Goal: Task Accomplishment & Management: Manage account settings

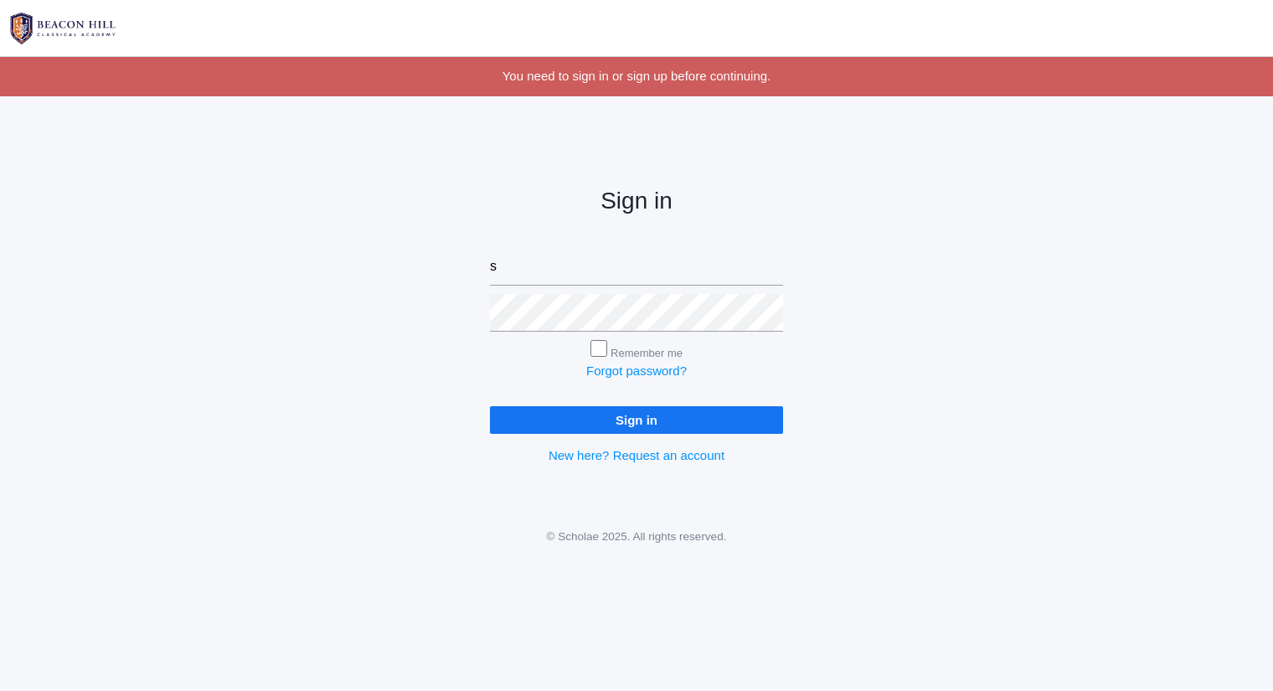
type input "sarah@beaconhillclassical.org"
click at [490, 406] on input "Sign in" at bounding box center [636, 420] width 293 height 28
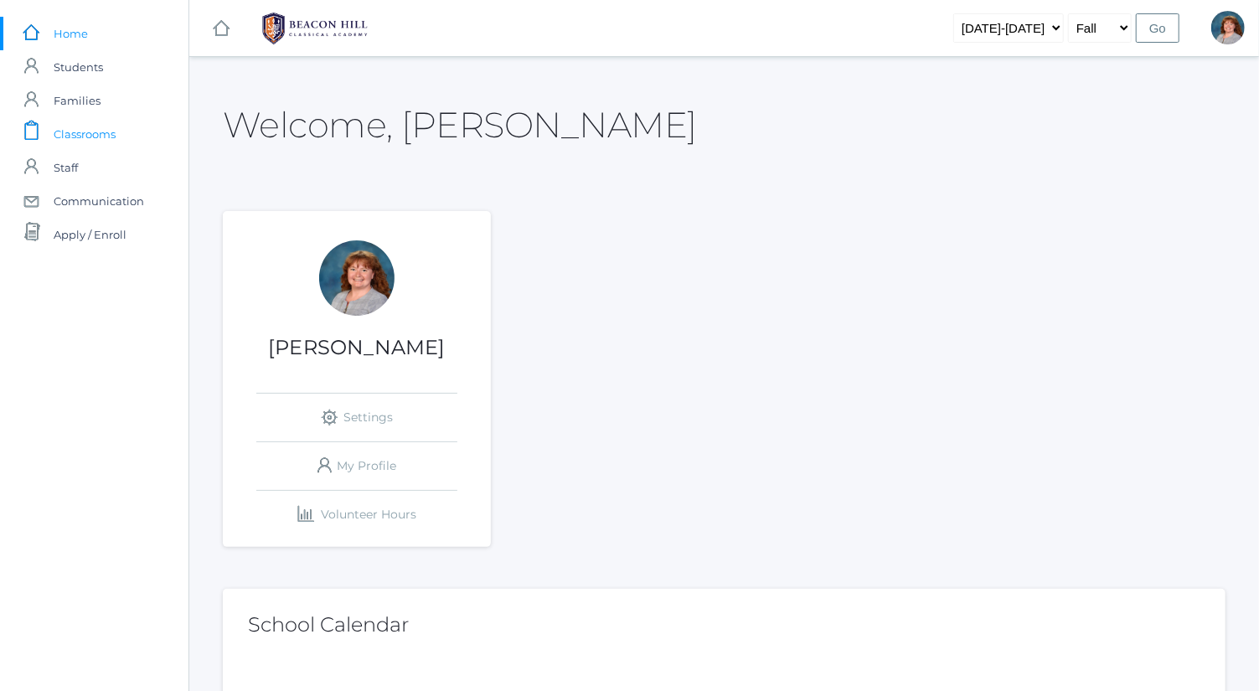
click at [142, 132] on link "icons/clipboard/plain Created with Sketch. Classrooms" at bounding box center [94, 134] width 188 height 34
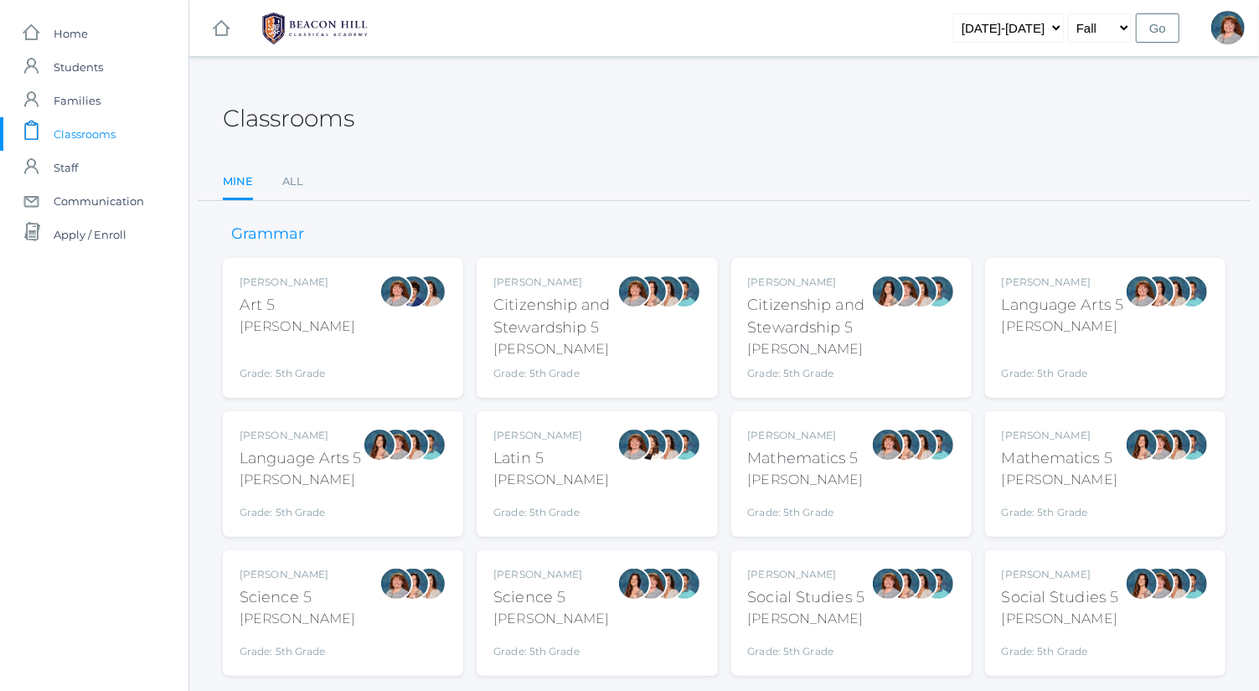
click at [1050, 338] on div "Sarah Bence Language Arts 5 Bence Grade: 5th Grade 05LA" at bounding box center [1063, 328] width 122 height 106
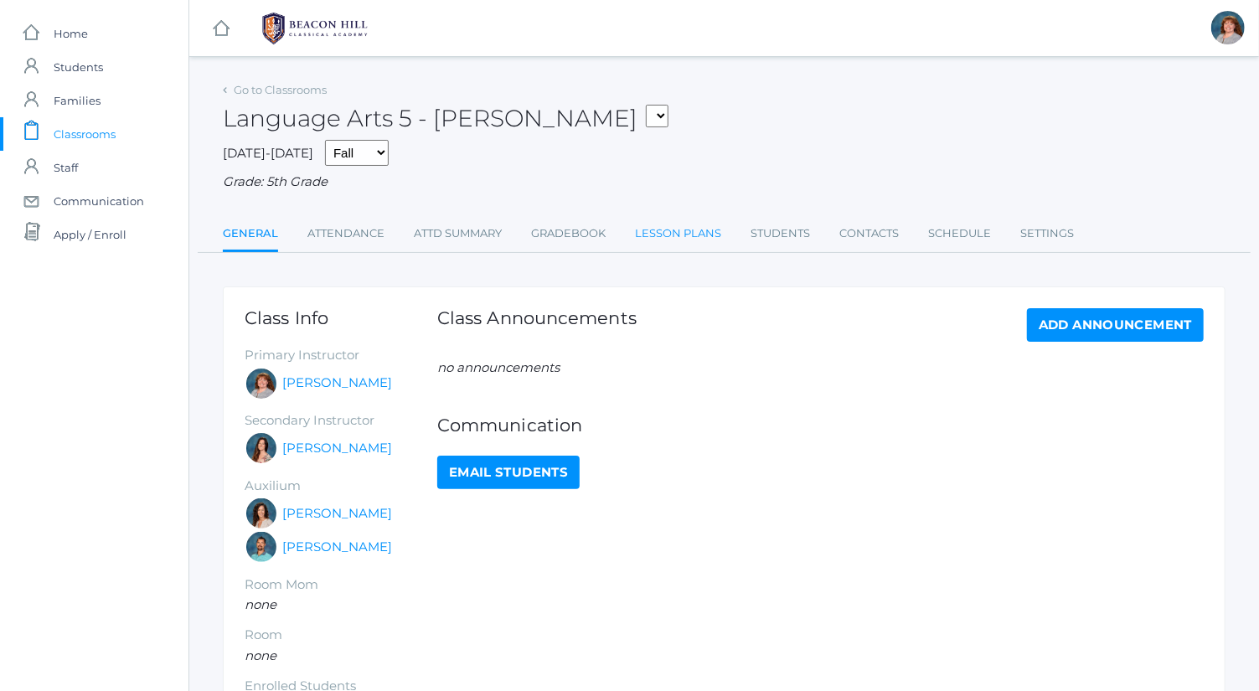
click at [673, 240] on link "Lesson Plans" at bounding box center [678, 234] width 86 height 34
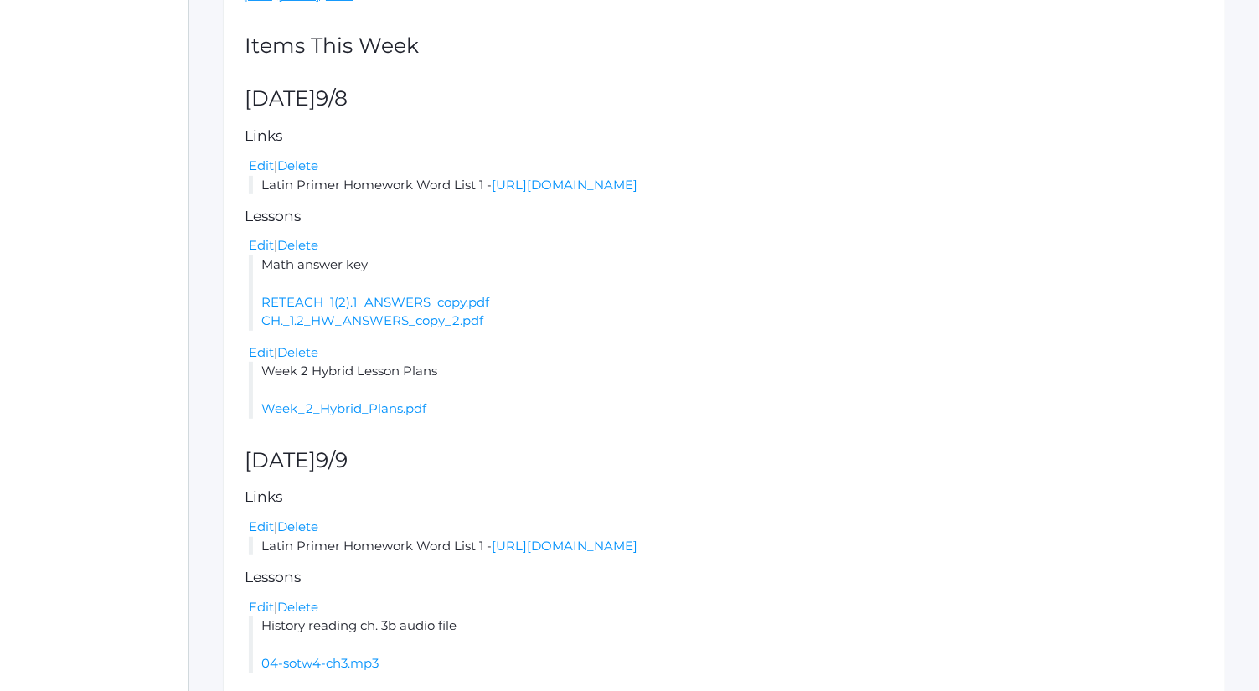
scroll to position [341, 0]
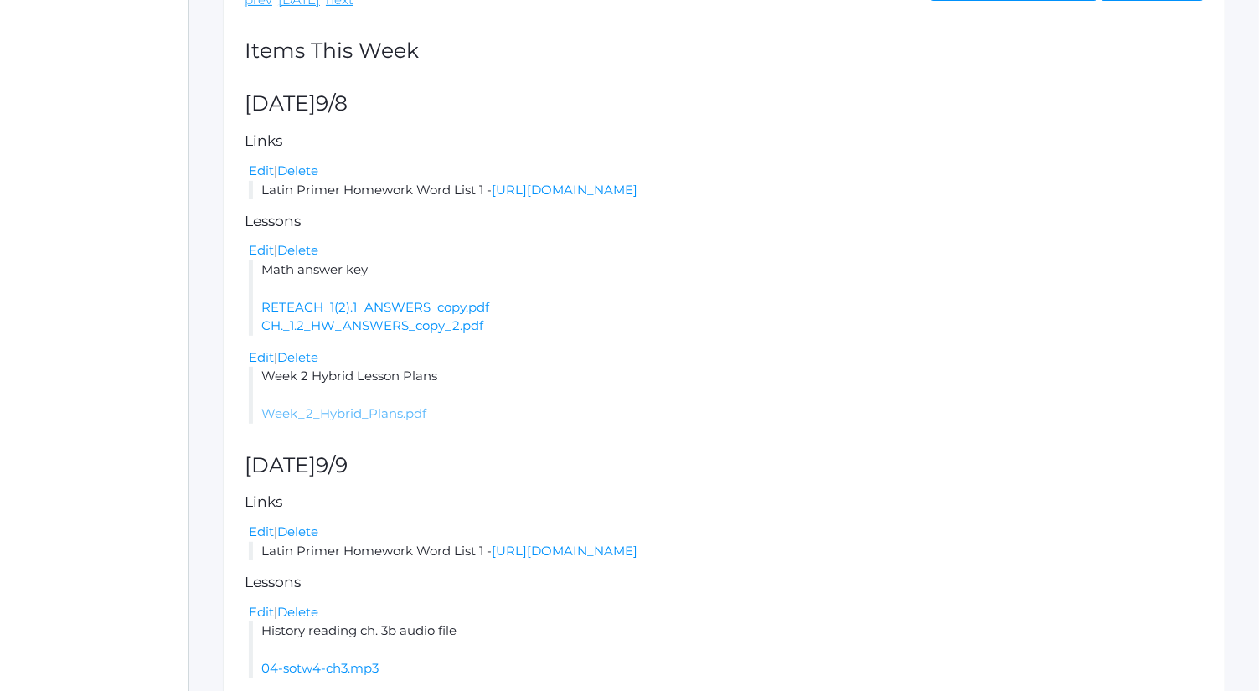
click at [382, 416] on link "Week_2_Hybrid_Plans.pdf" at bounding box center [343, 413] width 165 height 16
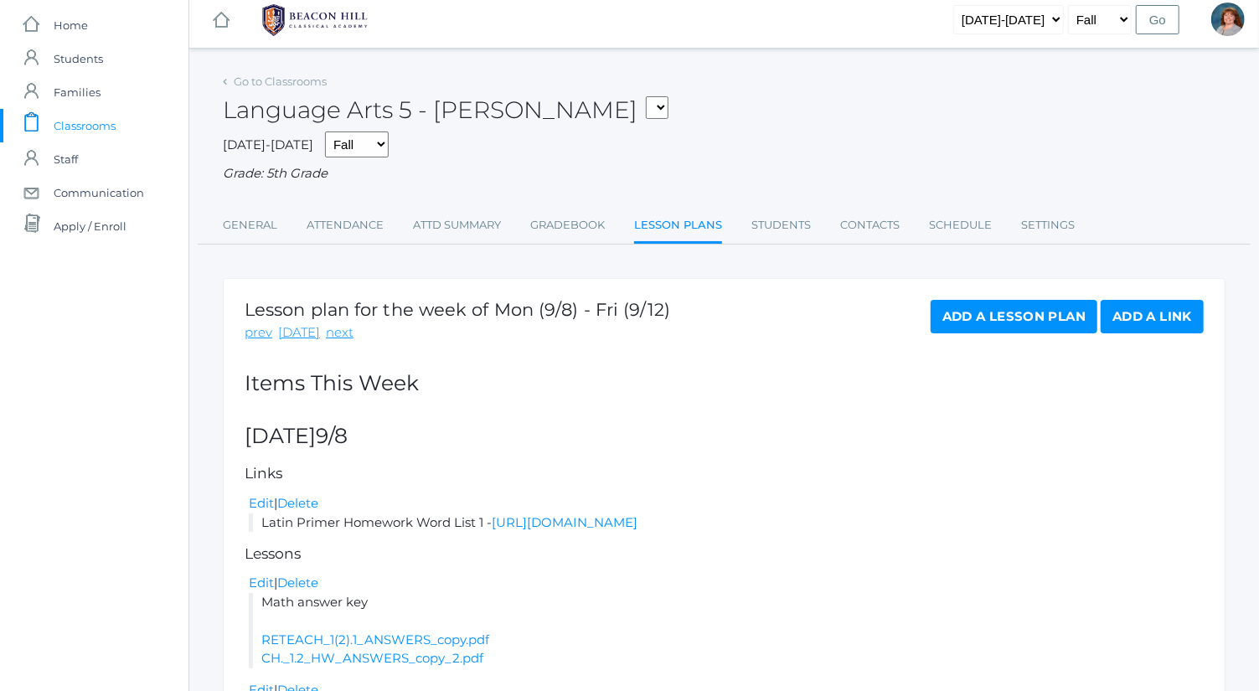
scroll to position [0, 0]
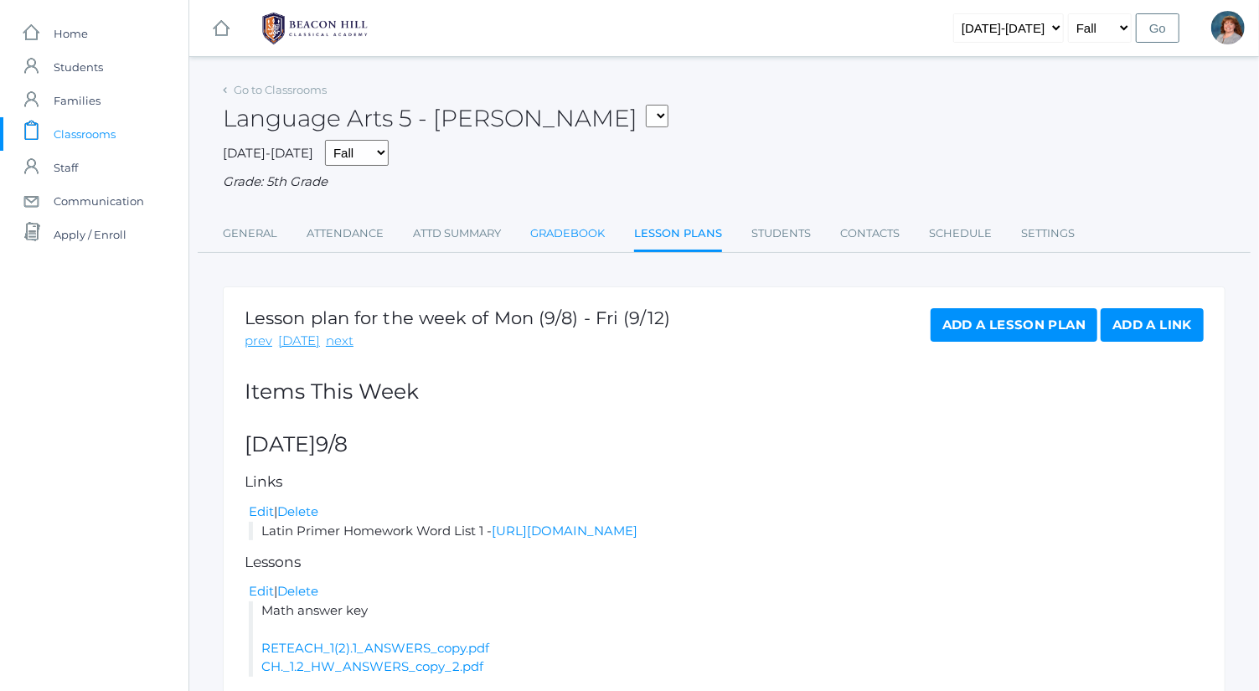
click at [557, 233] on link "Gradebook" at bounding box center [567, 234] width 75 height 34
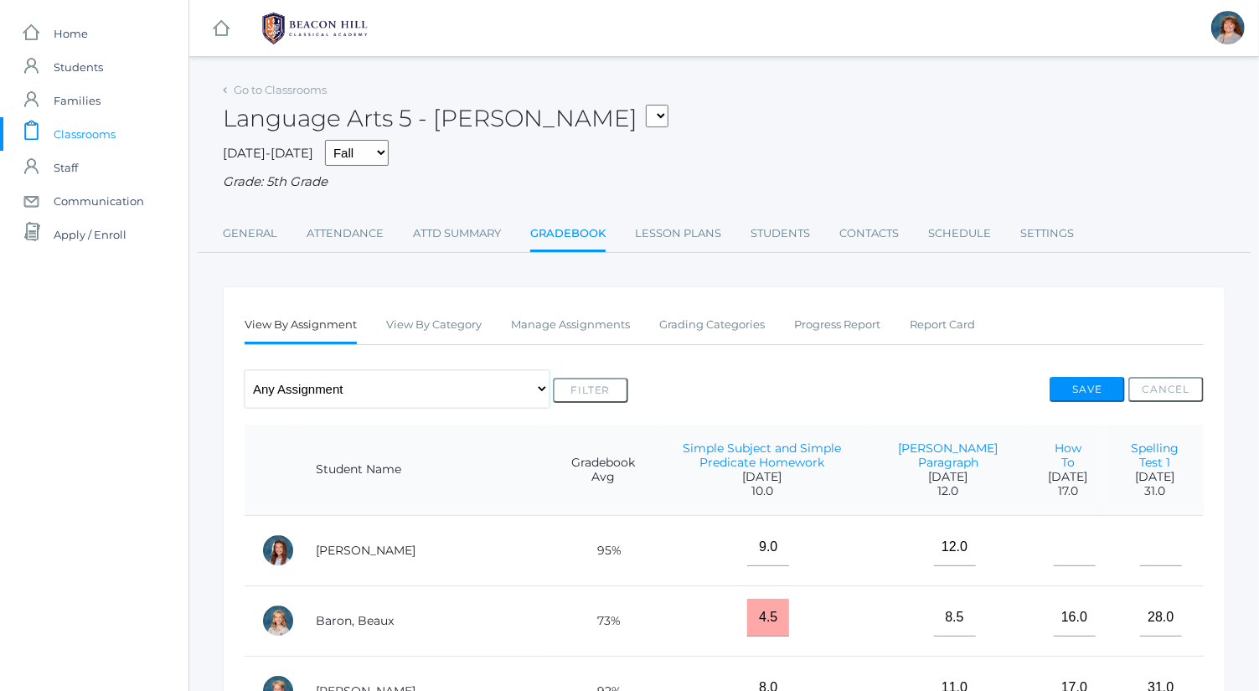
click at [384, 399] on select "Any Assignment Category: Composition - Mrs. Granger Paragraph - How To Category…" at bounding box center [397, 389] width 305 height 38
select select "9718"
click at [245, 370] on select "Any Assignment Category: Composition - Mrs. Granger Paragraph - How To Category…" at bounding box center [397, 389] width 305 height 38
click at [585, 386] on button "Filter" at bounding box center [590, 390] width 75 height 25
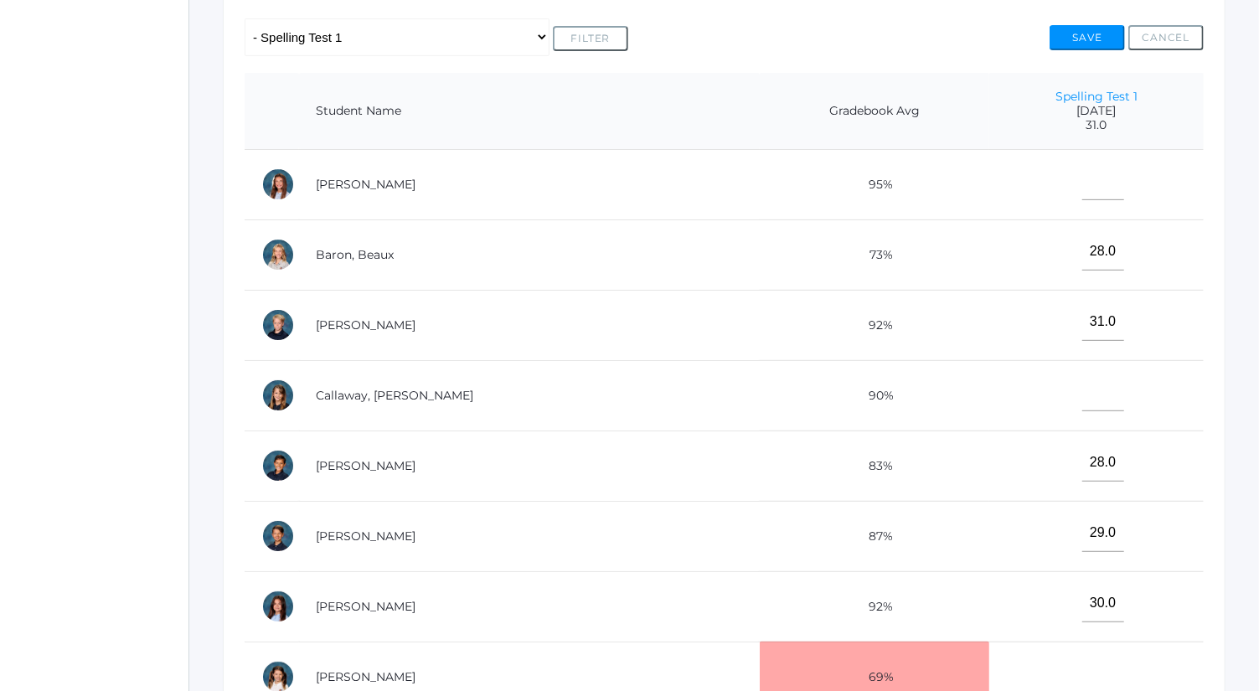
scroll to position [364, 0]
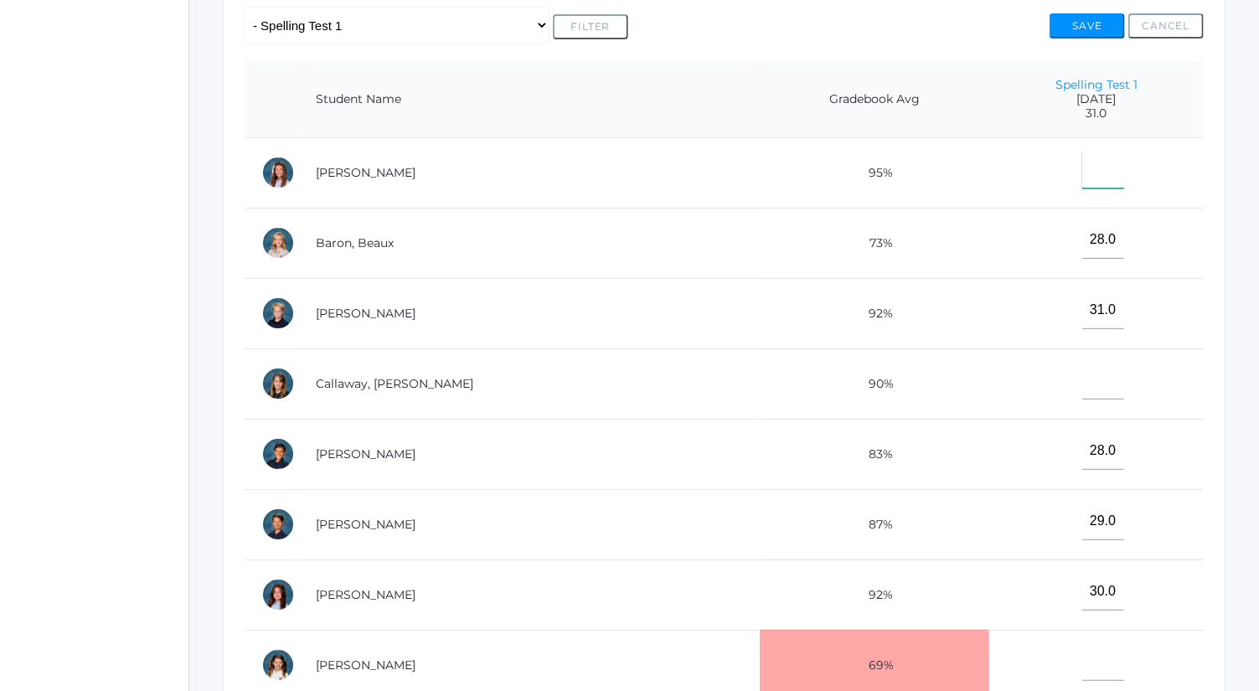
click at [1084, 169] on input"] "text" at bounding box center [1103, 170] width 42 height 38
type input"] "31"
click at [1082, 372] on input"] "text" at bounding box center [1103, 381] width 42 height 38
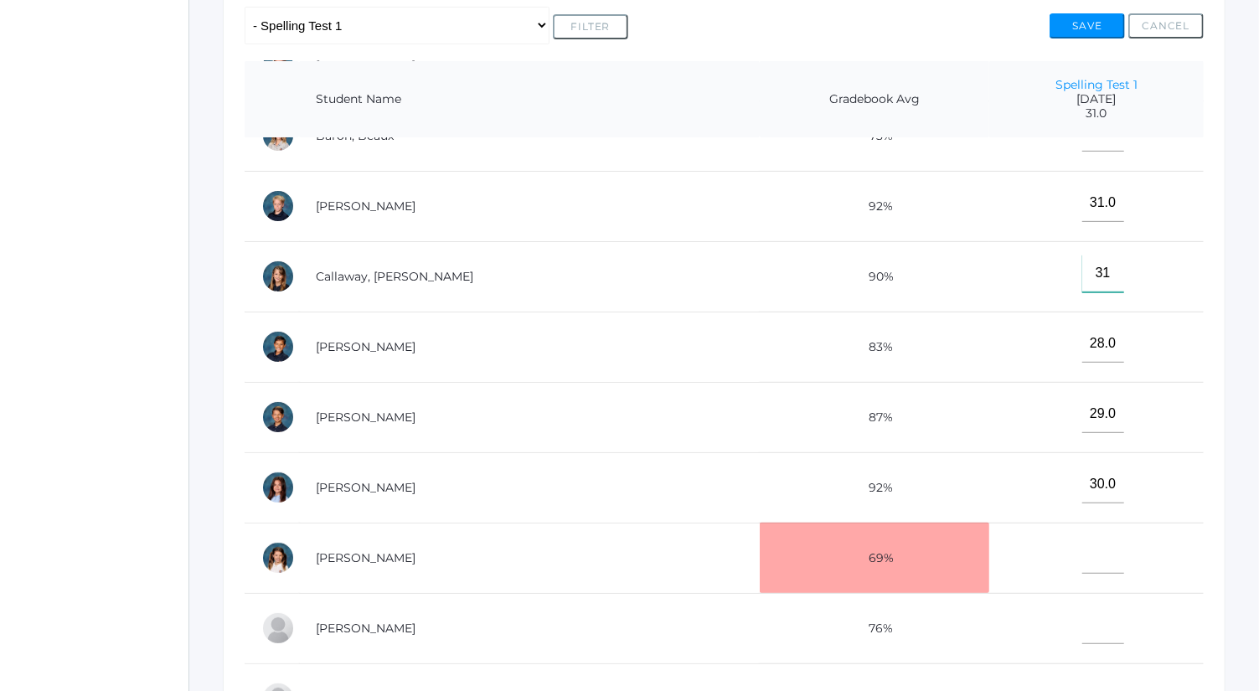
scroll to position [122, 0]
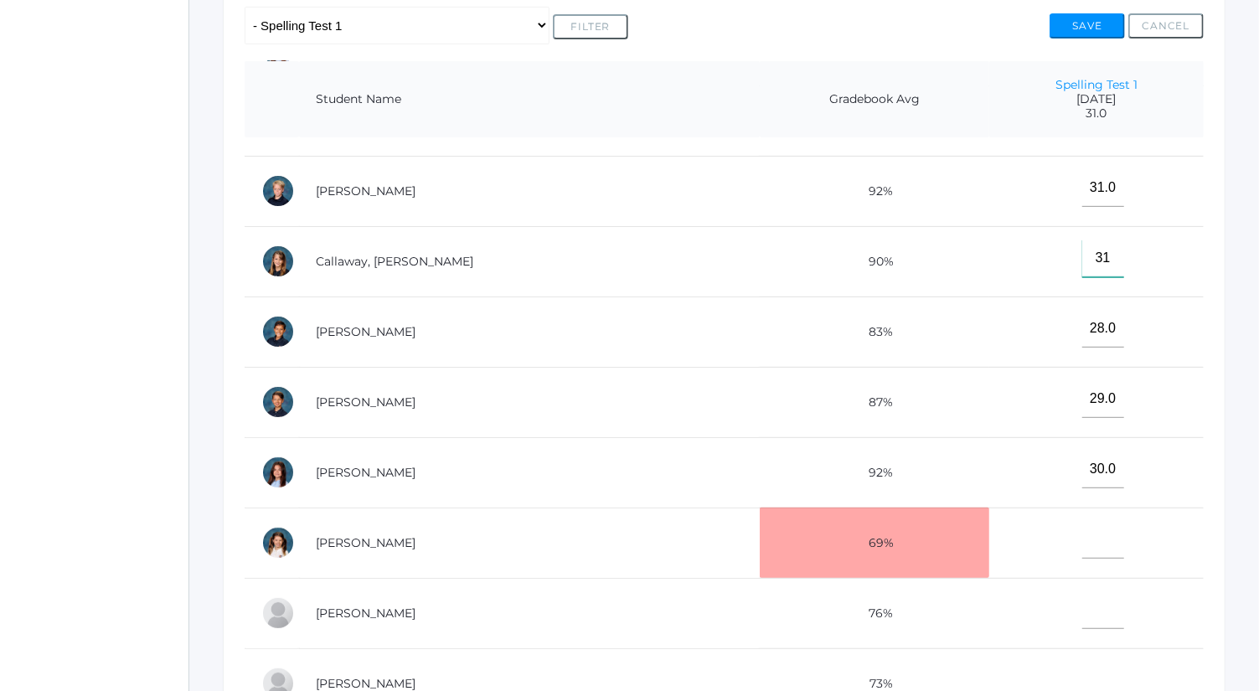
type input"] "31"
click at [1082, 529] on input"] "text" at bounding box center [1103, 540] width 42 height 38
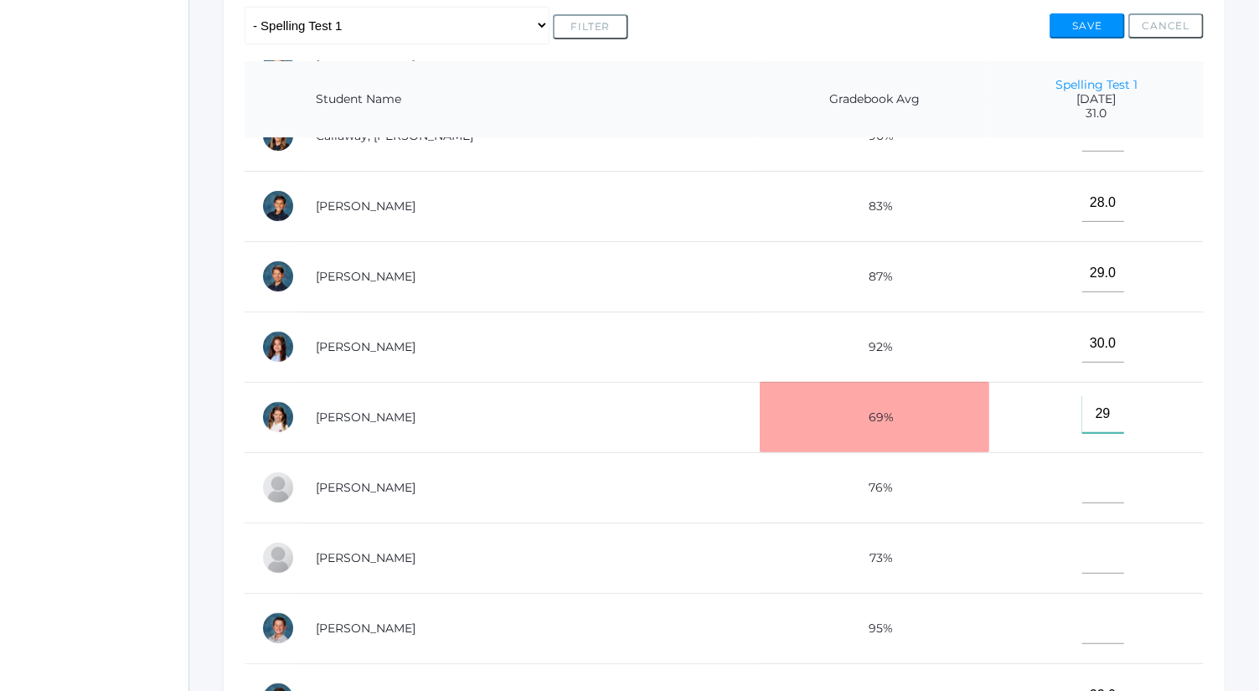
scroll to position [249, 0]
type input"] "29"
click at [1082, 545] on input"] "text" at bounding box center [1103, 554] width 42 height 38
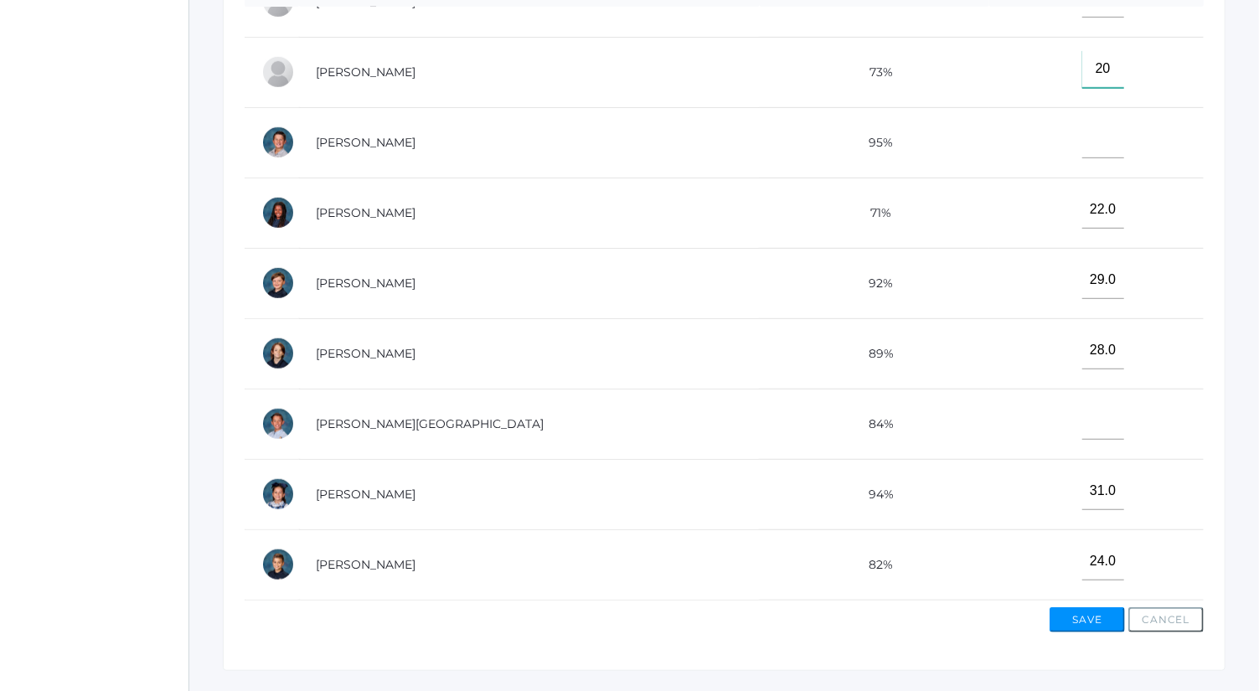
scroll to position [498, 0]
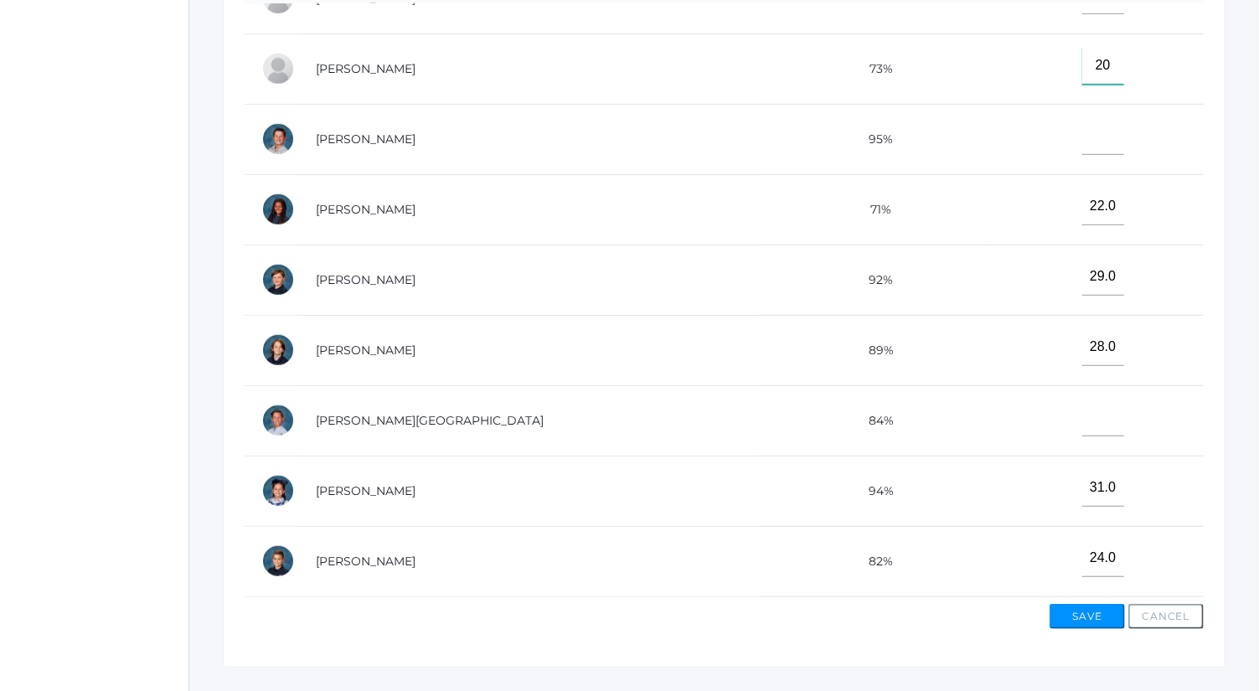
type input"] "20"
click at [1097, 609] on button "Save" at bounding box center [1087, 616] width 75 height 25
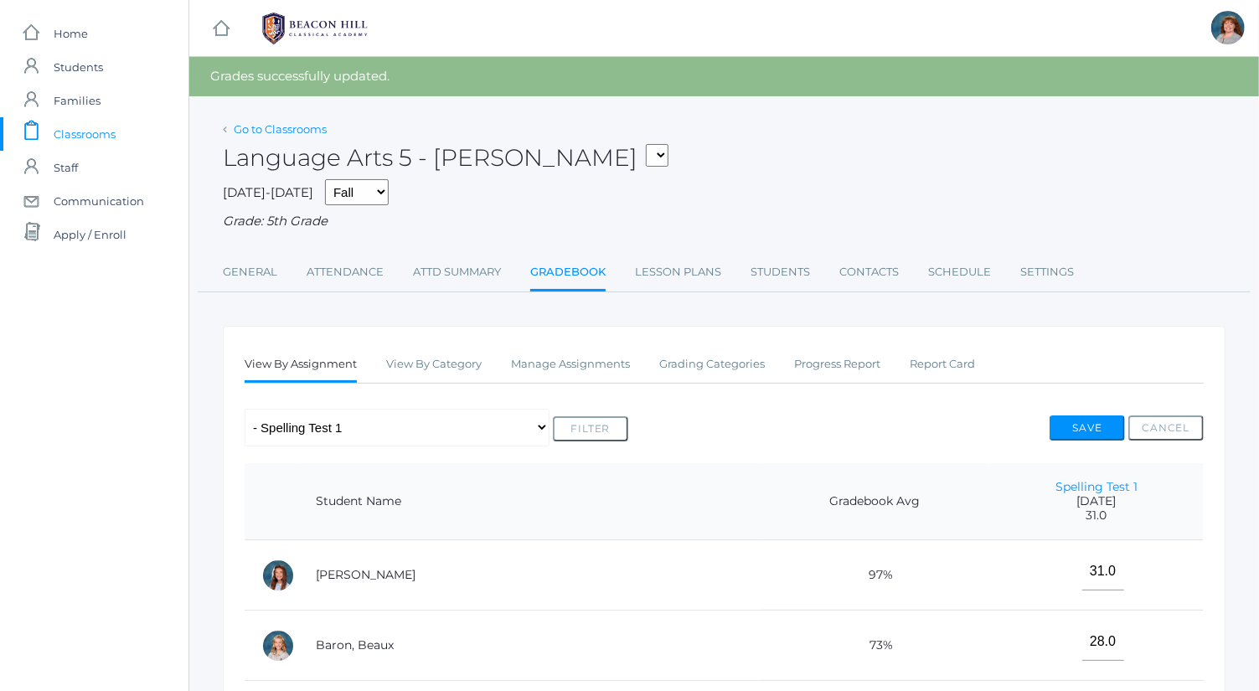
click at [301, 125] on link "Go to Classrooms" at bounding box center [280, 128] width 93 height 13
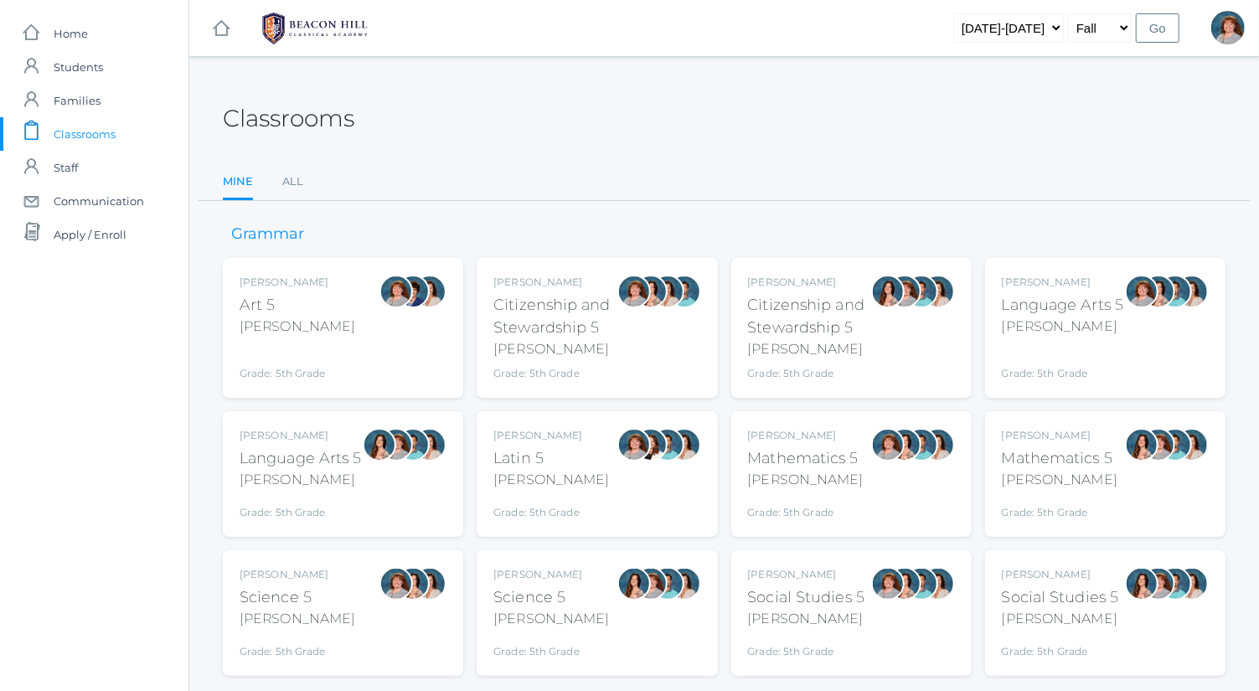
click at [859, 629] on div "Sarah Bence Social Studies 5 Bence Grade: 5th Grade 05SOCS" at bounding box center [806, 613] width 117 height 92
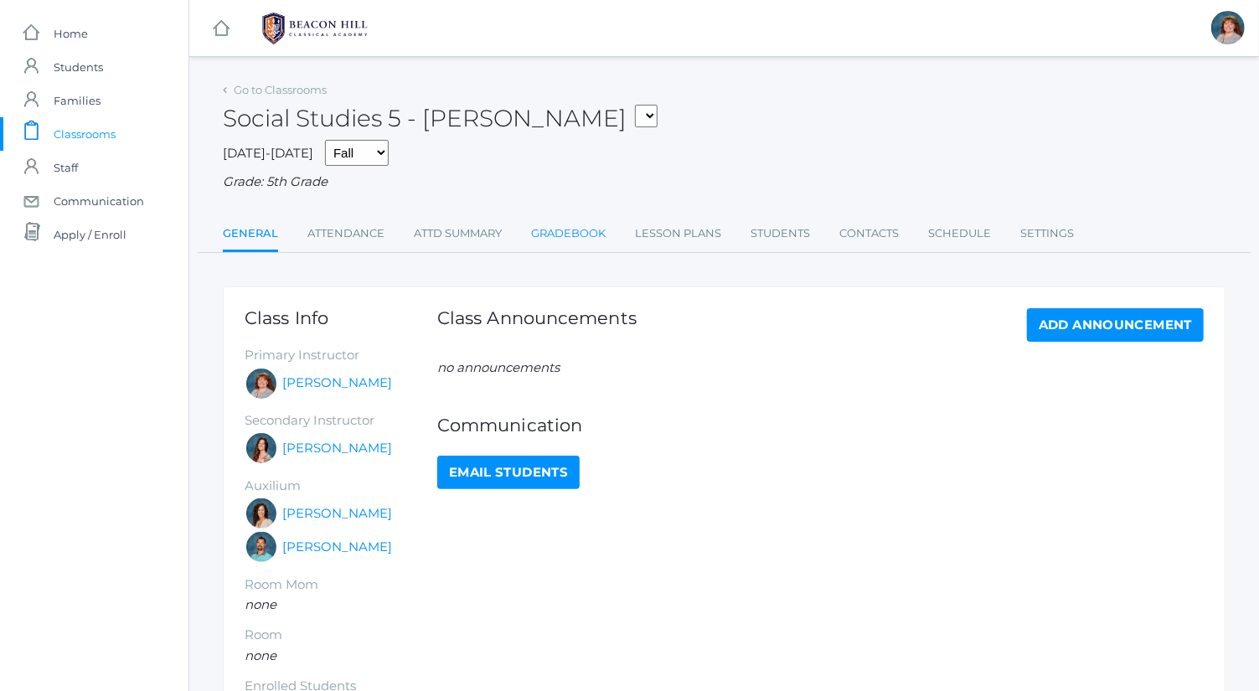
click at [586, 248] on link "Gradebook" at bounding box center [568, 234] width 75 height 34
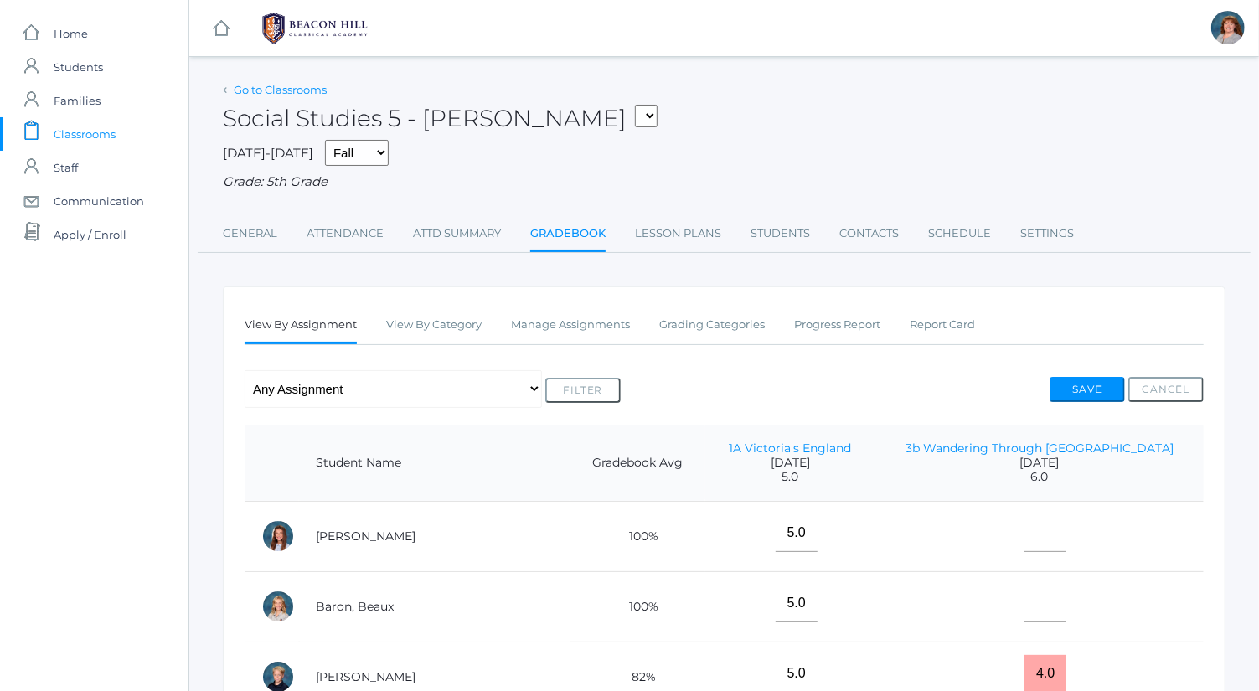
click at [301, 87] on link "Go to Classrooms" at bounding box center [280, 89] width 93 height 13
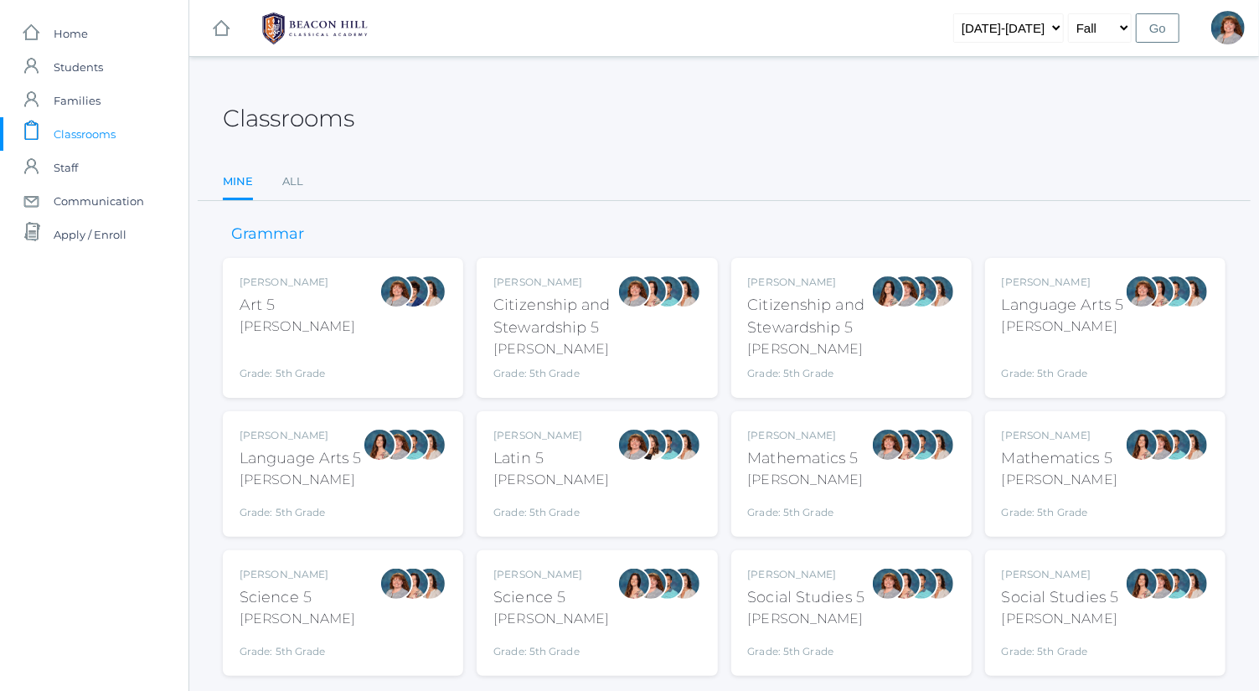
click at [1024, 332] on div "Bence" at bounding box center [1063, 327] width 122 height 20
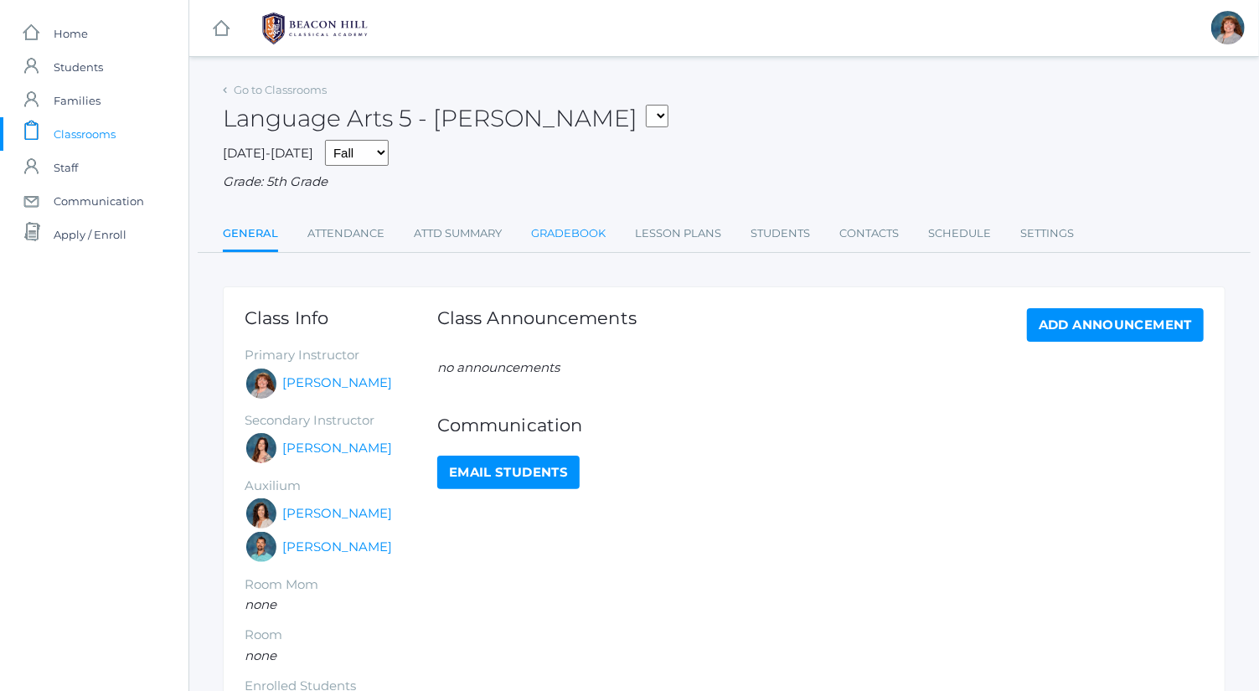
click at [591, 240] on link "Gradebook" at bounding box center [568, 234] width 75 height 34
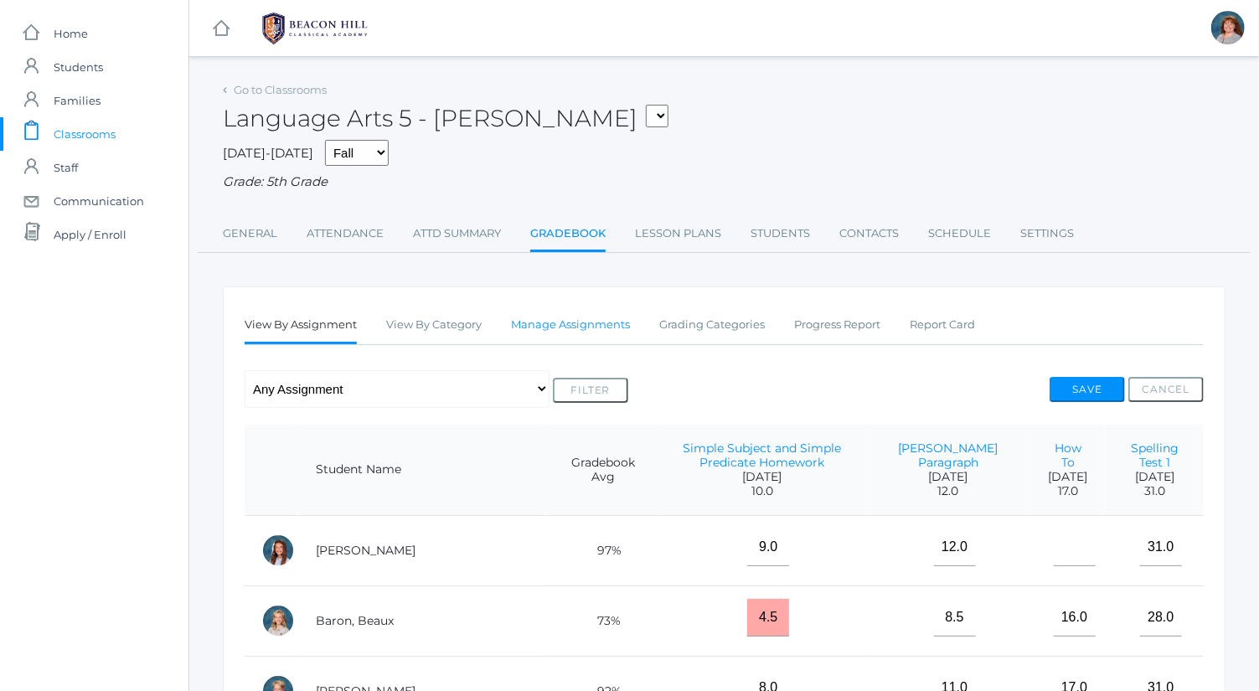
click at [590, 323] on link "Manage Assignments" at bounding box center [570, 325] width 119 height 34
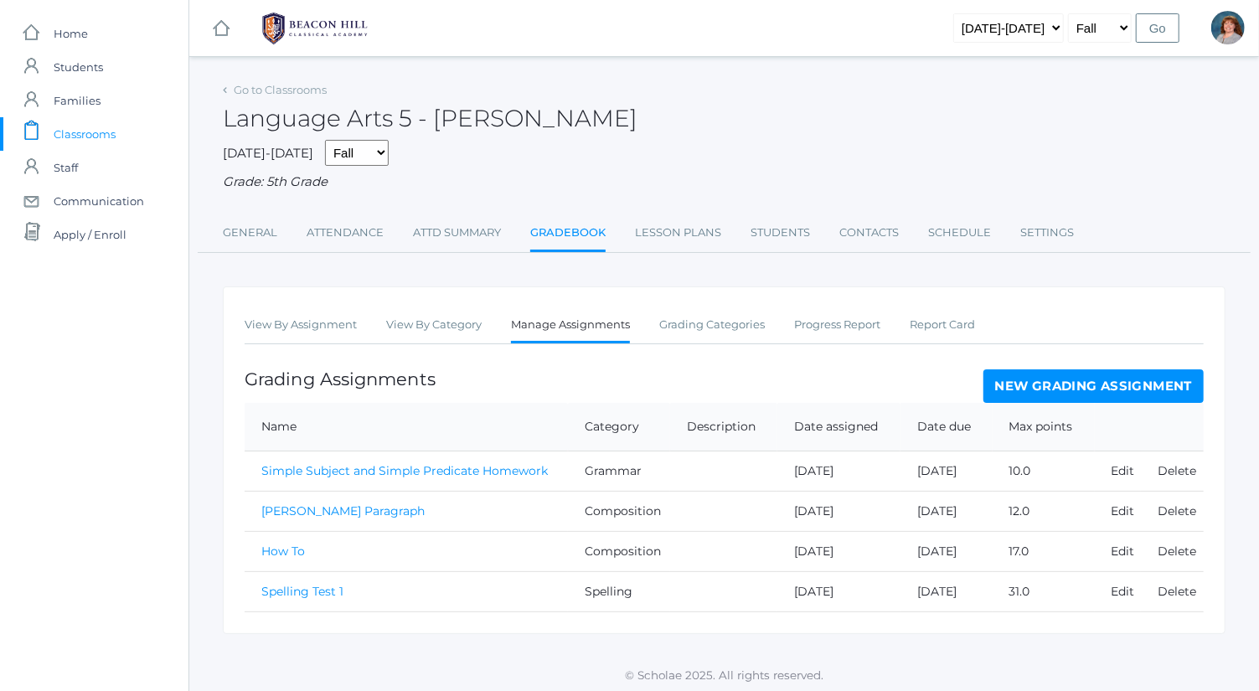
click at [1030, 375] on link "New Grading Assignment" at bounding box center [1094, 386] width 220 height 34
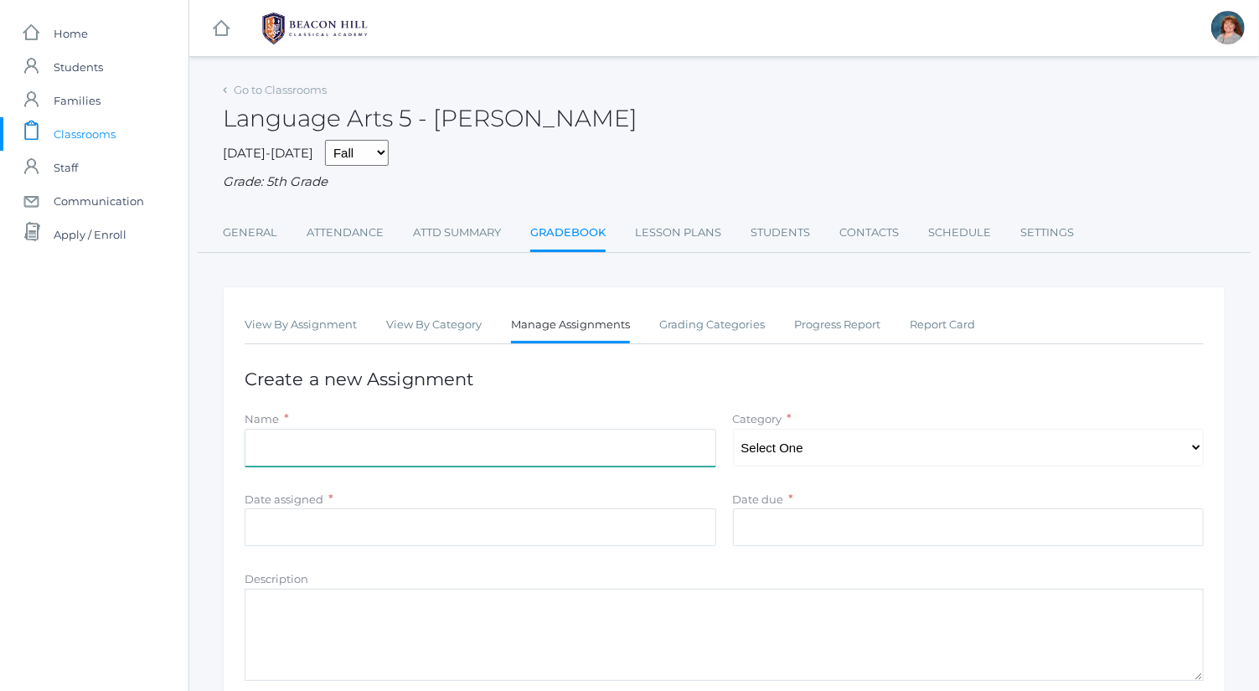
click at [520, 436] on input "Name" at bounding box center [481, 448] width 472 height 38
type input "[PERSON_NAME] Brothers quiz ch 5-8"
click at [831, 457] on select "Select One Spelling Composition Grammar Literature Memory" at bounding box center [969, 448] width 472 height 38
select select "1036"
click at [733, 429] on select "Select One Spelling Composition Grammar Literature Memory" at bounding box center [969, 448] width 472 height 38
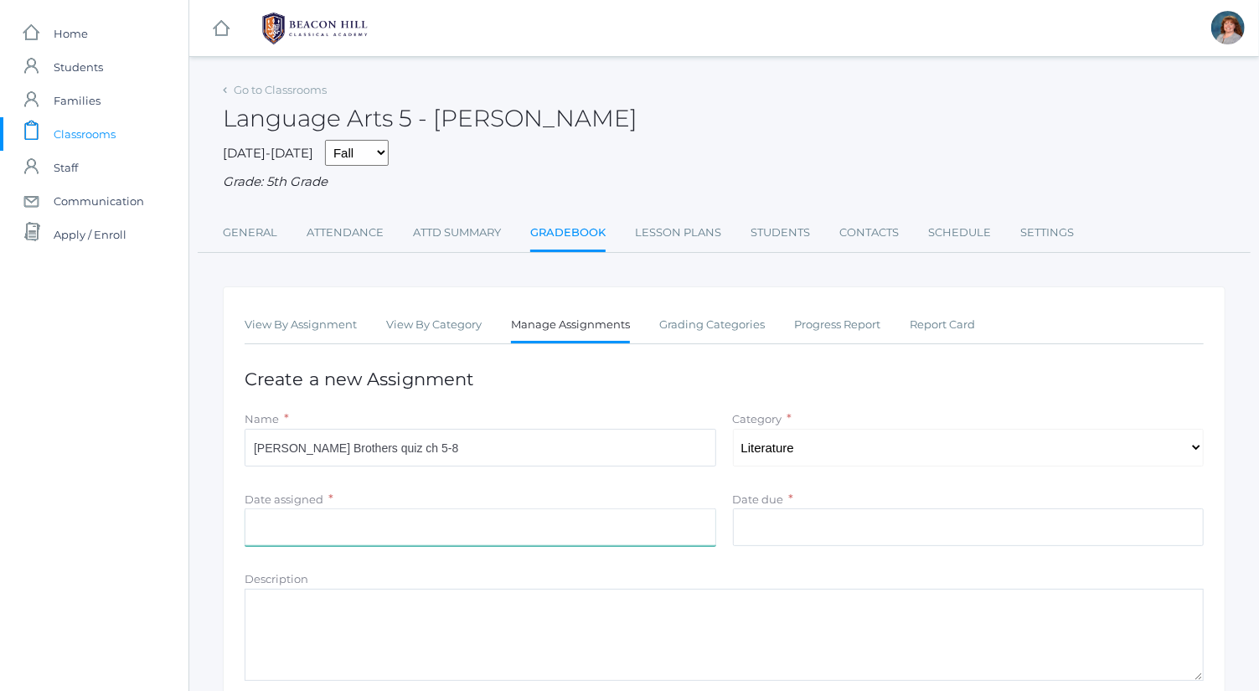
click at [629, 528] on input "Date assigned" at bounding box center [481, 528] width 472 height 38
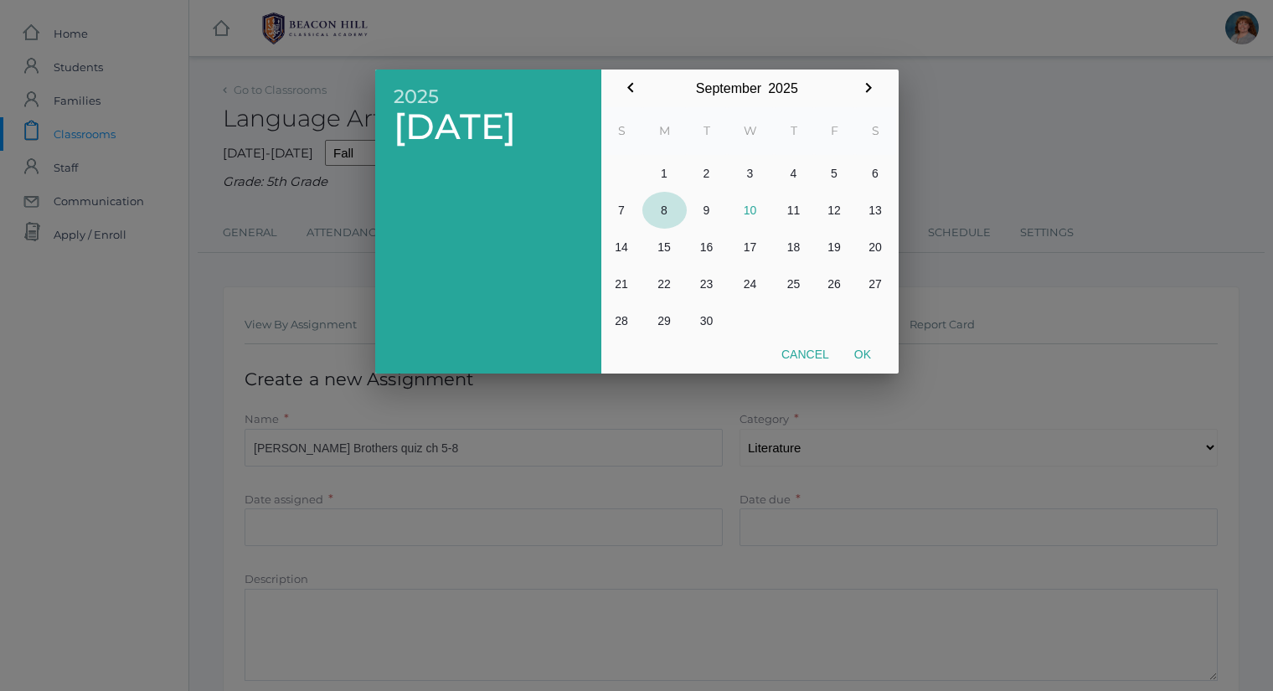
click at [672, 212] on button "8" at bounding box center [665, 210] width 44 height 37
click at [872, 361] on button "Ok" at bounding box center [863, 354] width 42 height 30
type input "2025-09-08"
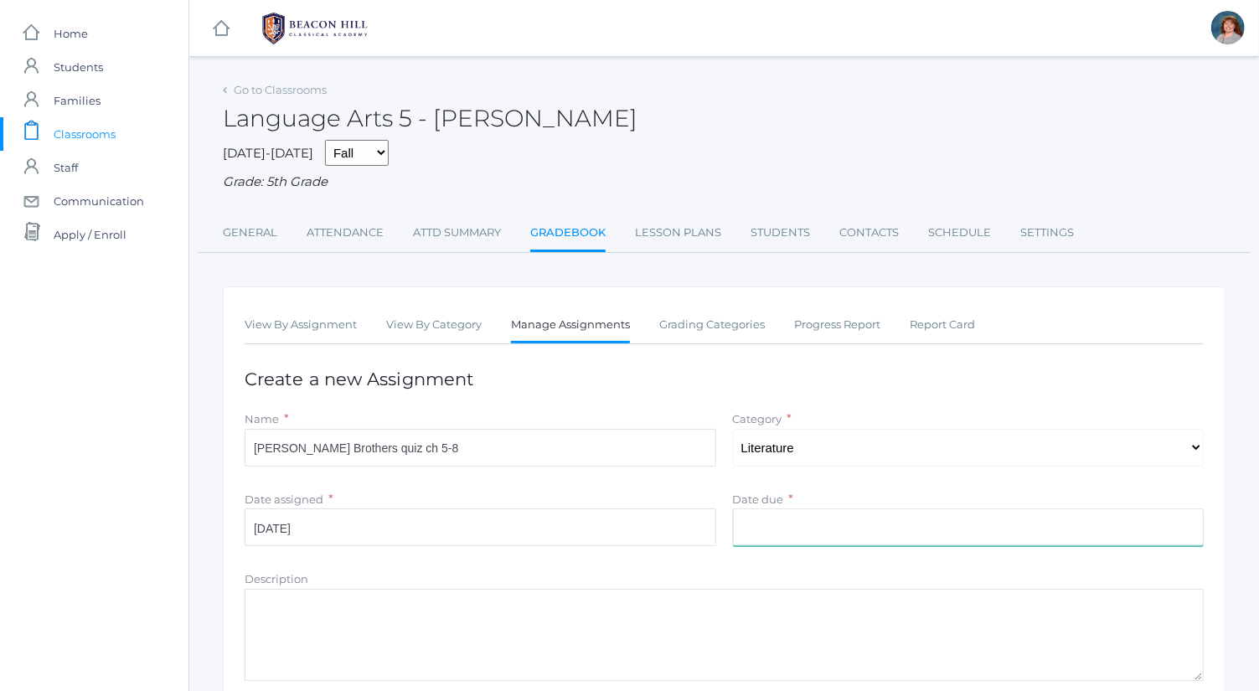
click at [839, 520] on input "Date due" at bounding box center [969, 528] width 472 height 38
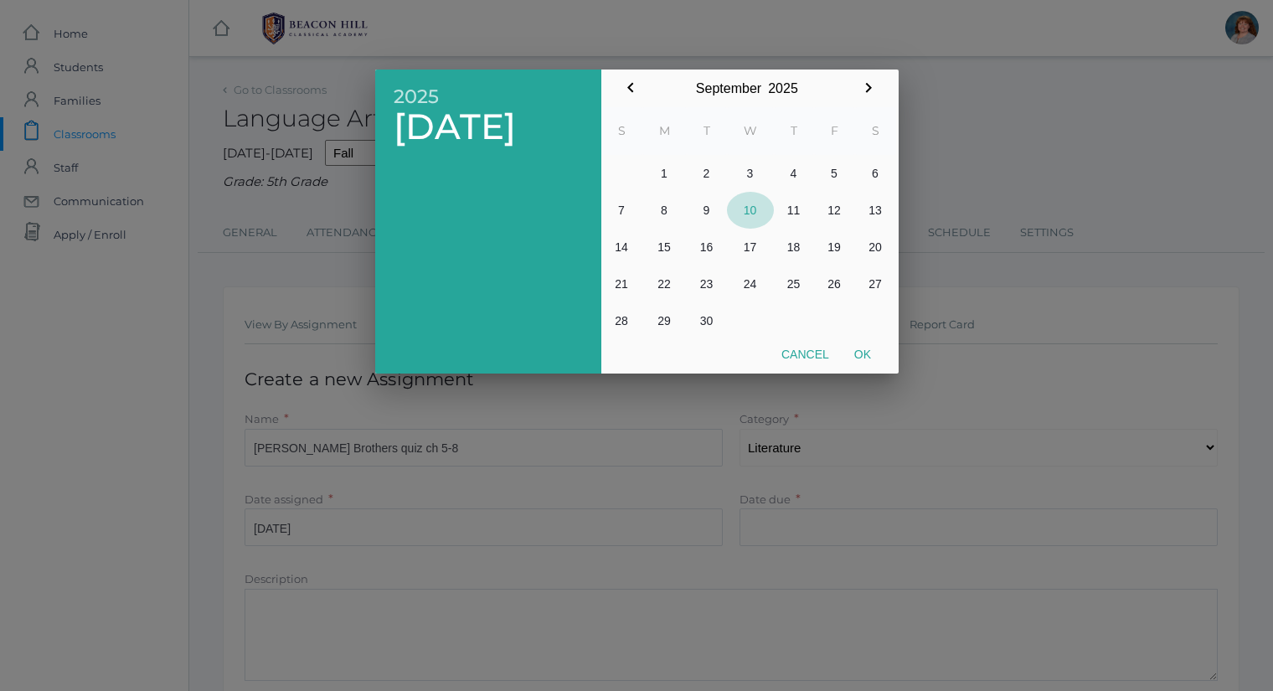
click at [750, 206] on button "10" at bounding box center [750, 210] width 47 height 37
click at [863, 357] on button "Ok" at bounding box center [863, 354] width 42 height 30
type input "[DATE]"
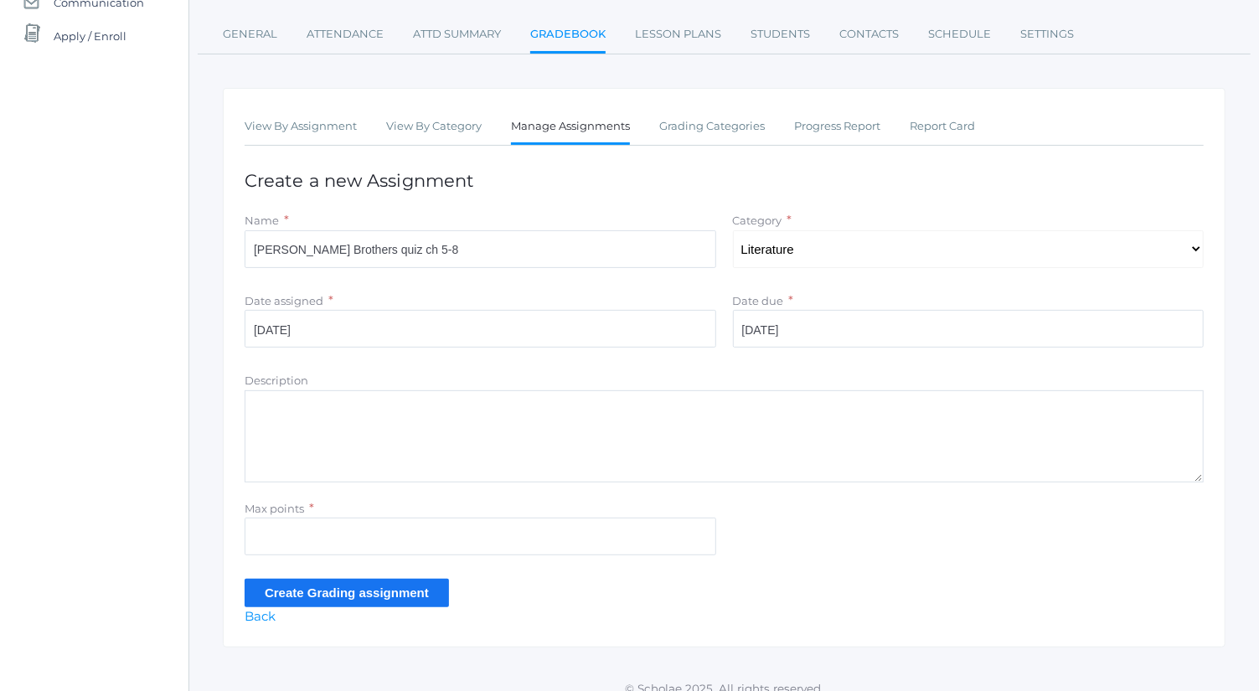
scroll to position [199, 0]
click at [479, 526] on input "Max points" at bounding box center [481, 536] width 472 height 38
type input "7"
click at [387, 602] on input "Create Grading assignment" at bounding box center [347, 592] width 204 height 28
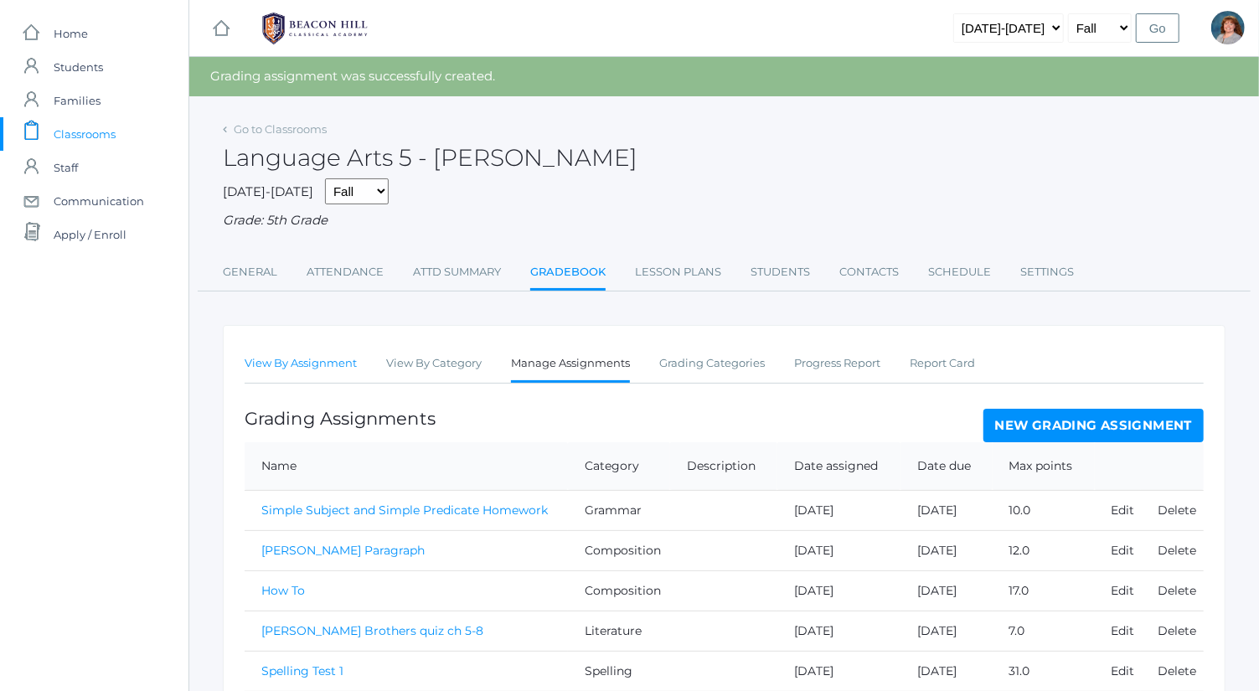
click at [324, 350] on link "View By Assignment" at bounding box center [301, 364] width 112 height 34
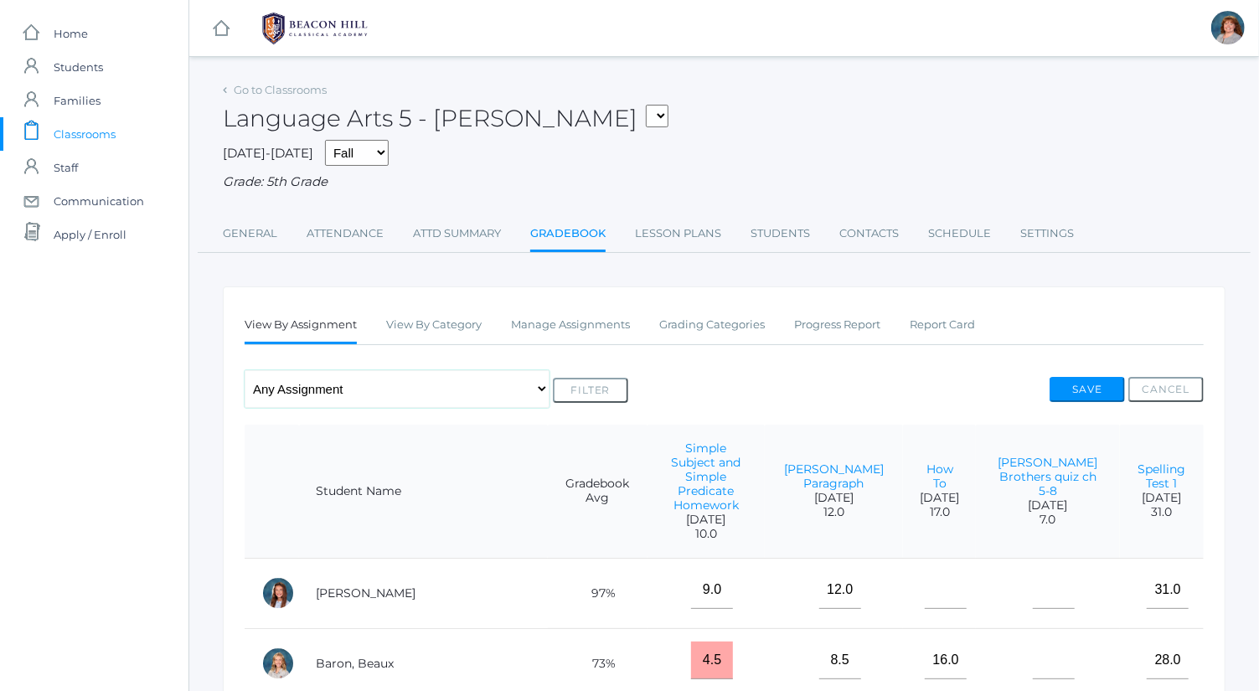
click at [394, 387] on select "Any Assignment Category: Composition - [PERSON_NAME] Paragraph - How To Categor…" at bounding box center [397, 389] width 305 height 38
select select "9735"
click at [245, 370] on select "Any Assignment Category: Composition - [PERSON_NAME] Paragraph - How To Categor…" at bounding box center [397, 389] width 305 height 38
click at [579, 383] on button "Filter" at bounding box center [590, 390] width 75 height 25
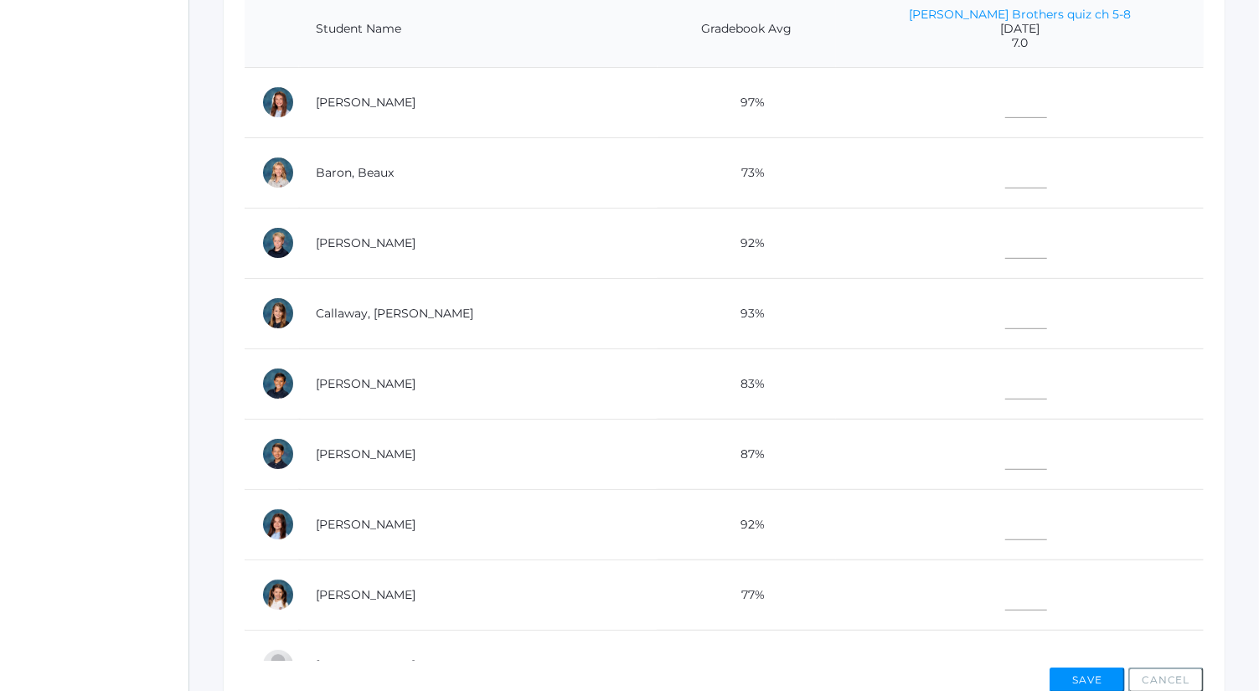
scroll to position [436, 0]
click at [1020, 317] on input"] "text" at bounding box center [1026, 309] width 42 height 38
type input"] "6"
click at [1015, 87] on input"] "text" at bounding box center [1026, 98] width 42 height 38
type input"] "6"
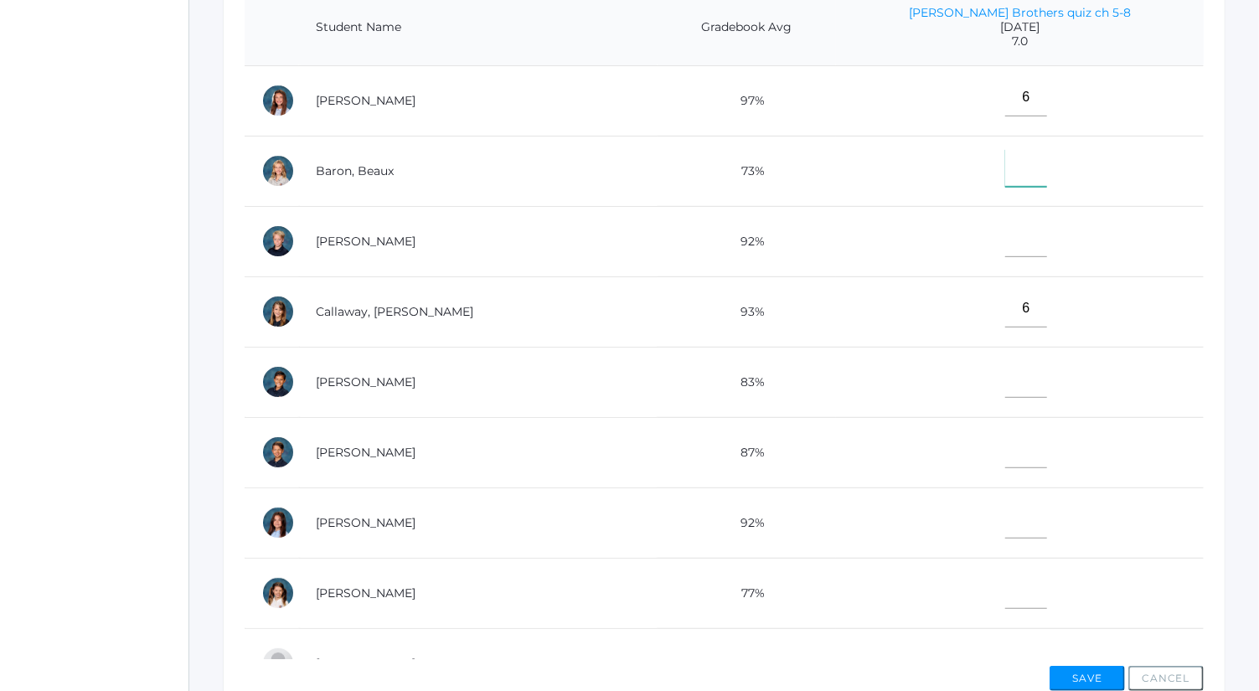
click at [1023, 168] on input"] "text" at bounding box center [1026, 168] width 42 height 38
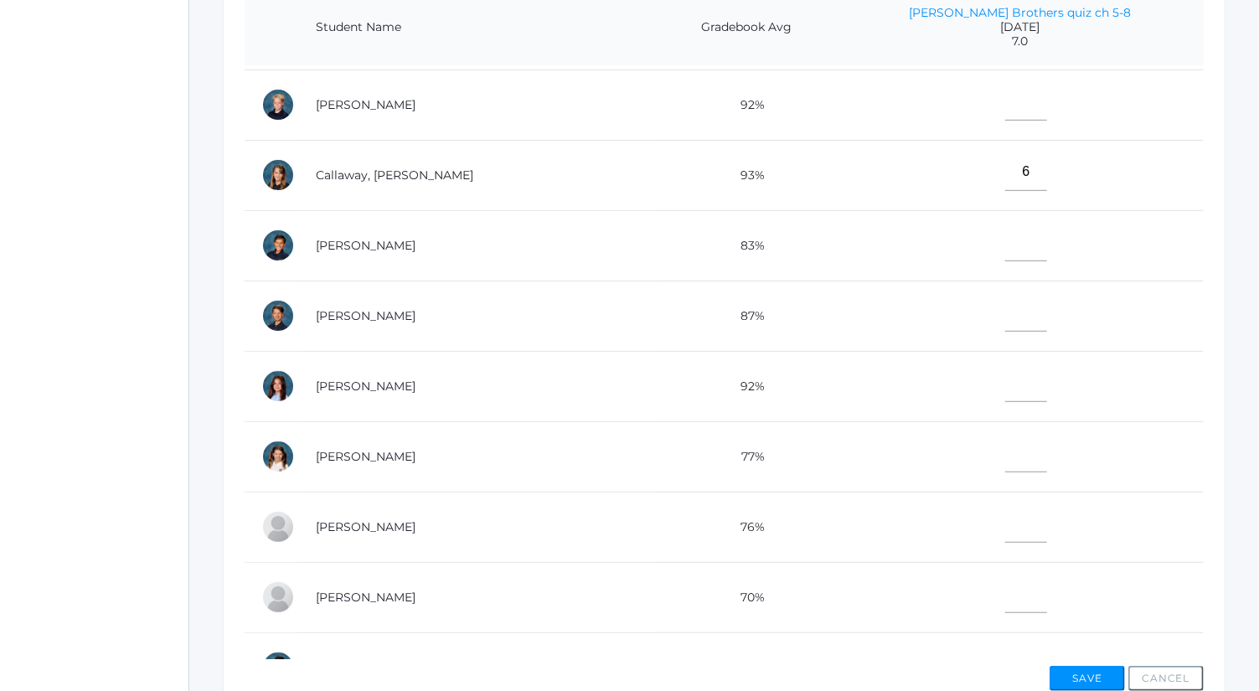
scroll to position [137, 0]
type input"] "7"
click at [1008, 595] on input"] "text" at bounding box center [1026, 595] width 42 height 38
type input"] "2"
click at [1020, 246] on input"] "text" at bounding box center [1026, 243] width 42 height 38
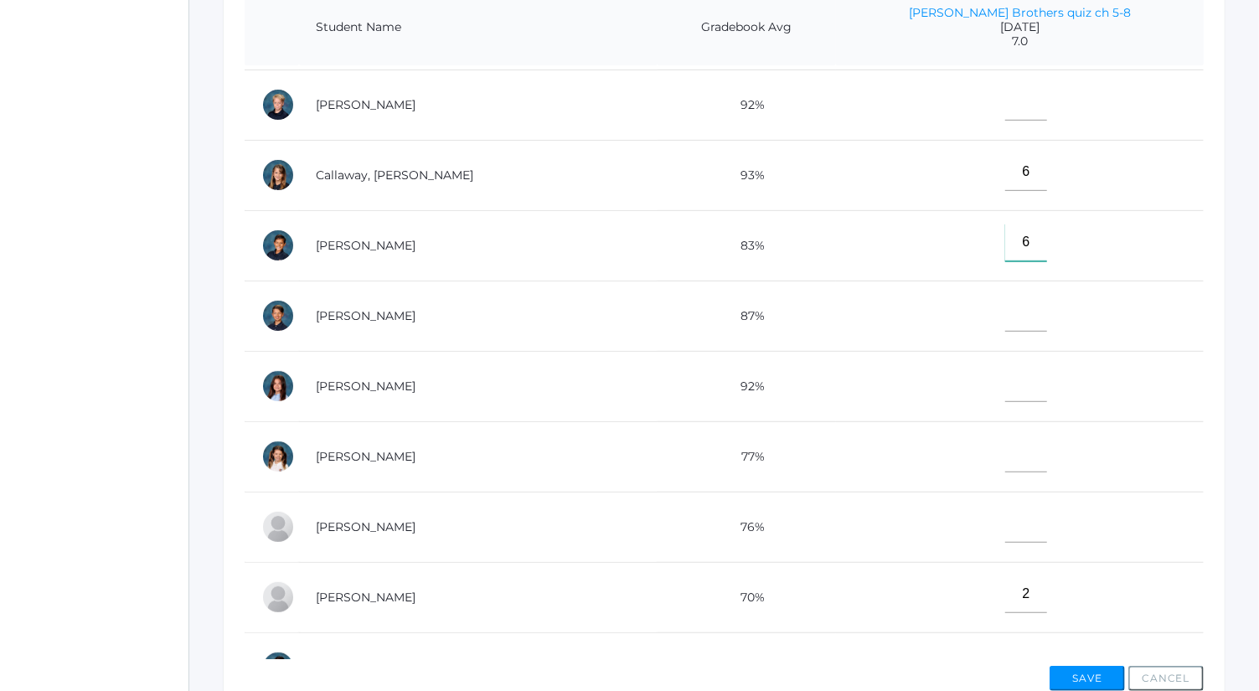
type input"] "6"
click at [1020, 441] on input"] "text" at bounding box center [1026, 454] width 42 height 38
type input"] "7"
click at [1015, 105] on input"] "text" at bounding box center [1026, 102] width 42 height 38
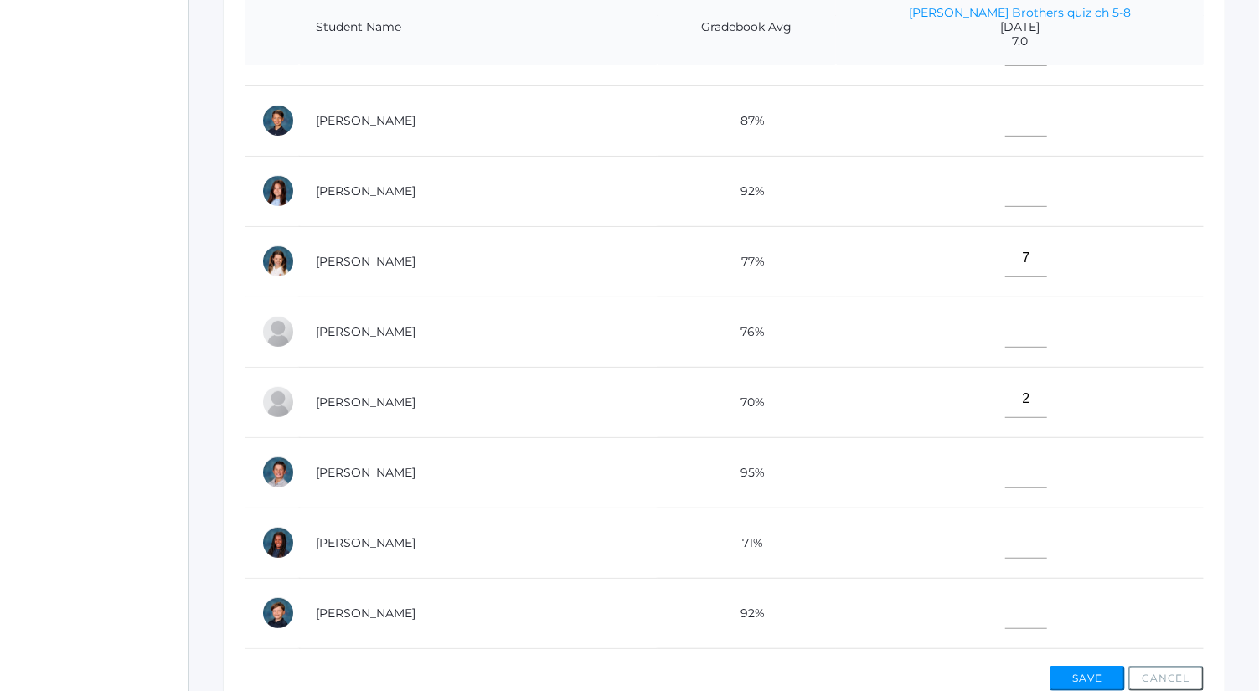
scroll to position [331, 0]
type input"] "7"
click at [1022, 185] on input"] "text" at bounding box center [1026, 189] width 42 height 38
type input"] "5"
click at [1020, 536] on input"] "text" at bounding box center [1026, 541] width 42 height 38
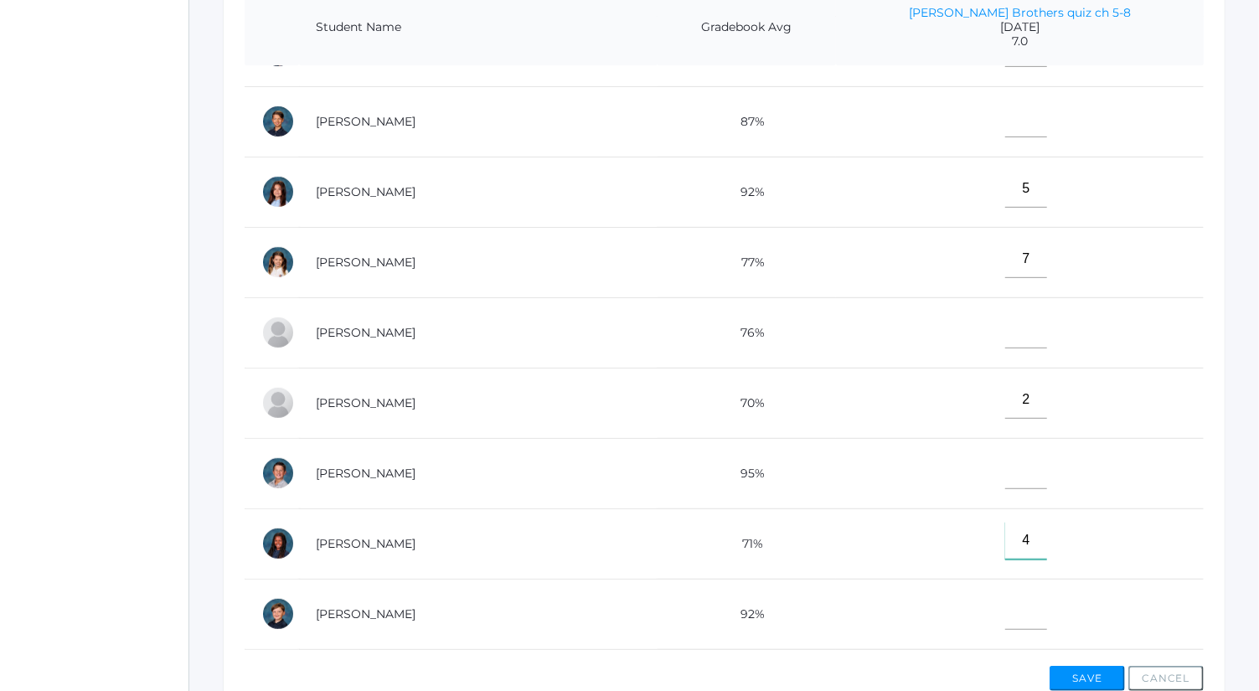
type input"] "4"
click at [1024, 607] on input"] "text" at bounding box center [1026, 611] width 42 height 38
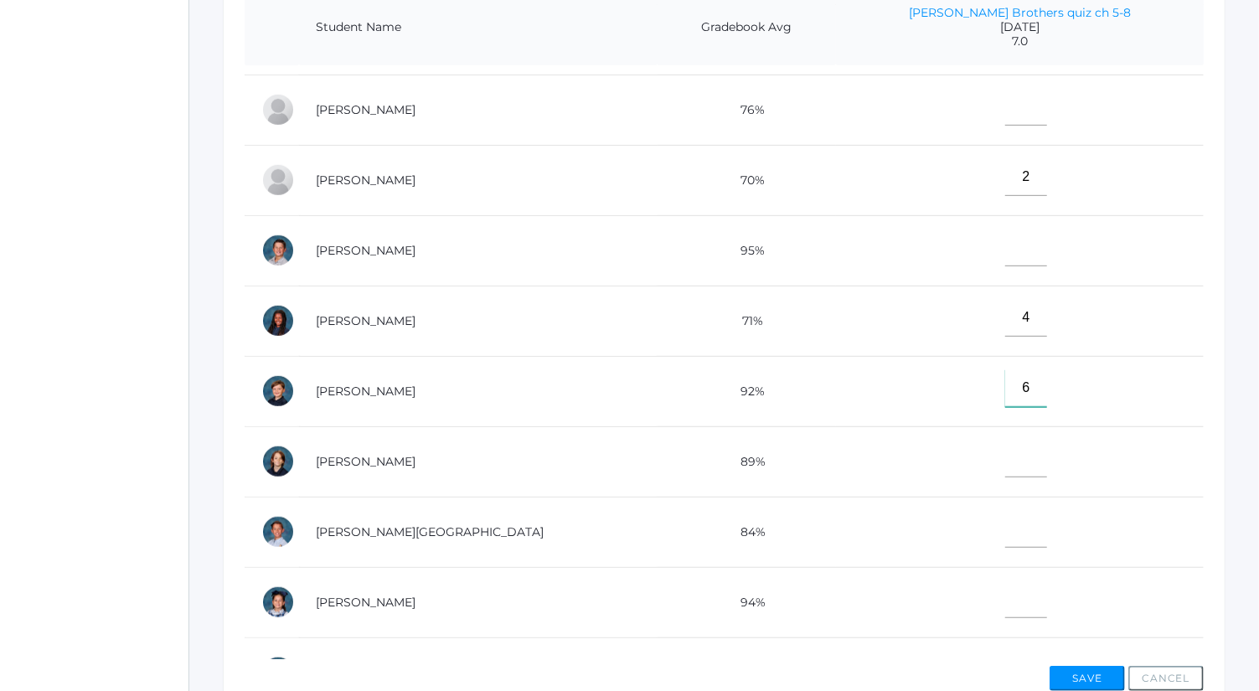
scroll to position [610, 0]
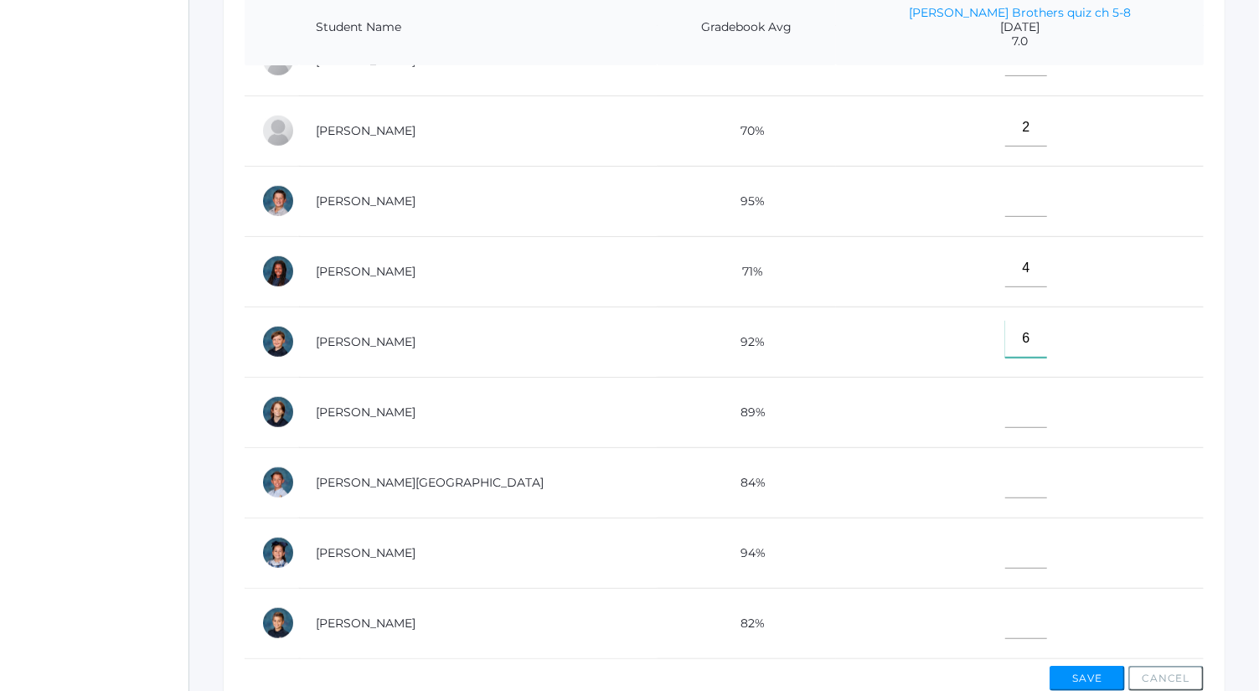
type input"] "6"
click at [1005, 461] on input"] "text" at bounding box center [1026, 480] width 42 height 38
click at [1010, 463] on input"] "text" at bounding box center [1026, 480] width 42 height 38
type input"] "6.5"
click at [1020, 608] on input"] "text" at bounding box center [1026, 621] width 42 height 38
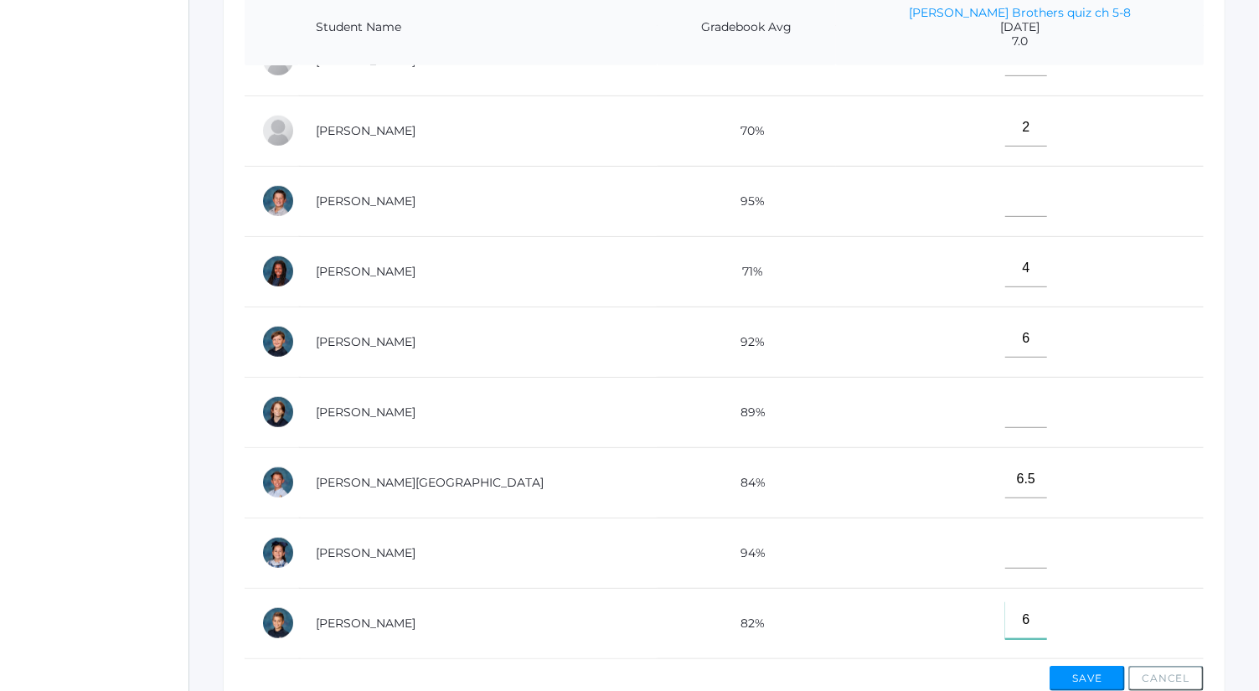
type input"] "6"
click at [1017, 540] on input"] "text" at bounding box center [1026, 550] width 42 height 38
type input"] "7"
click at [1095, 673] on button "Save" at bounding box center [1087, 678] width 75 height 25
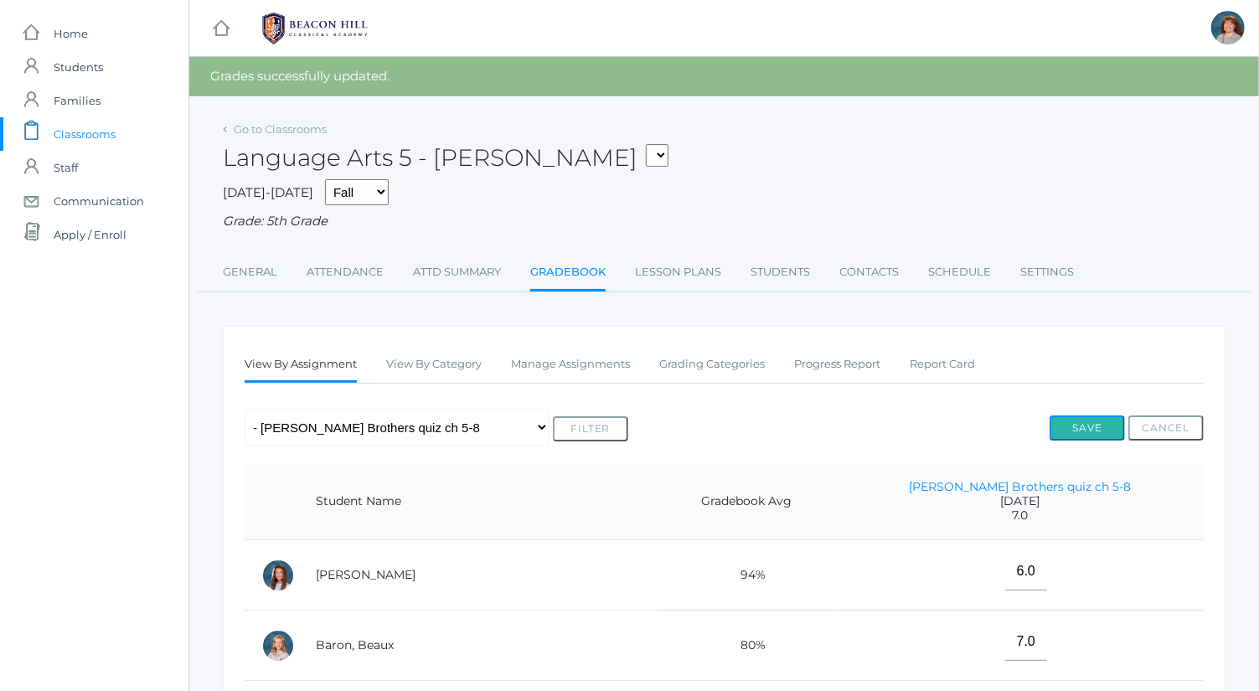
click at [1102, 424] on button "Save" at bounding box center [1087, 428] width 75 height 25
click at [626, 363] on link "Manage Assignments" at bounding box center [570, 365] width 119 height 34
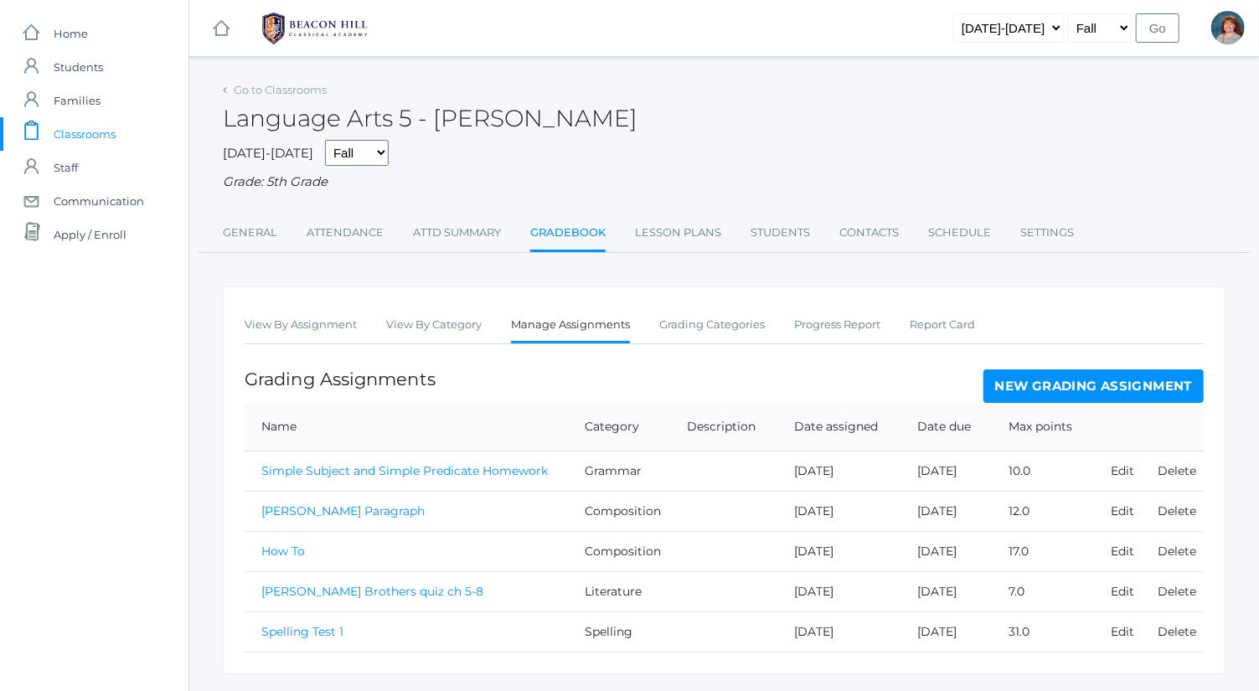
click at [1054, 374] on link "New Grading Assignment" at bounding box center [1094, 386] width 220 height 34
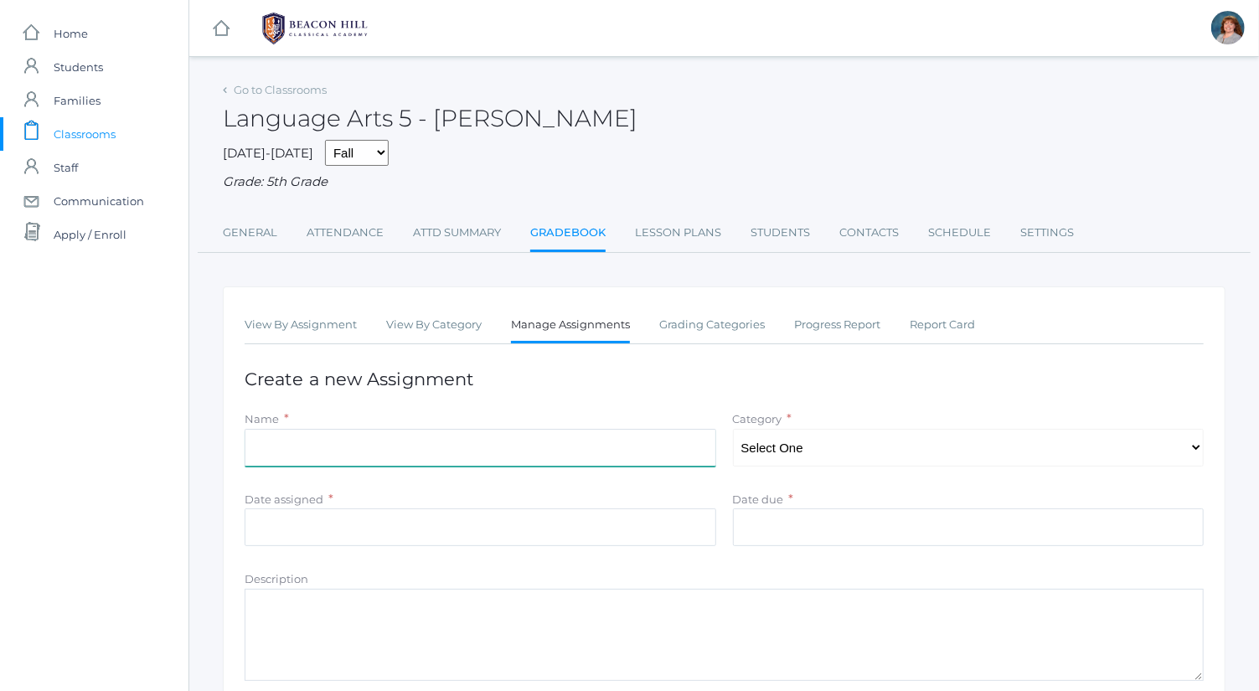
click at [614, 449] on input "Name" at bounding box center [481, 448] width 472 height 38
type input "The 4 Sentence Types"
click at [852, 447] on select "Select One Spelling Composition Grammar Literature Memory" at bounding box center [969, 448] width 472 height 38
select select "1035"
click at [733, 429] on select "Select One Spelling Composition Grammar Literature Memory" at bounding box center [969, 448] width 472 height 38
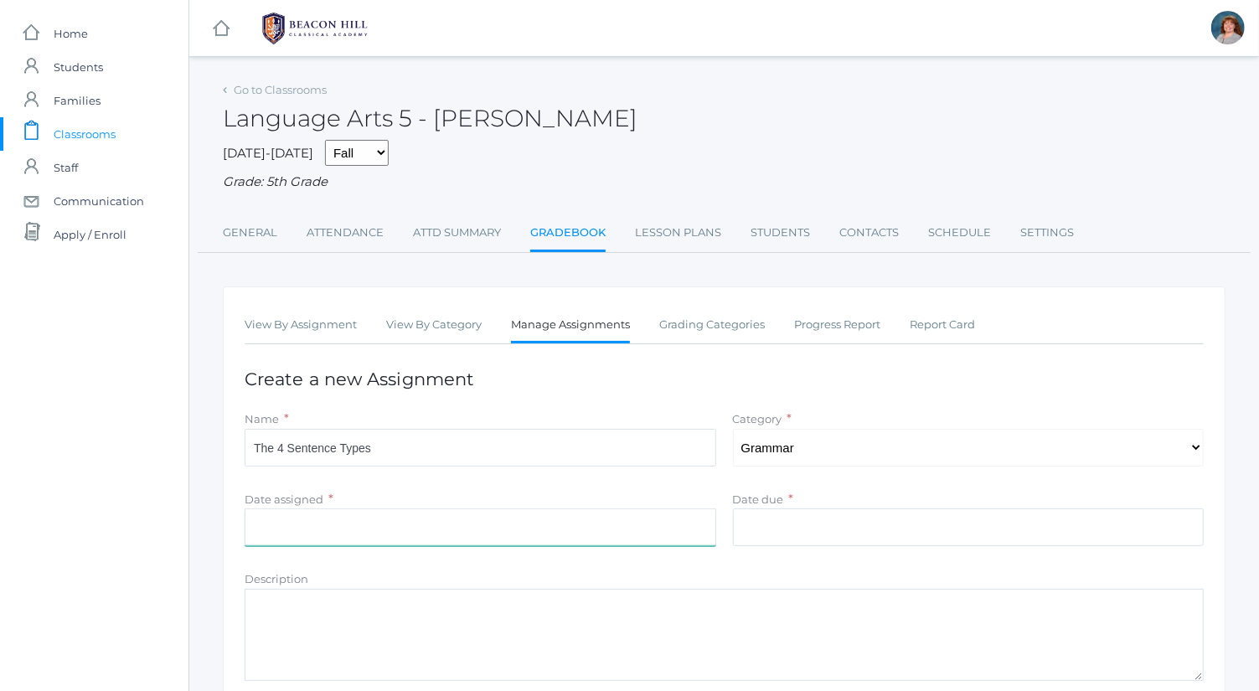
click at [655, 518] on input "Date assigned" at bounding box center [481, 528] width 472 height 38
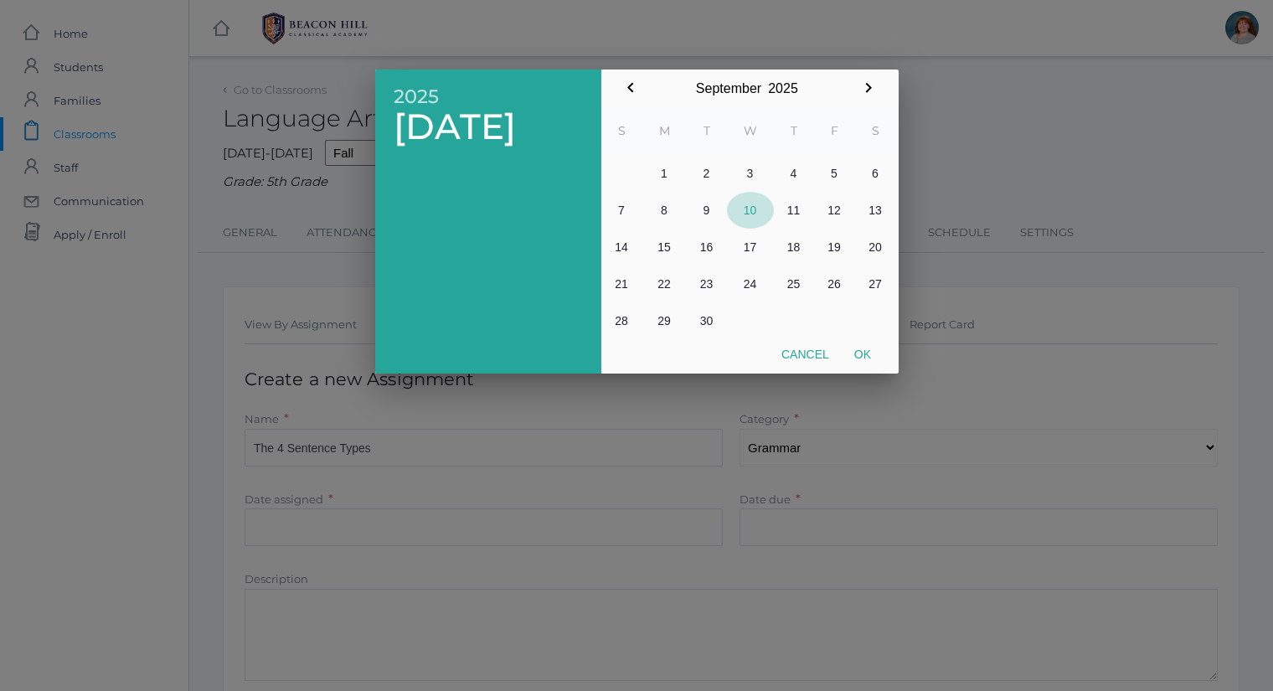
click at [745, 208] on button "10" at bounding box center [750, 210] width 47 height 37
click at [865, 359] on button "Ok" at bounding box center [863, 354] width 42 height 30
type input "2025-09-10"
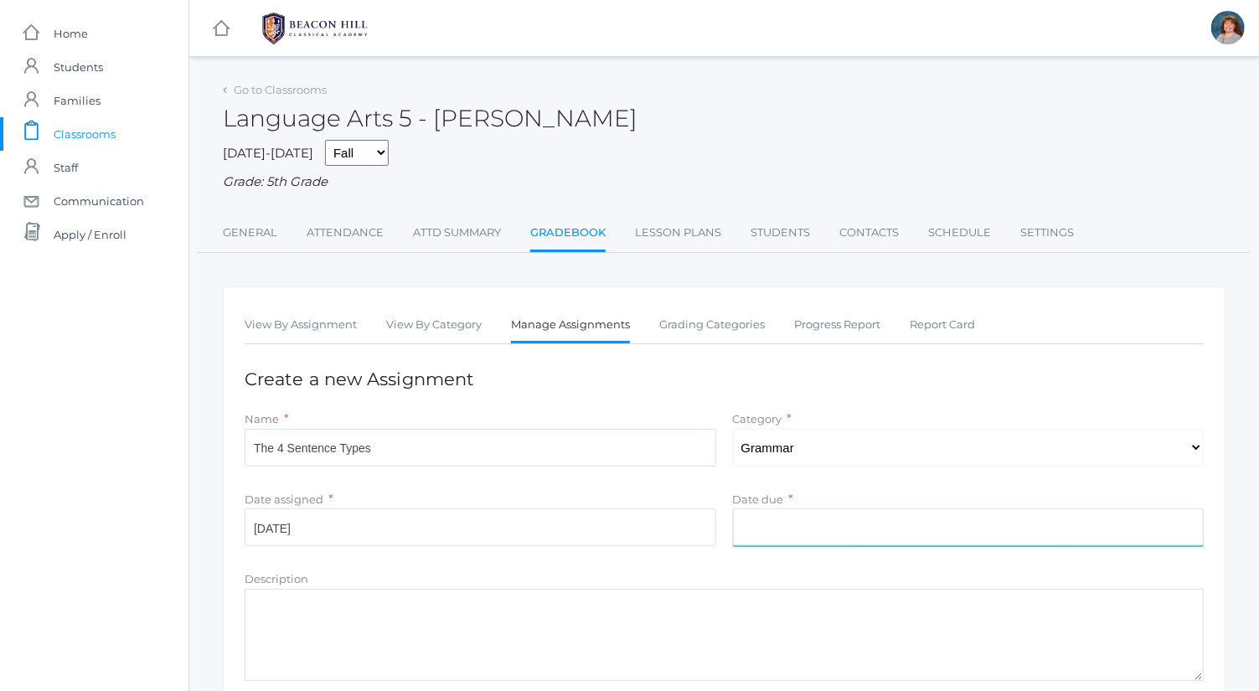
click at [841, 524] on input "Date due" at bounding box center [969, 528] width 472 height 38
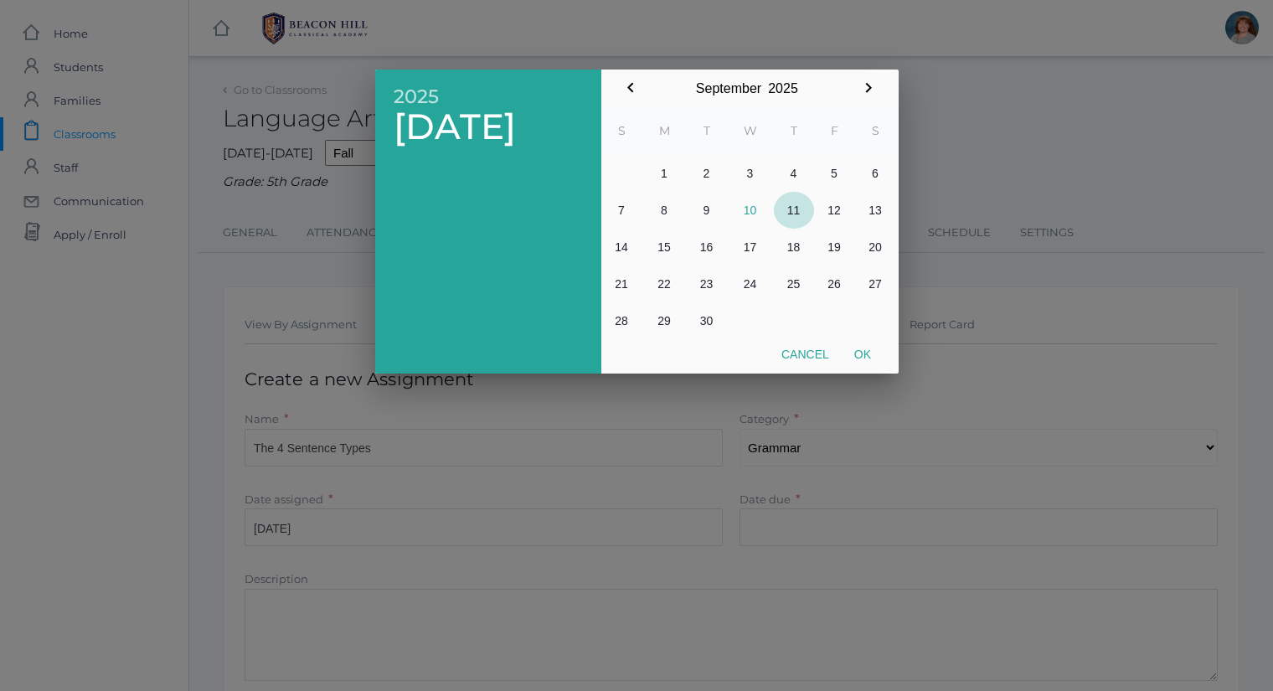
click at [803, 220] on button "11" at bounding box center [794, 210] width 40 height 37
click at [865, 356] on button "Ok" at bounding box center [863, 354] width 42 height 30
type input "[DATE]"
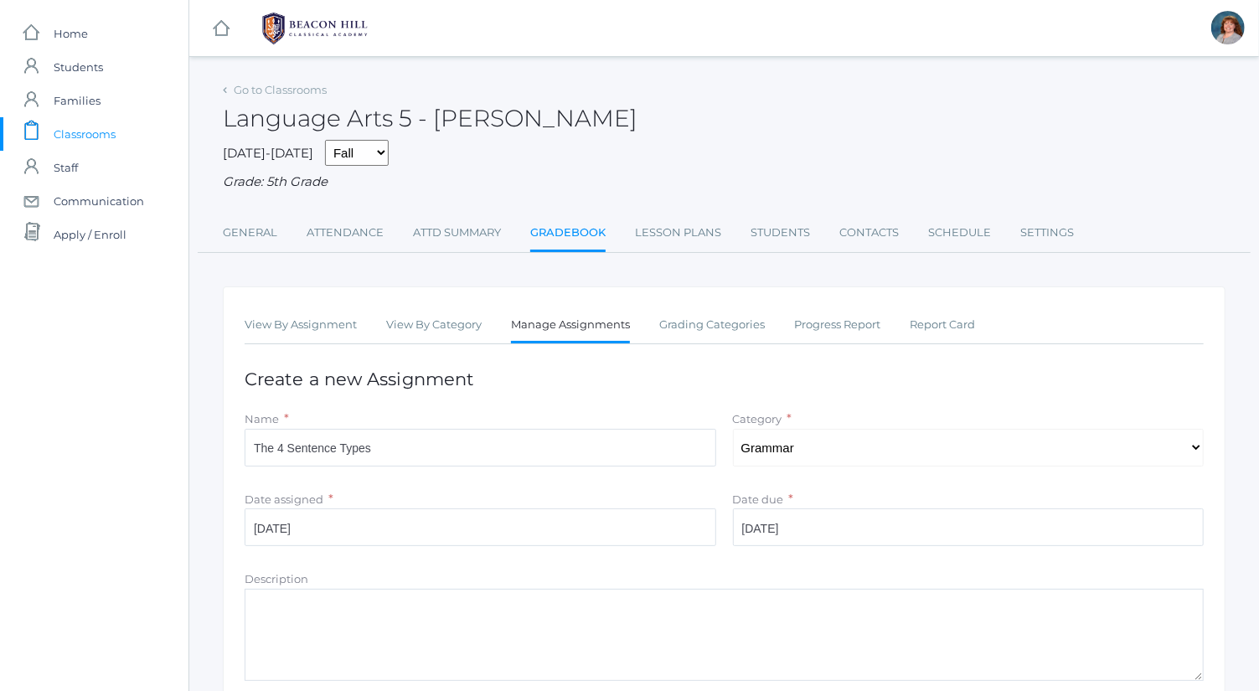
scroll to position [214, 0]
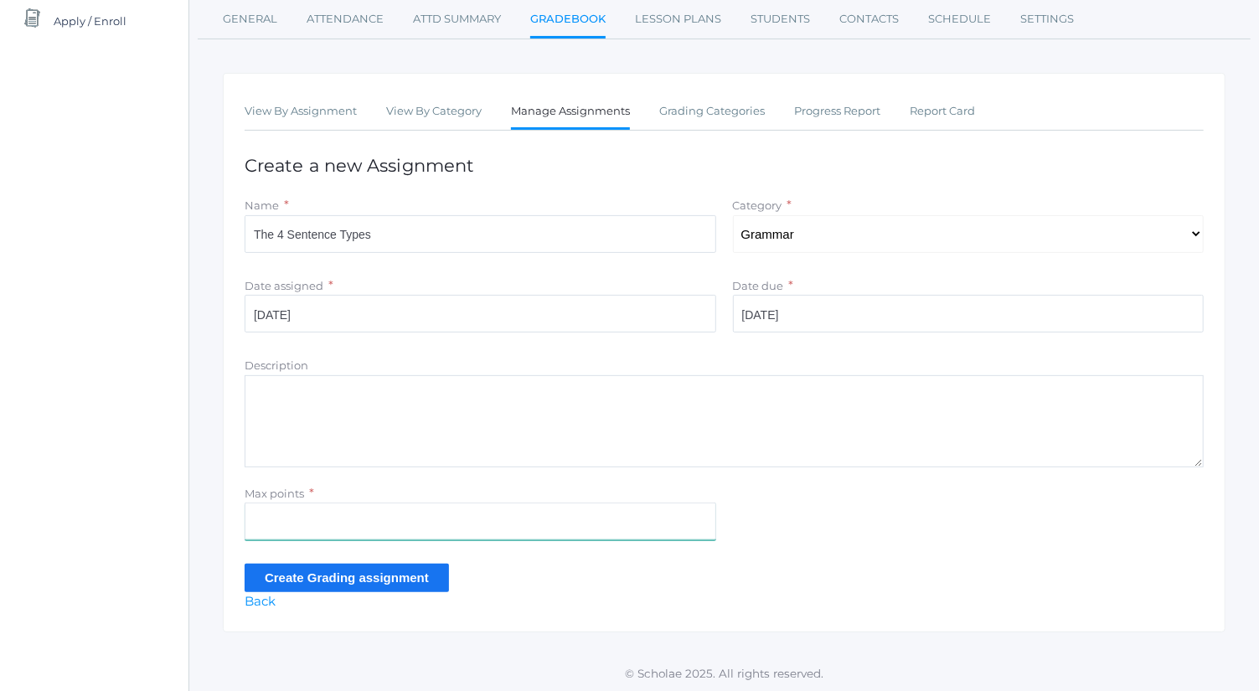
click at [553, 515] on input "Max points" at bounding box center [481, 522] width 472 height 38
type input "13"
click at [417, 573] on input "Create Grading assignment" at bounding box center [347, 578] width 204 height 28
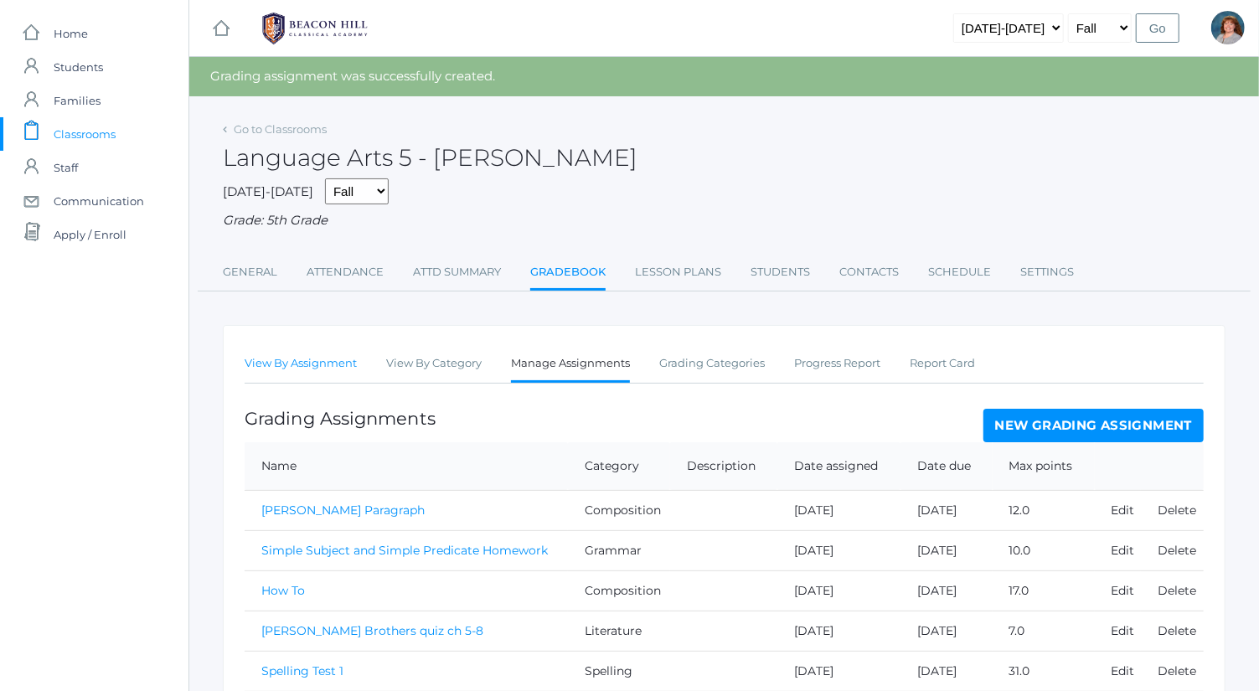
click at [341, 352] on link "View By Assignment" at bounding box center [301, 364] width 112 height 34
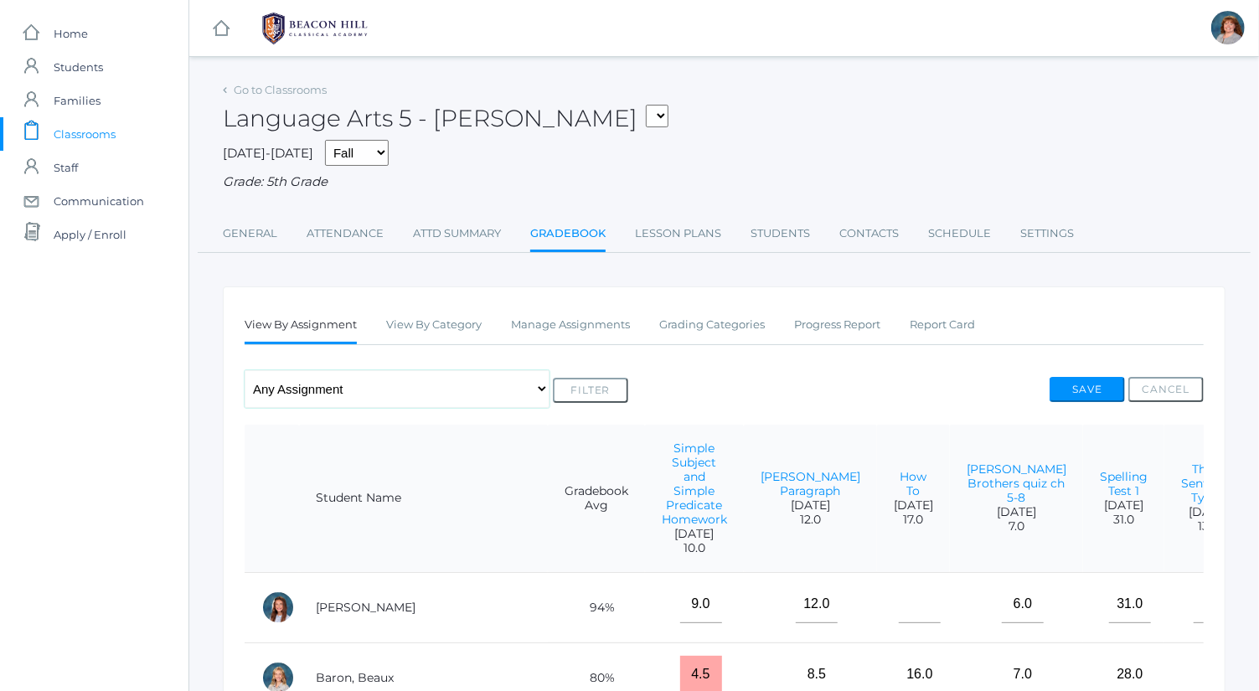
click at [390, 385] on select "Any Assignment Category: Composition - Mrs. Granger Paragraph - How To Category…" at bounding box center [397, 389] width 305 height 38
select select "9736"
click at [245, 370] on select "Any Assignment Category: Composition - Mrs. Granger Paragraph - How To Category…" at bounding box center [397, 389] width 305 height 38
click at [587, 391] on button "Filter" at bounding box center [590, 390] width 75 height 25
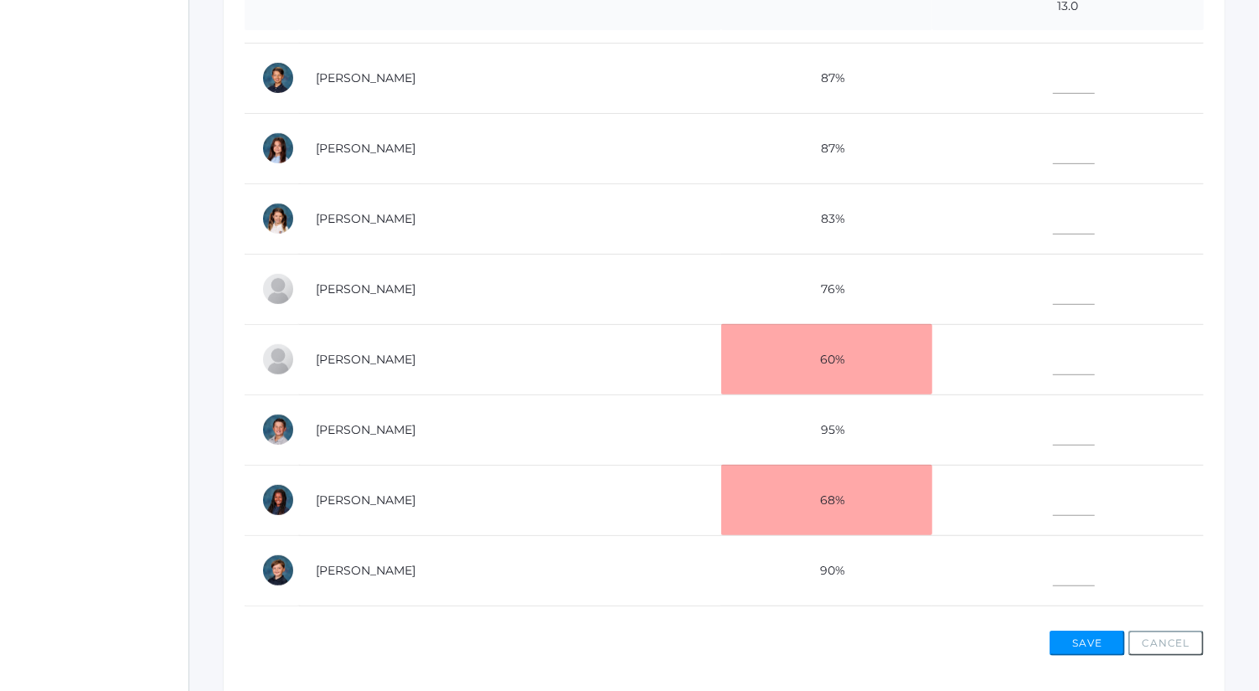
scroll to position [610, 0]
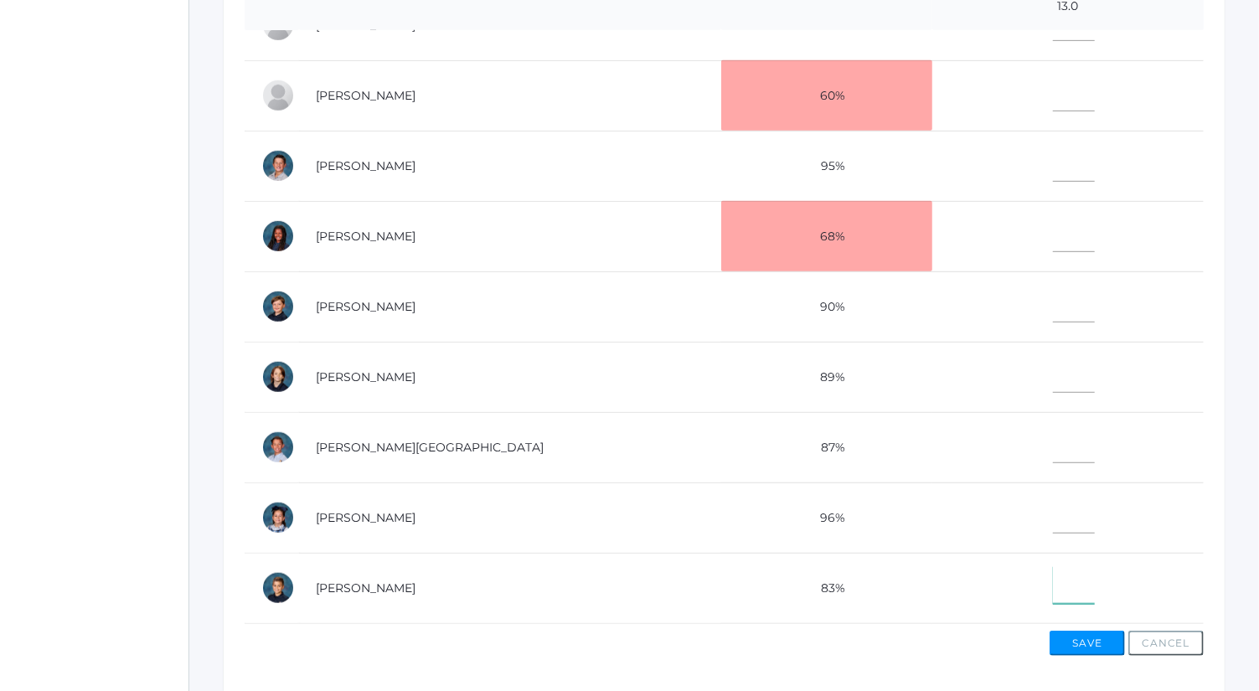
click at [1053, 567] on input"] "text" at bounding box center [1074, 585] width 42 height 38
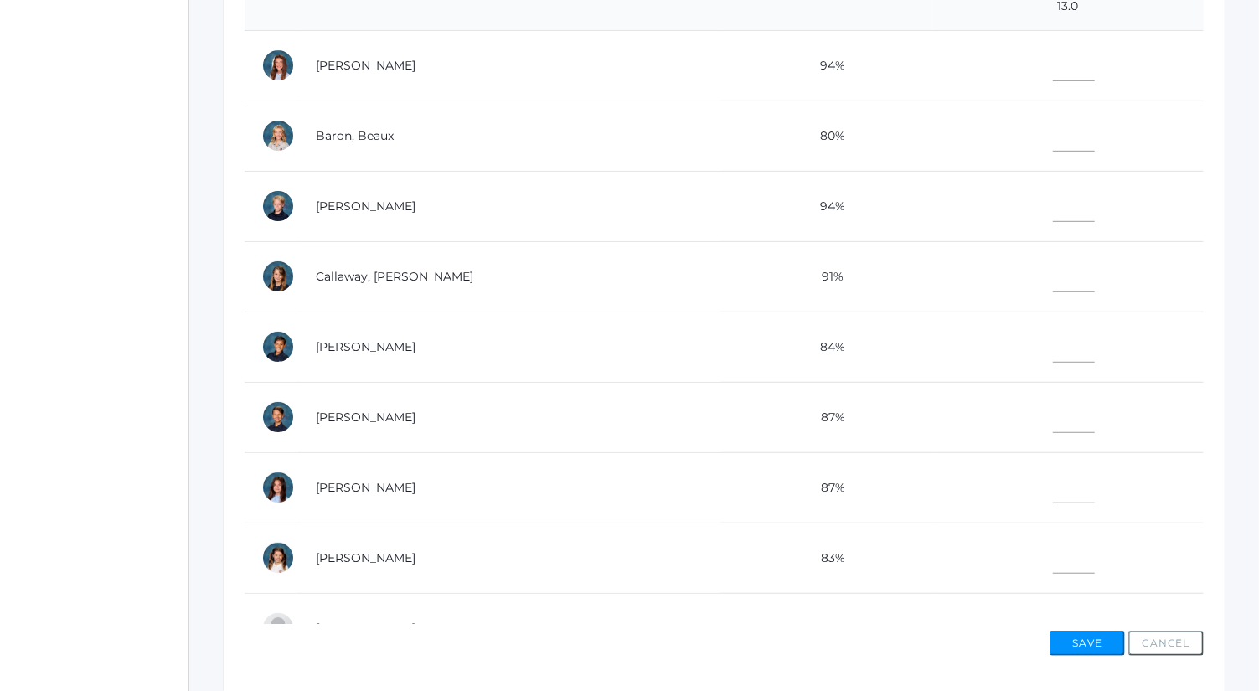
type input"] "11.5"
click at [1053, 139] on input"] "text" at bounding box center [1074, 133] width 42 height 38
type input"] "7"
click at [1053, 556] on input"] "text" at bounding box center [1074, 555] width 42 height 38
type input"] "12"
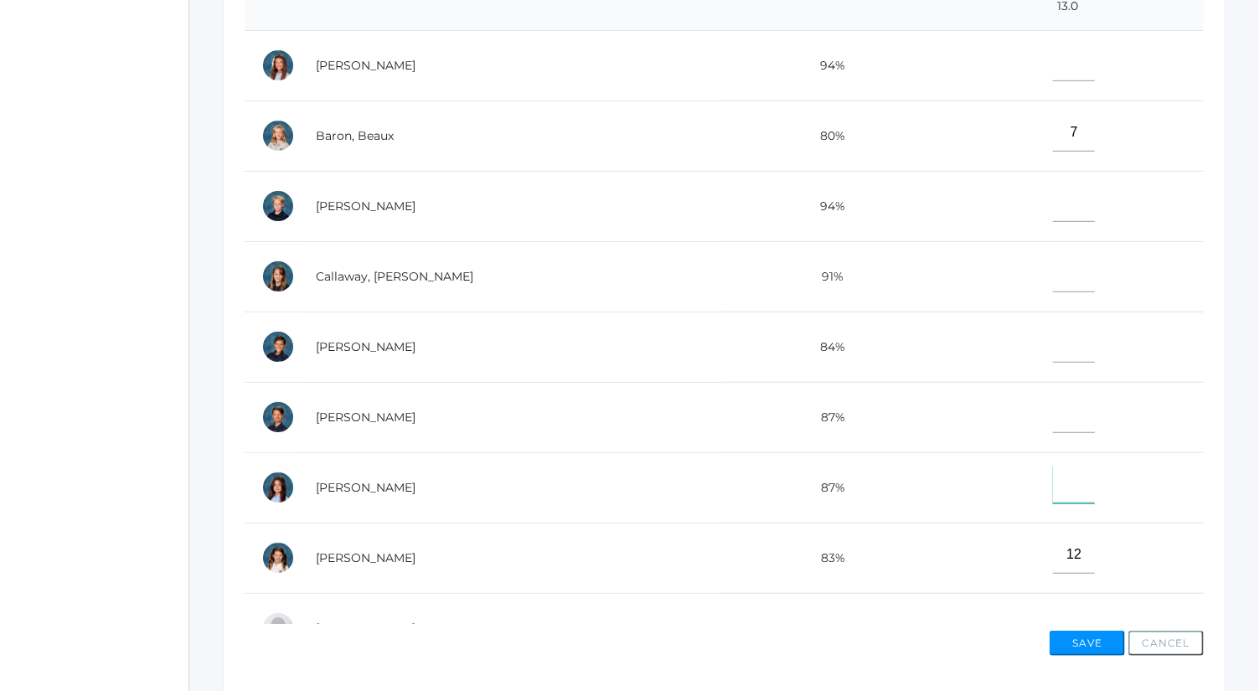
click at [1053, 484] on input"] "text" at bounding box center [1074, 485] width 42 height 38
type input"] "13"
click at [1053, 325] on input"] "text" at bounding box center [1074, 344] width 42 height 38
type input"] "12"
click at [1053, 203] on input"] "text" at bounding box center [1074, 203] width 42 height 38
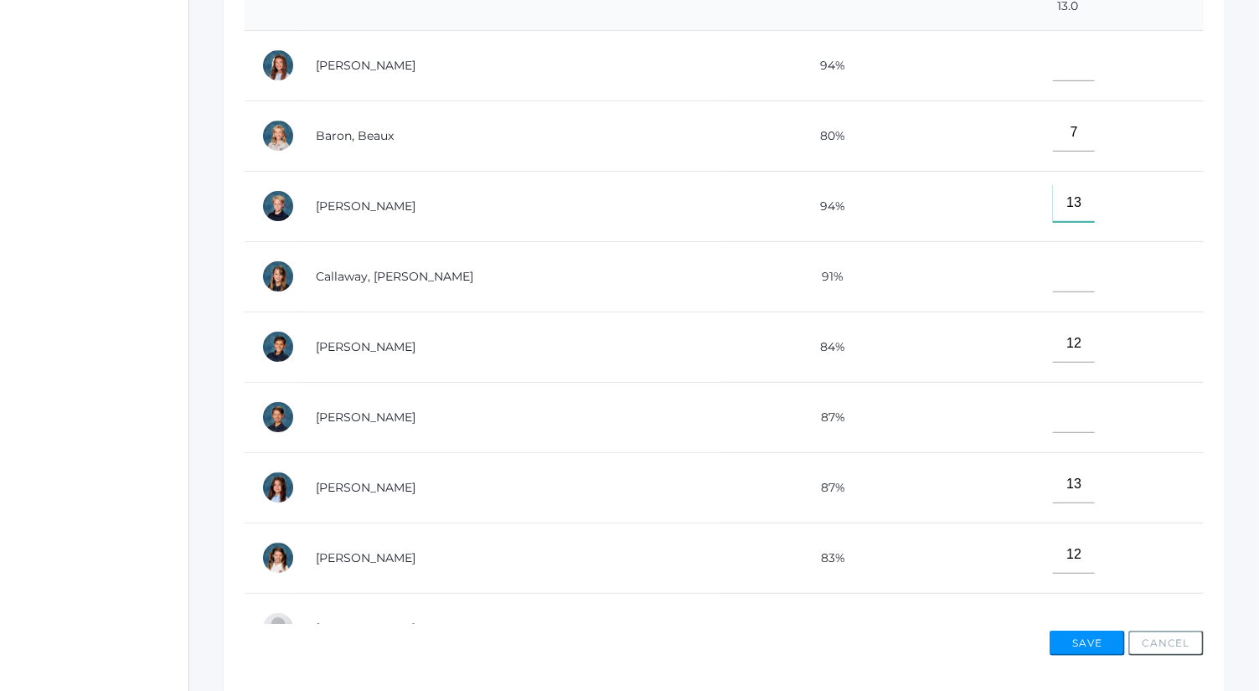
type input"] "13"
click at [1053, 64] on input"] "text" at bounding box center [1074, 63] width 42 height 38
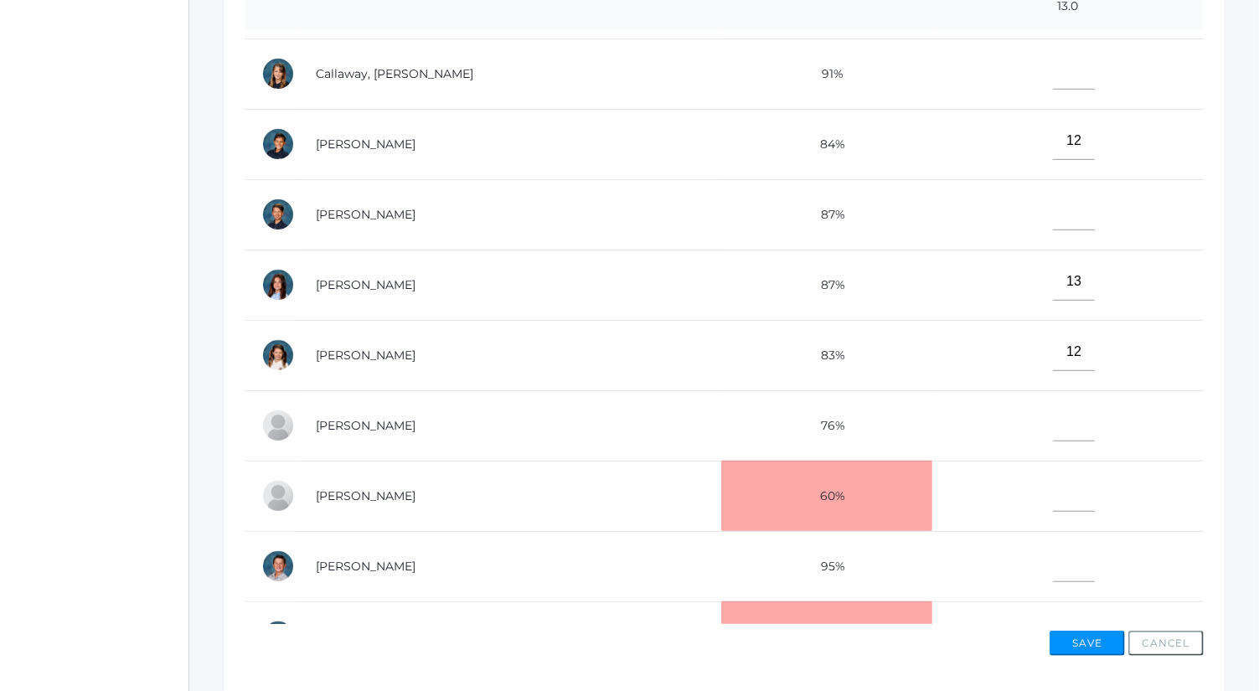
scroll to position [202, 0]
type input"] "12"
click at [1053, 62] on input"] "text" at bounding box center [1074, 72] width 42 height 38
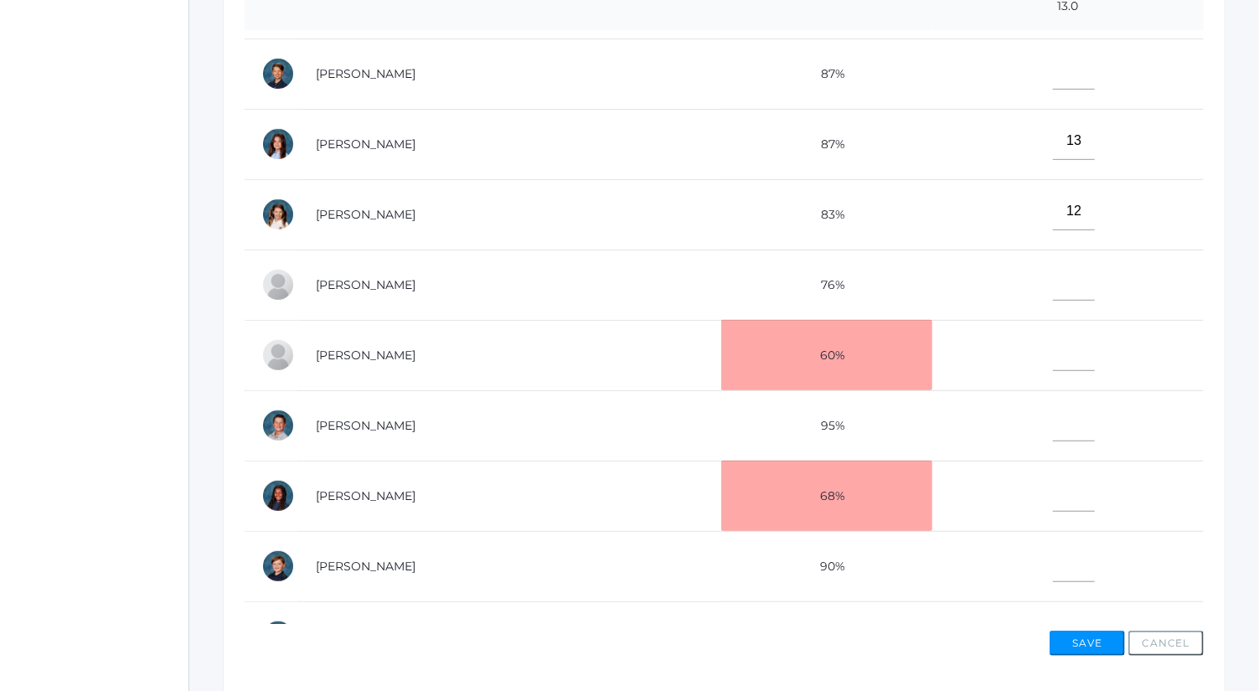
scroll to position [358, 0]
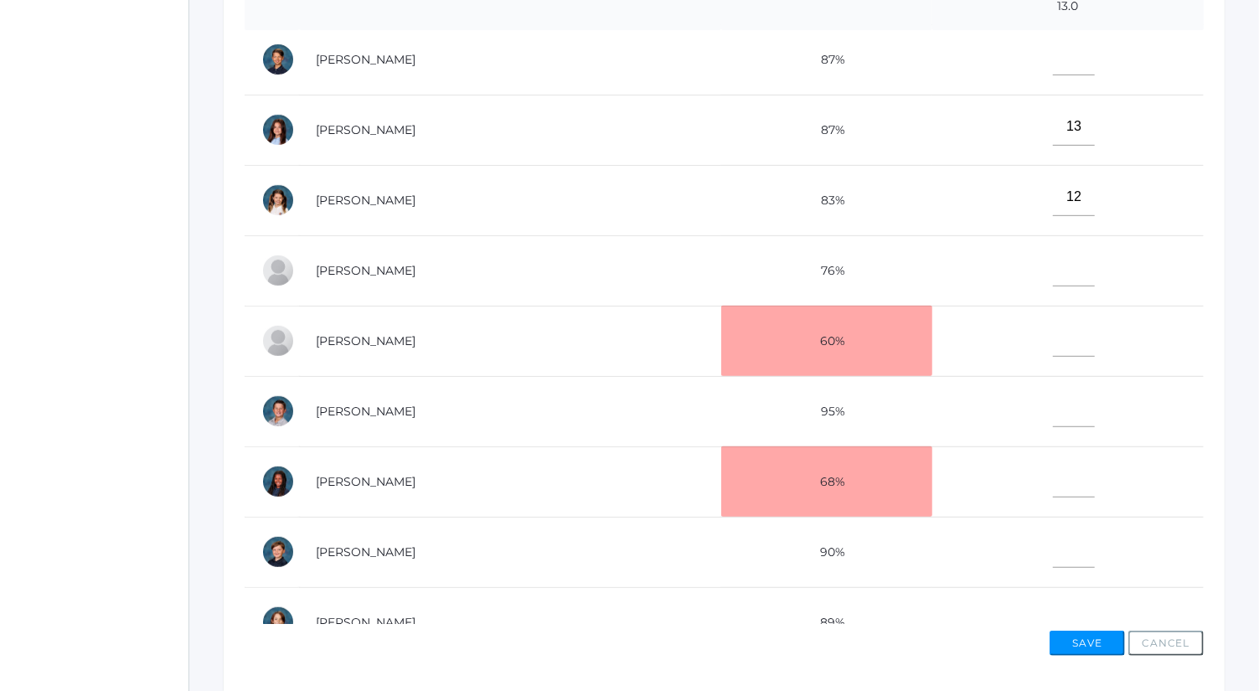
type input"] "9.5"
click at [1053, 545] on input"] "text" at bounding box center [1074, 549] width 42 height 38
type input"] "9.5"
click at [1053, 407] on input"] "text" at bounding box center [1074, 409] width 42 height 38
type input"] "13"
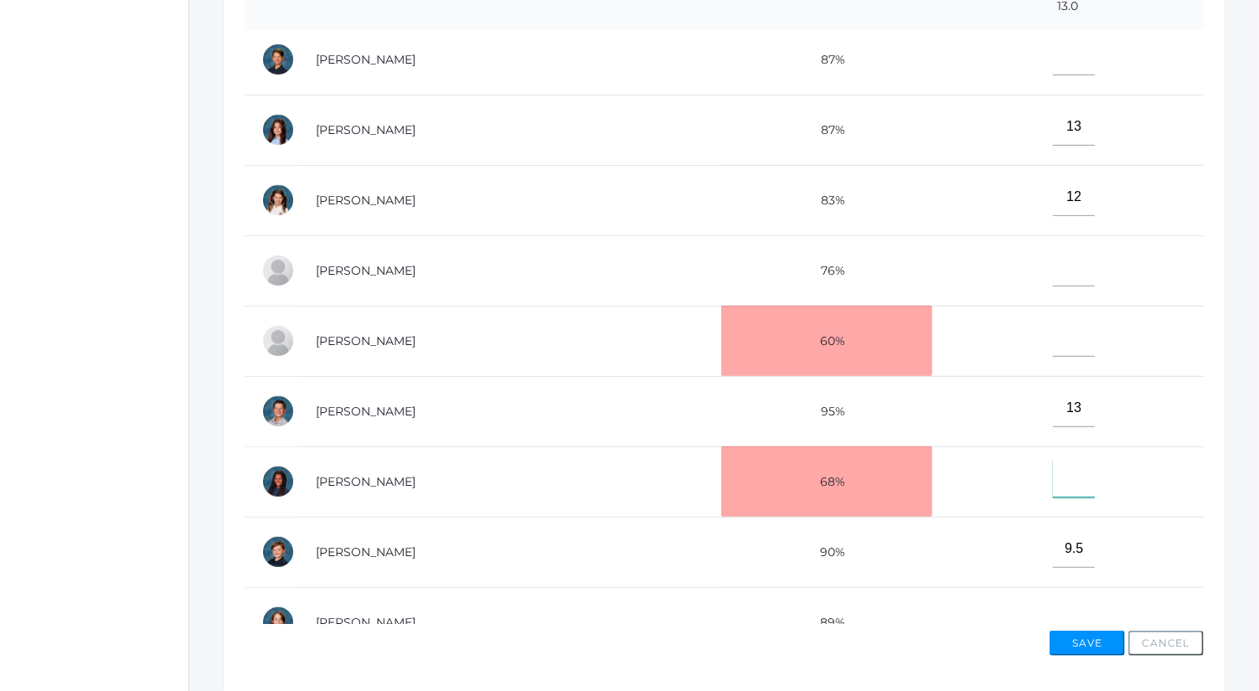
click at [1053, 473] on input"] "text" at bounding box center [1074, 479] width 42 height 38
type input"] "6.5"
click at [1053, 262] on input"] "text" at bounding box center [1074, 268] width 42 height 38
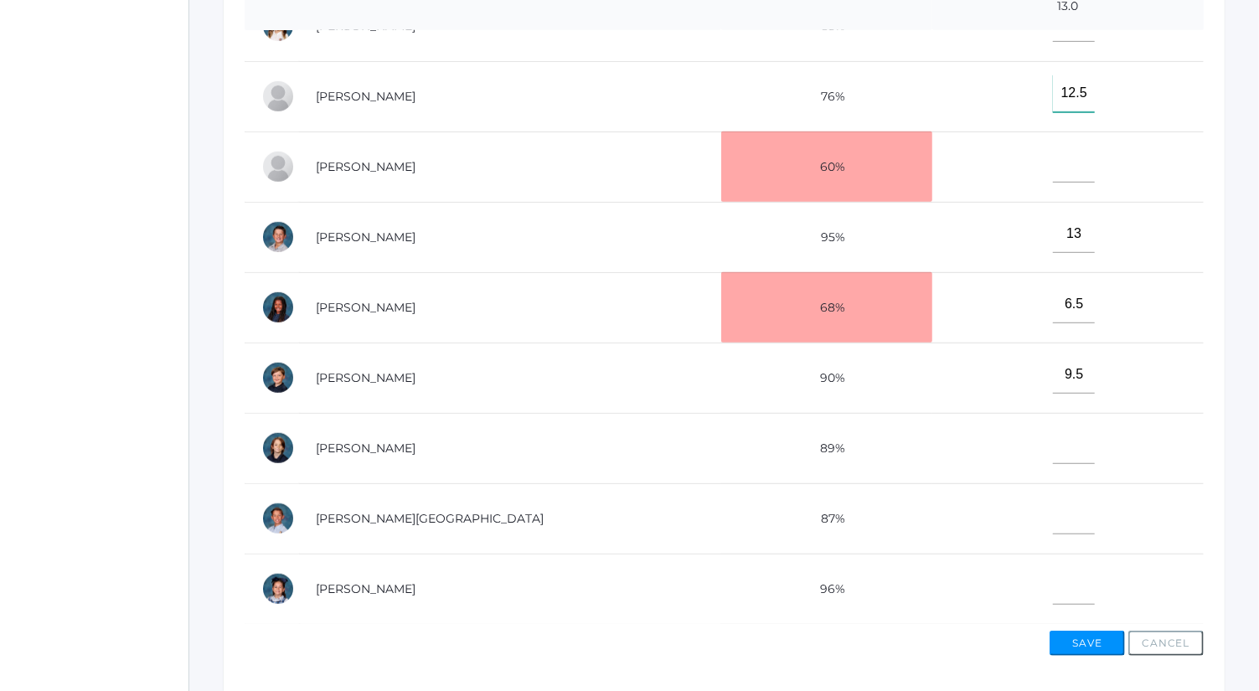
scroll to position [610, 0]
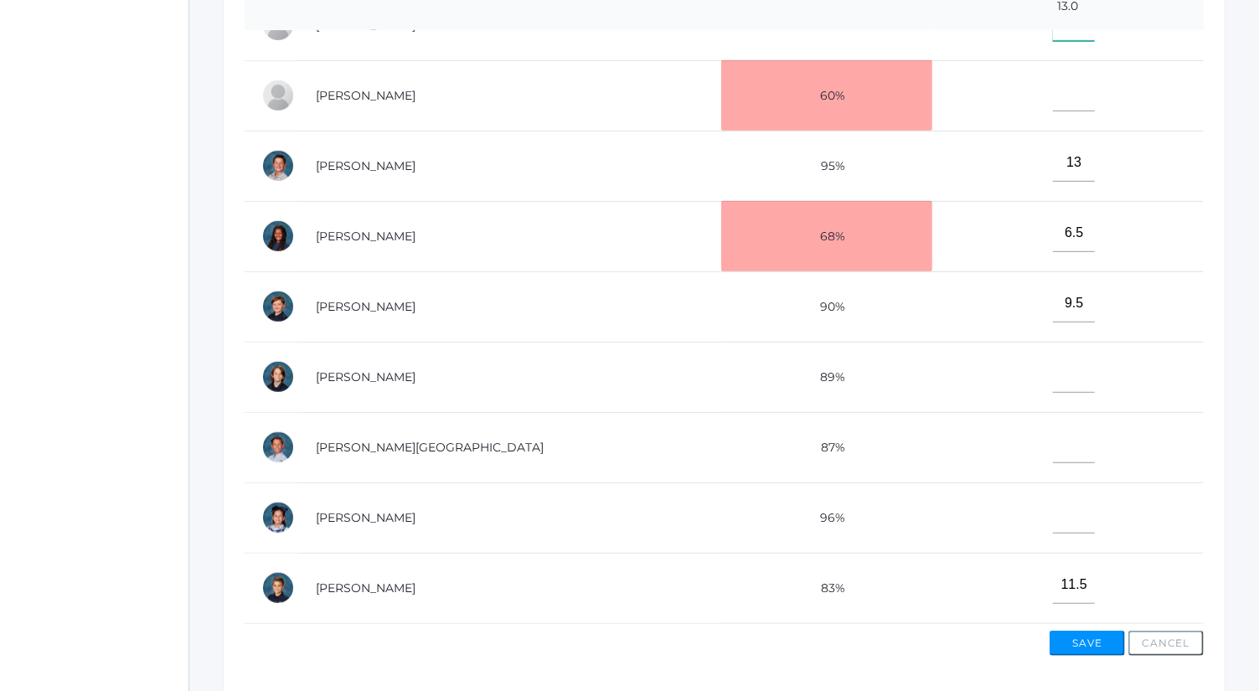
type input"] "12.5"
click at [1053, 504] on input"] "text" at bounding box center [1074, 515] width 42 height 38
type input"] "12.5"
click at [1053, 430] on input"] "text" at bounding box center [1074, 445] width 42 height 38
type input"] "8"
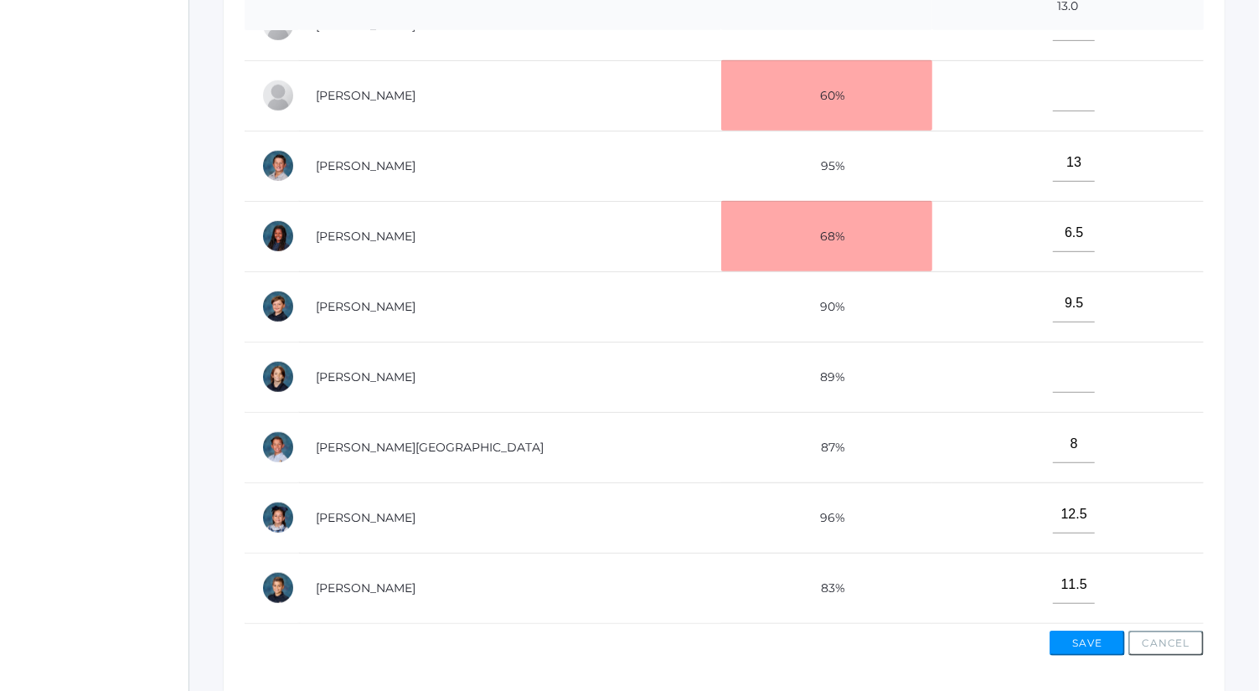
click at [1035, 342] on td at bounding box center [1067, 377] width 271 height 70
click at [1053, 365] on input"] "text" at bounding box center [1074, 374] width 42 height 38
type input"] "12"
click at [1101, 648] on button "Save" at bounding box center [1087, 643] width 75 height 25
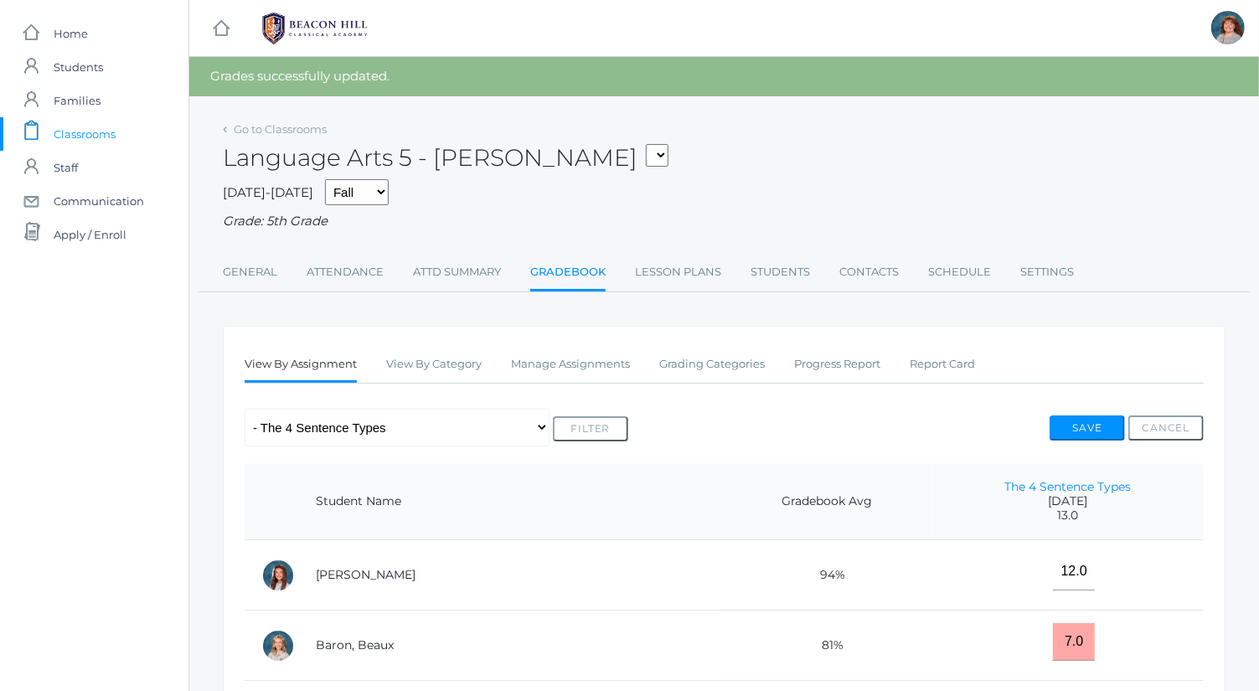
click at [1087, 440] on div "Save Cancel" at bounding box center [1127, 431] width 154 height 31
click at [1087, 436] on button "Save" at bounding box center [1087, 428] width 75 height 25
click at [404, 428] on select "Any Assignment Category: Composition - Mrs. Granger Paragraph - How To Category…" at bounding box center [397, 428] width 305 height 38
select select "9718"
click at [245, 409] on select "Any Assignment Category: Composition - Mrs. Granger Paragraph - How To Category…" at bounding box center [397, 428] width 305 height 38
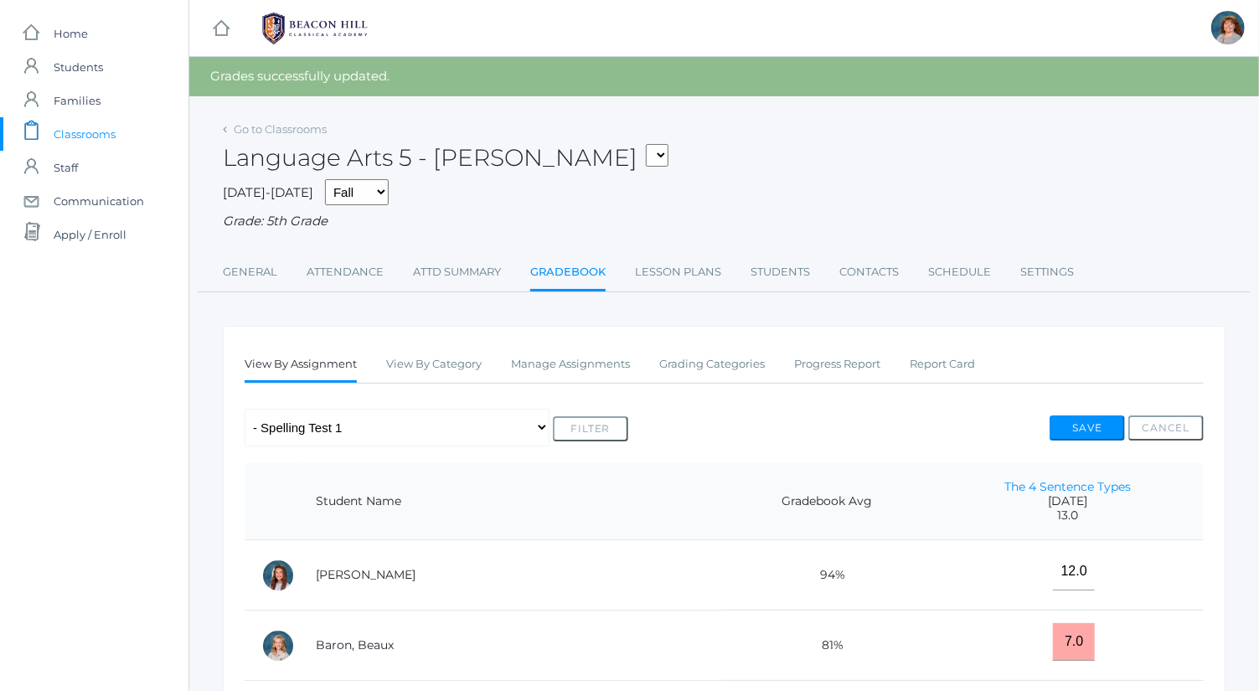
click at [570, 436] on button "Filter" at bounding box center [590, 428] width 75 height 25
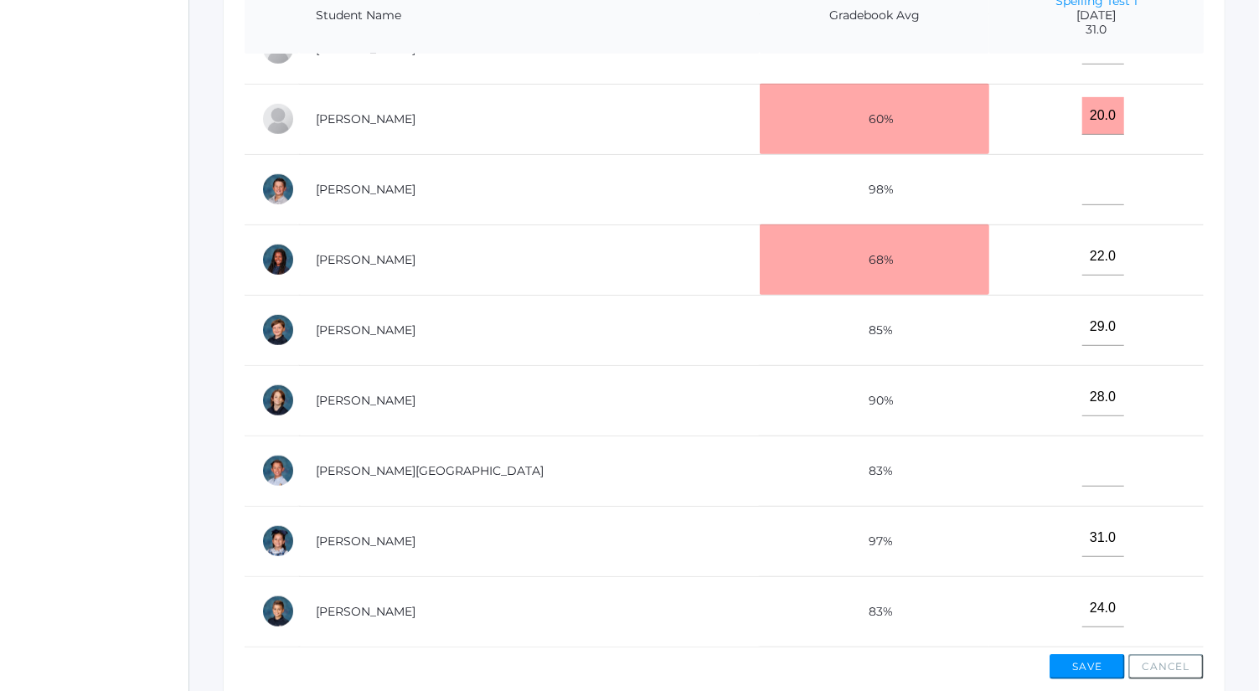
scroll to position [610, 0]
click at [1087, 666] on button "Save" at bounding box center [1087, 666] width 75 height 25
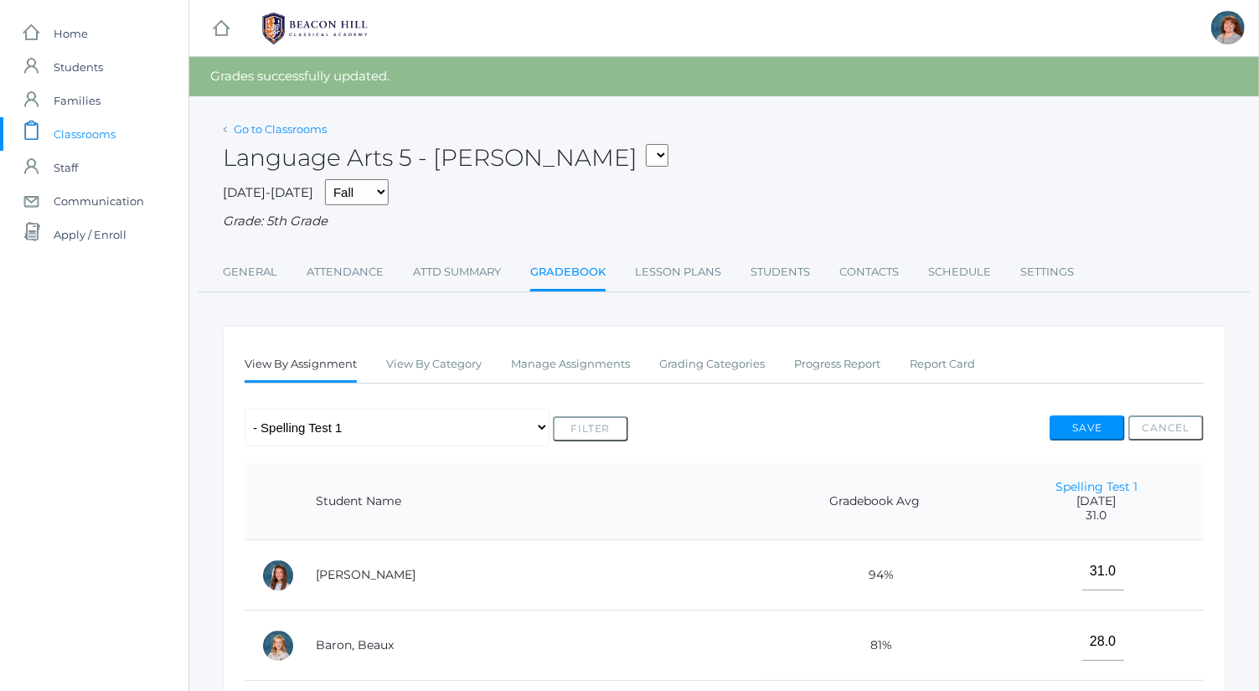
click at [301, 134] on link "Go to Classrooms" at bounding box center [280, 128] width 93 height 13
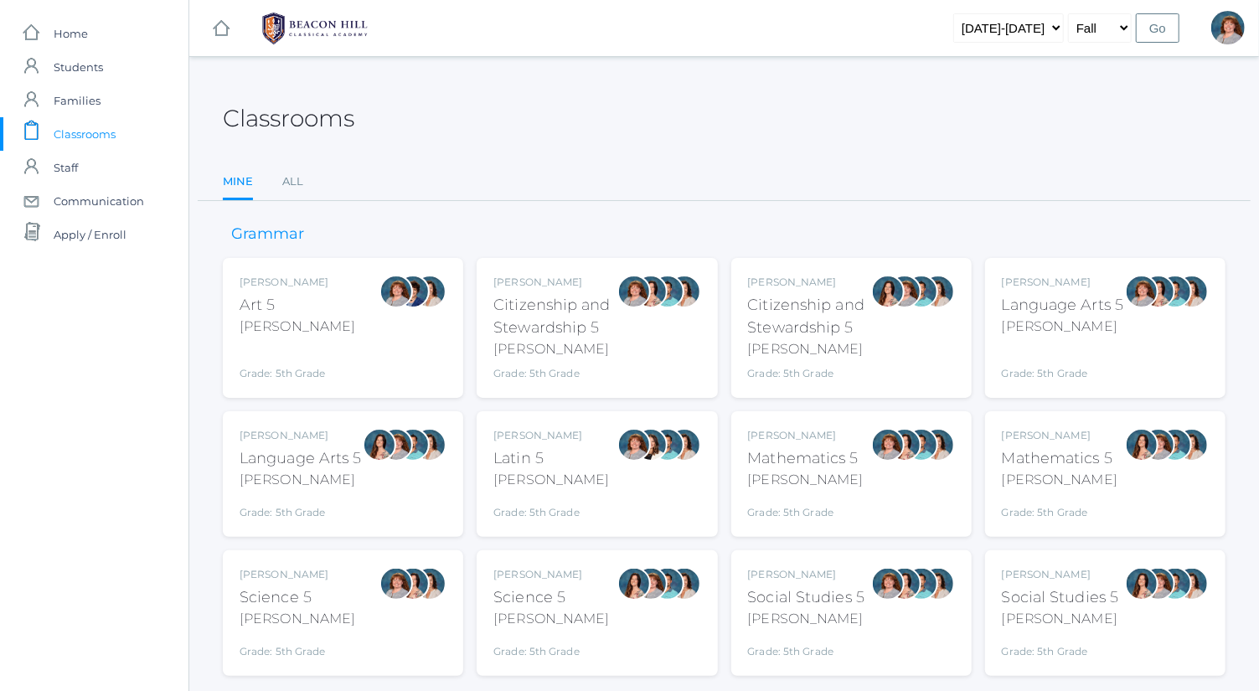
click at [837, 479] on div "[PERSON_NAME]" at bounding box center [806, 480] width 116 height 20
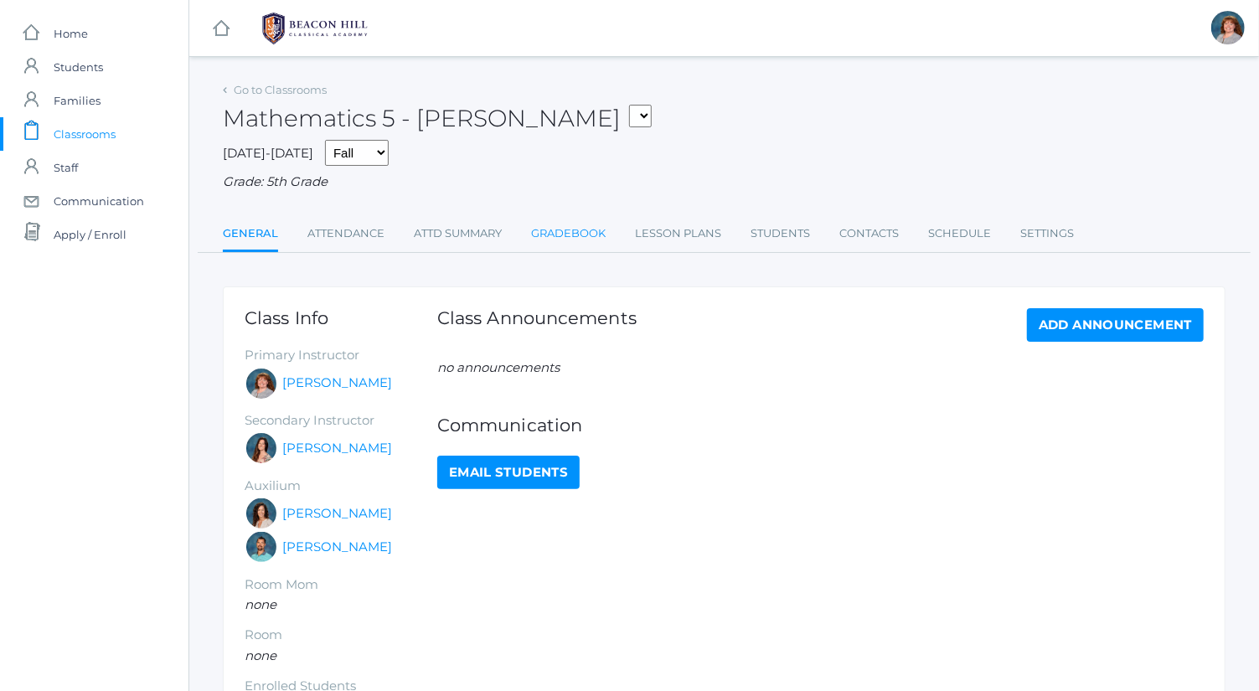
click at [558, 226] on link "Gradebook" at bounding box center [568, 234] width 75 height 34
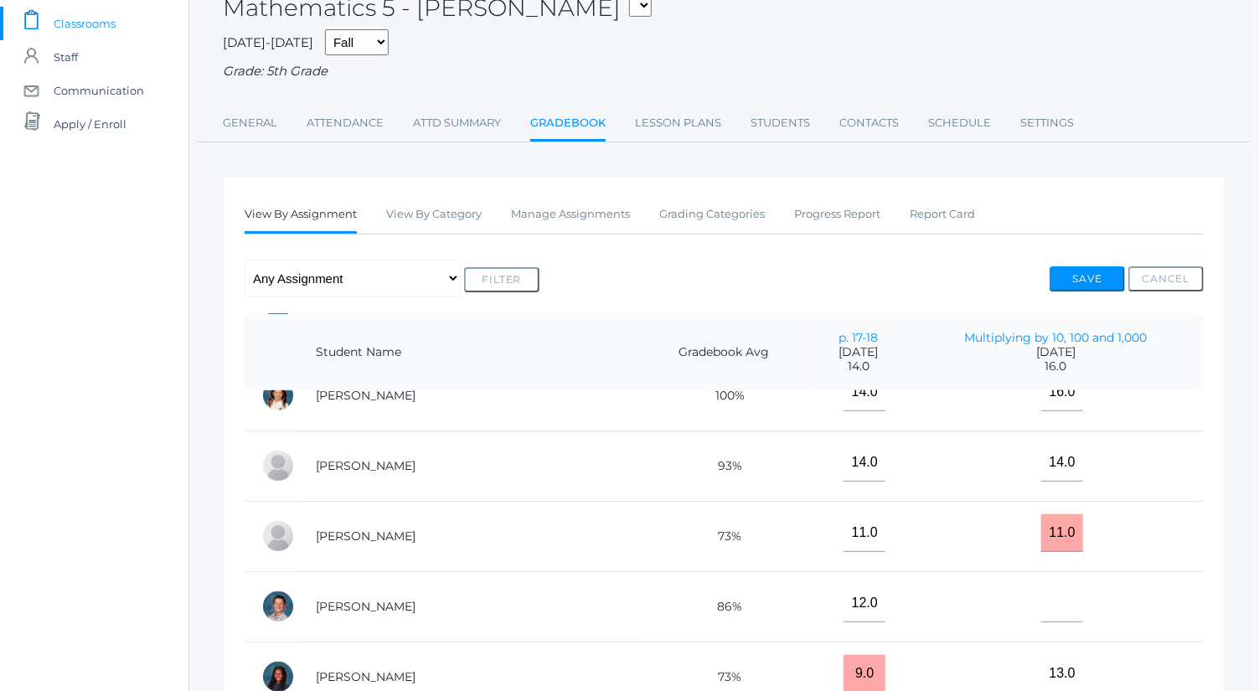
scroll to position [533, 0]
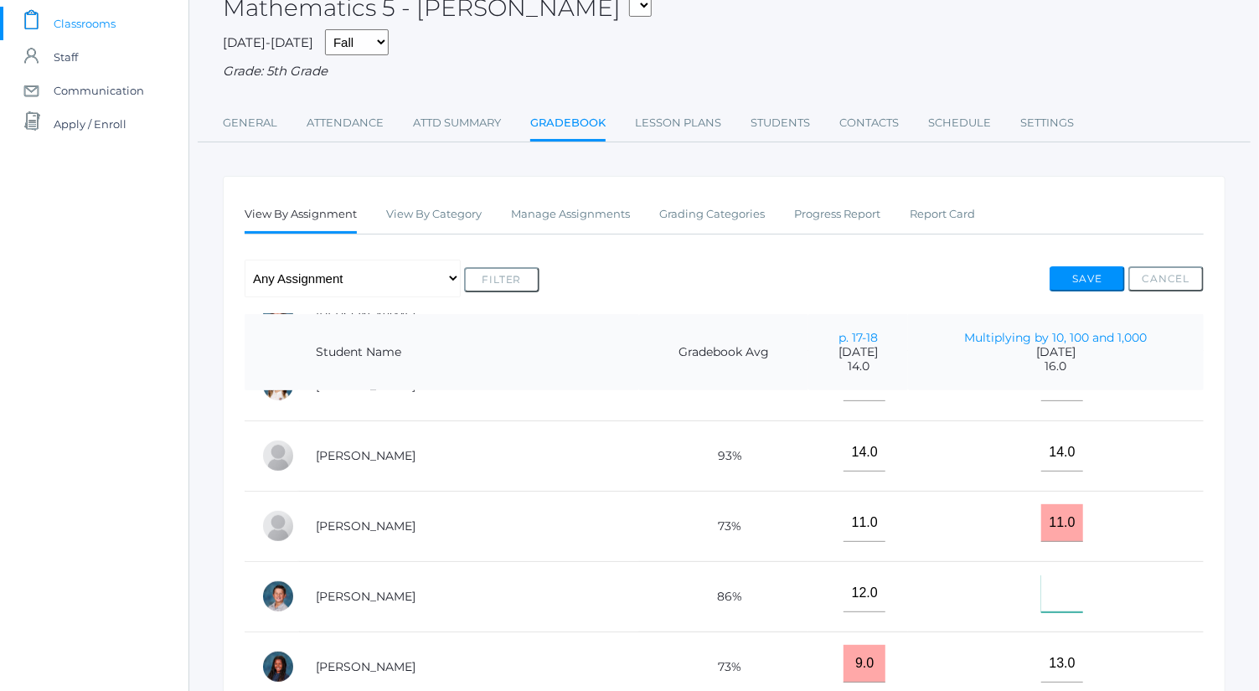
click at [1041, 585] on input"] "text" at bounding box center [1062, 594] width 42 height 38
type input"] "15"
click at [1107, 277] on button "Save" at bounding box center [1087, 278] width 75 height 25
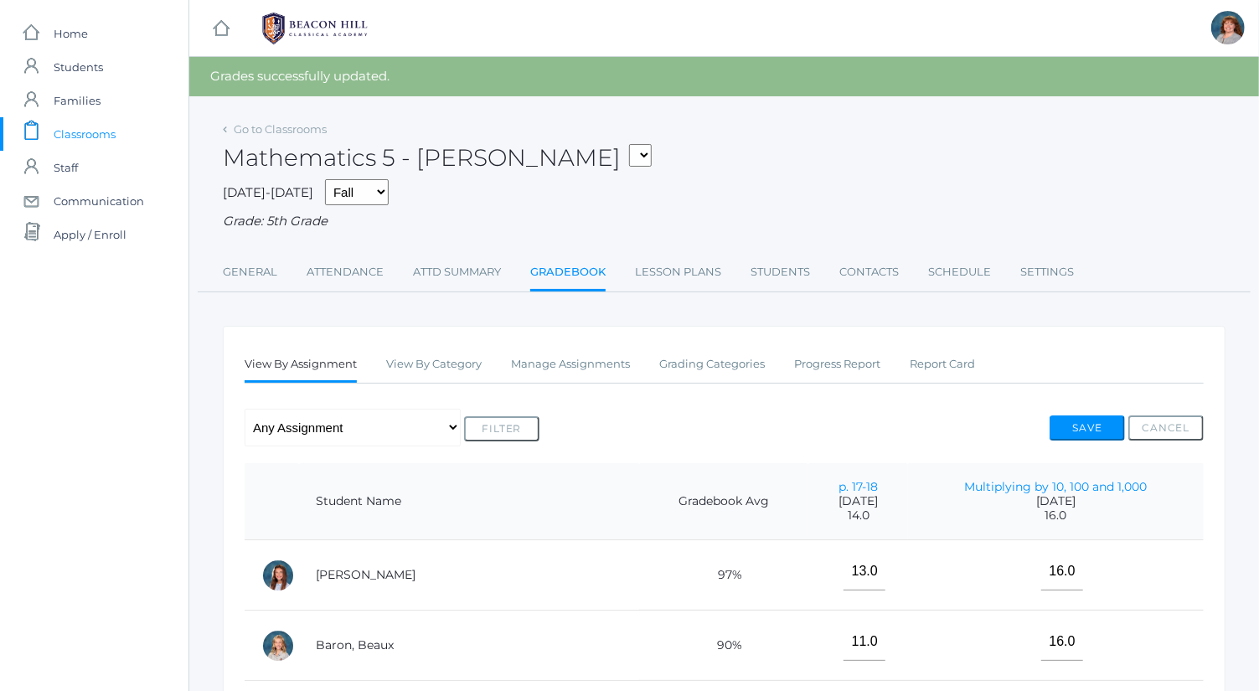
click at [581, 364] on link "Manage Assignments" at bounding box center [570, 365] width 119 height 34
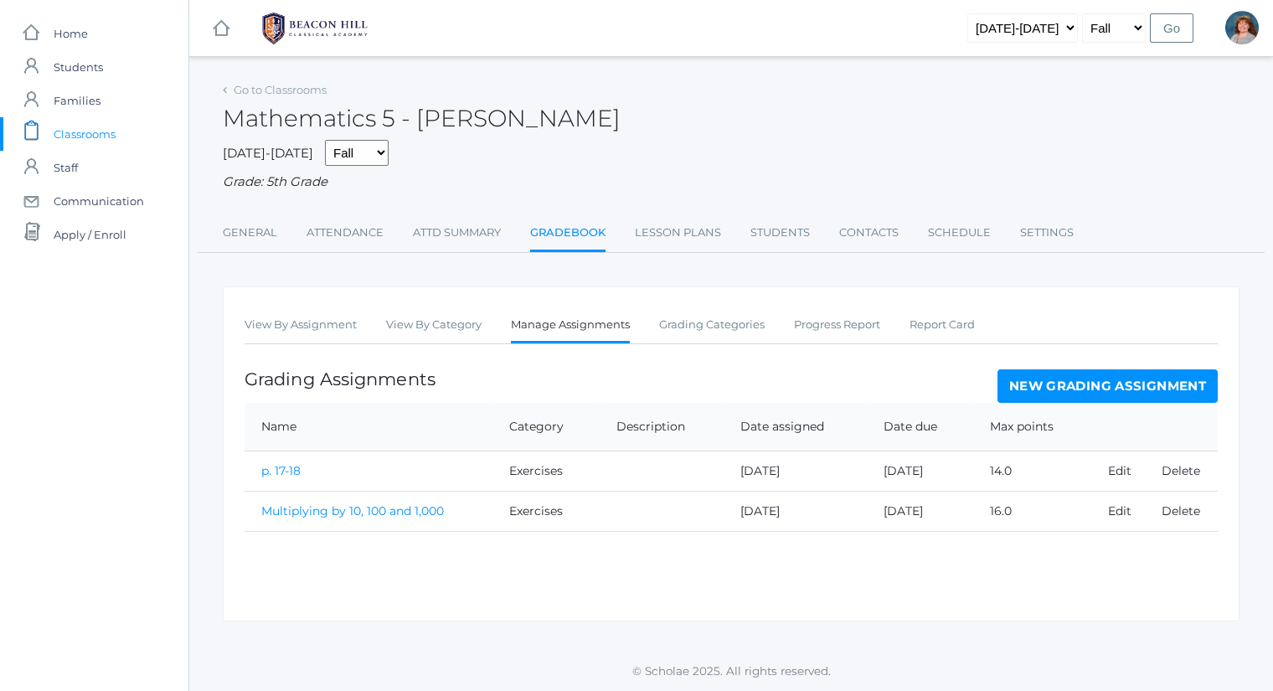
click at [1016, 379] on link "New Grading Assignment" at bounding box center [1108, 386] width 220 height 34
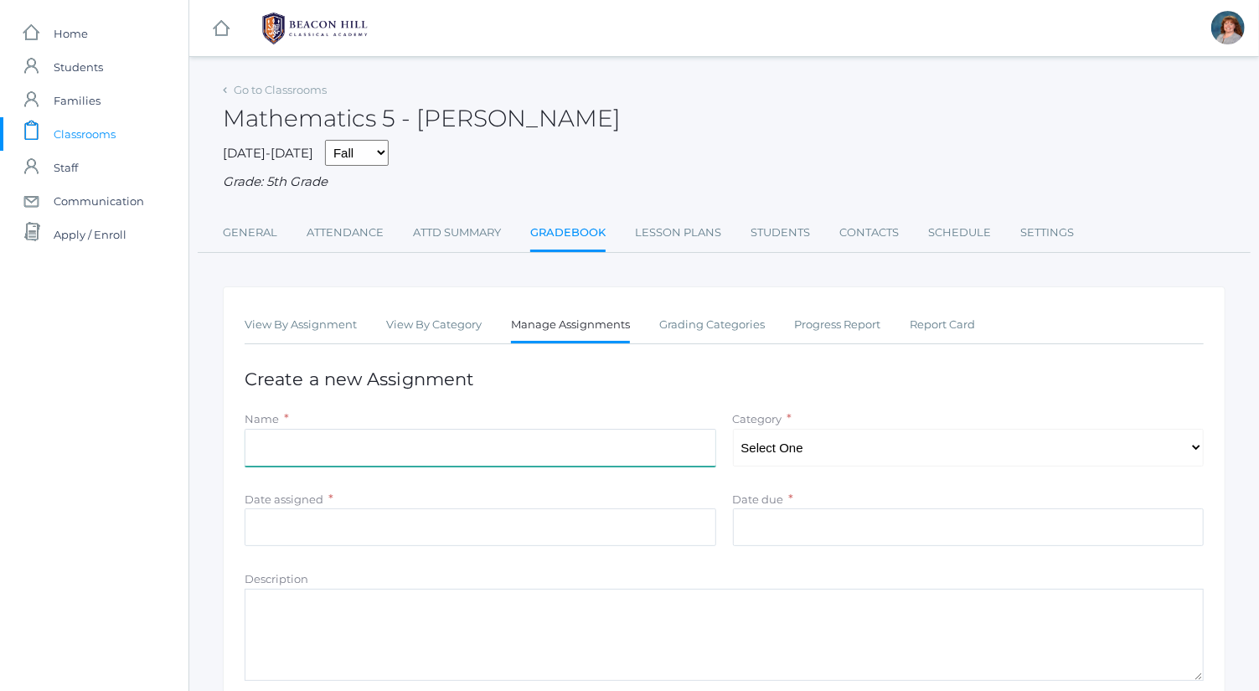
click at [442, 458] on input "Name" at bounding box center [481, 448] width 472 height 38
type input "1.3 A homework: Dividing by 10, 100, and 1,000"
click at [849, 437] on select "Select One Exercises Tests and Quizzes" at bounding box center [969, 448] width 472 height 38
select select "1039"
click at [733, 429] on select "Select One Exercises Tests and Quizzes" at bounding box center [969, 448] width 472 height 38
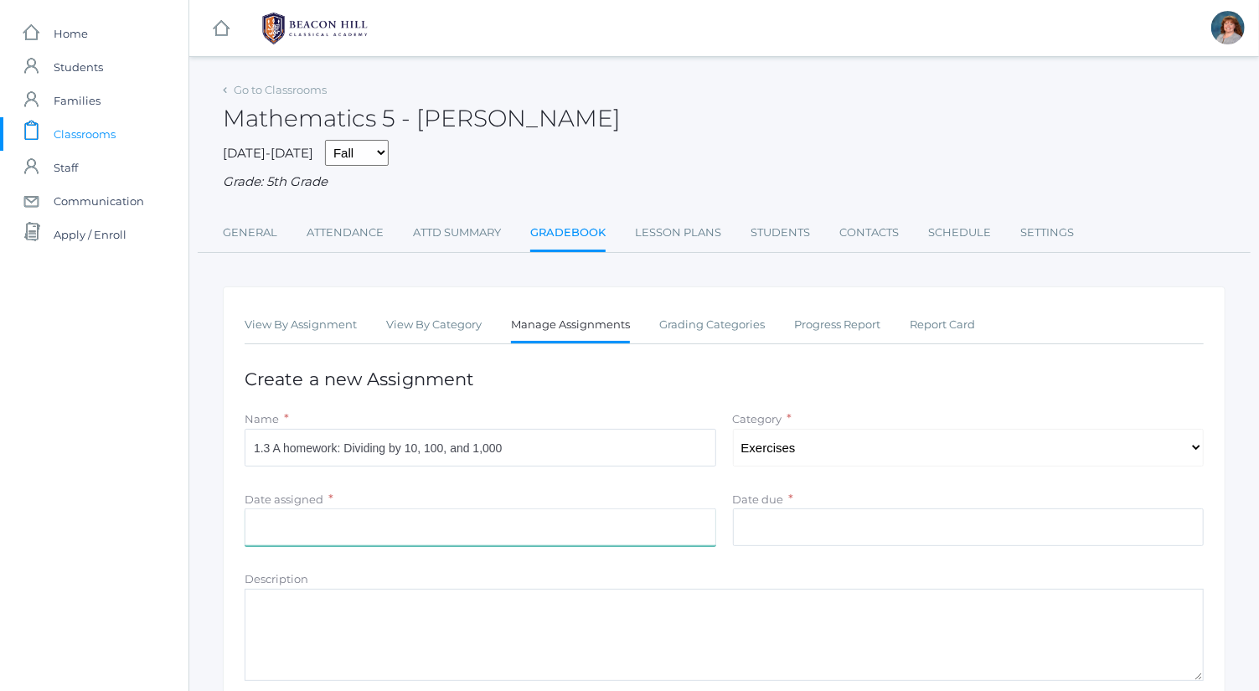
click at [656, 519] on input "Date assigned" at bounding box center [481, 528] width 472 height 38
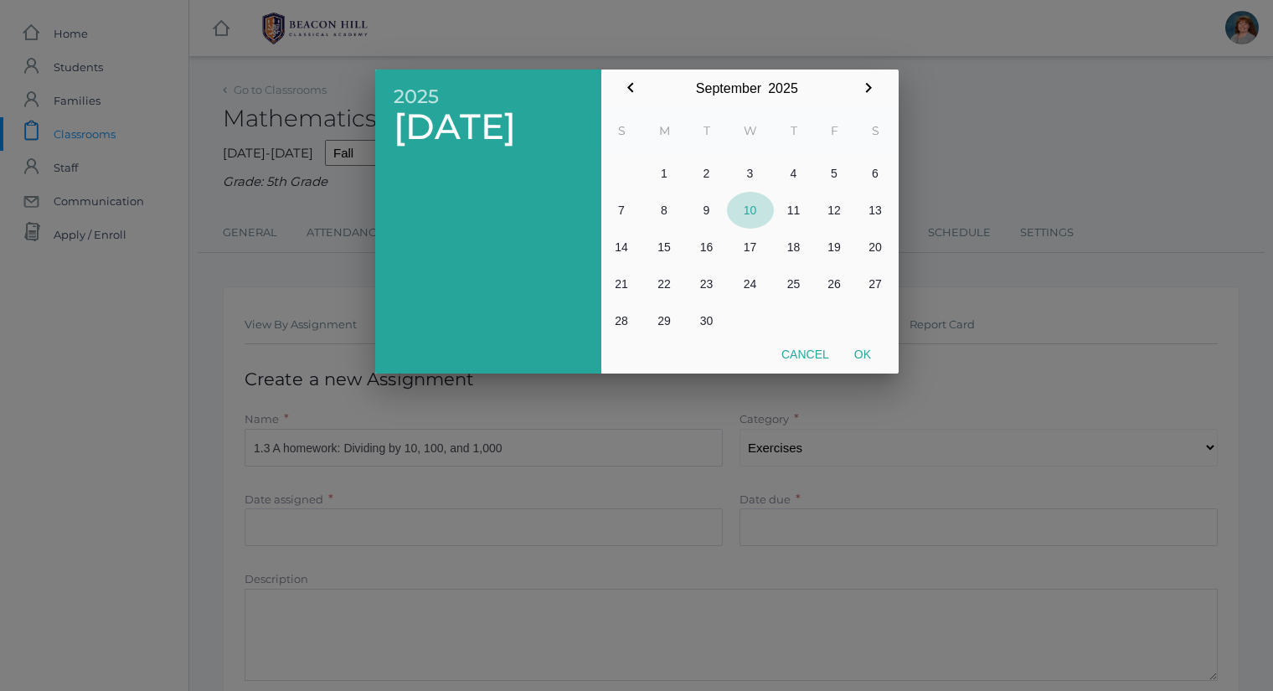
click at [756, 207] on button "10" at bounding box center [750, 210] width 47 height 37
click at [857, 343] on button "Ok" at bounding box center [863, 354] width 42 height 30
type input "2025-09-10"
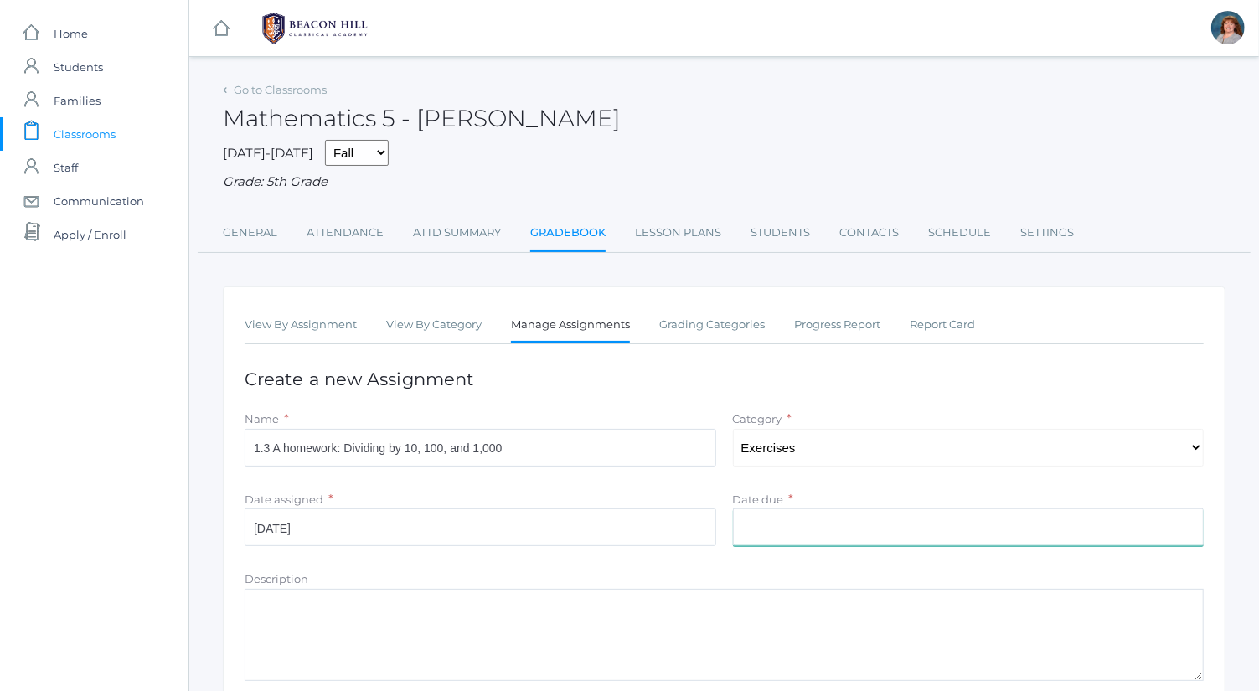
click at [855, 517] on input "Date due" at bounding box center [969, 528] width 472 height 38
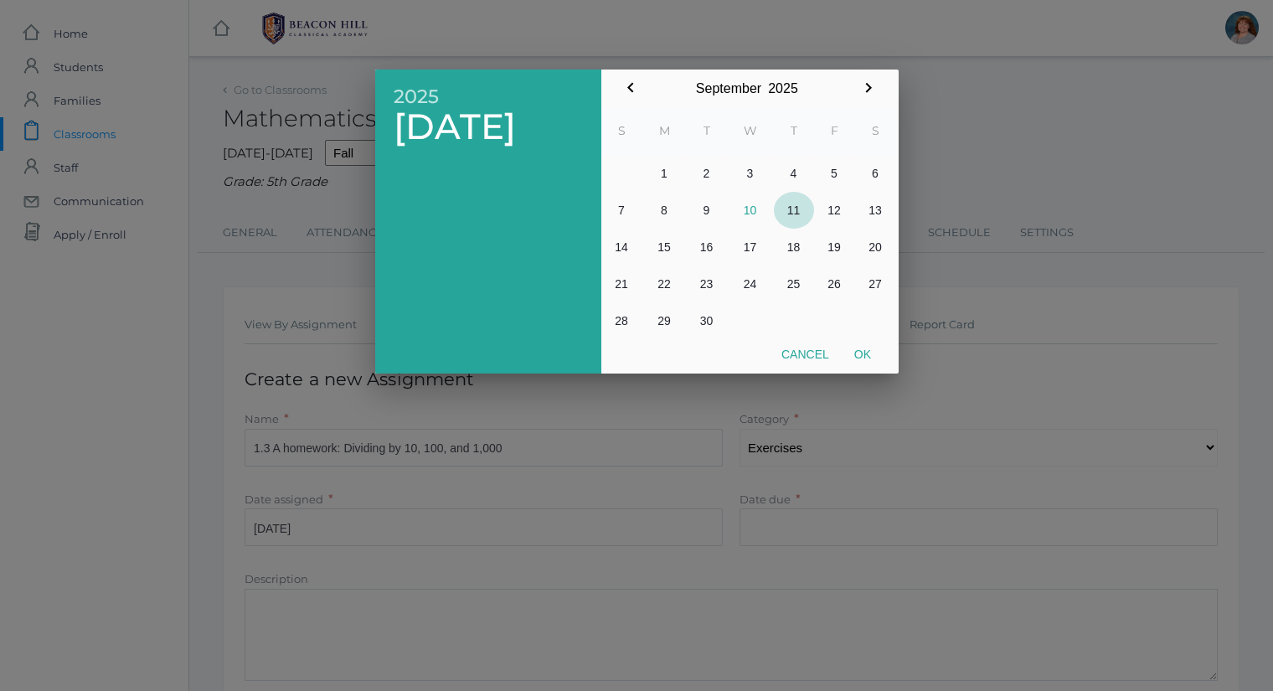
click at [792, 209] on button "11" at bounding box center [794, 210] width 40 height 37
click at [870, 353] on button "Ok" at bounding box center [863, 354] width 42 height 30
type input "2025-09-11"
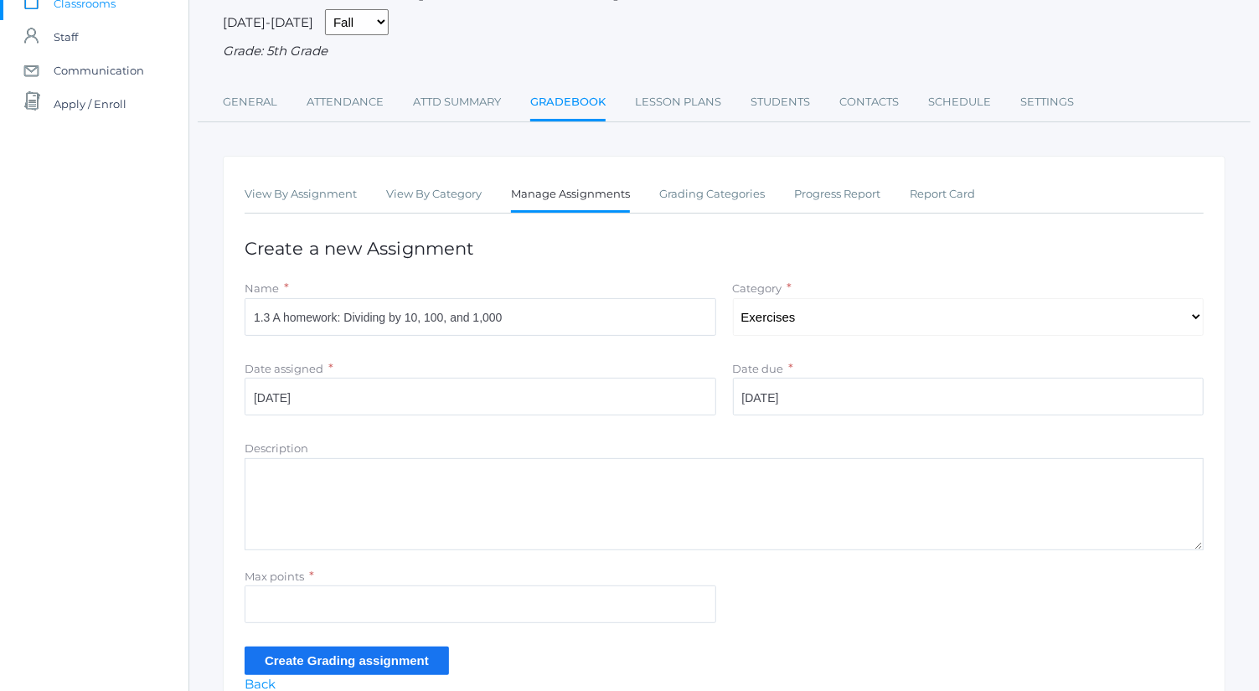
scroll to position [135, 0]
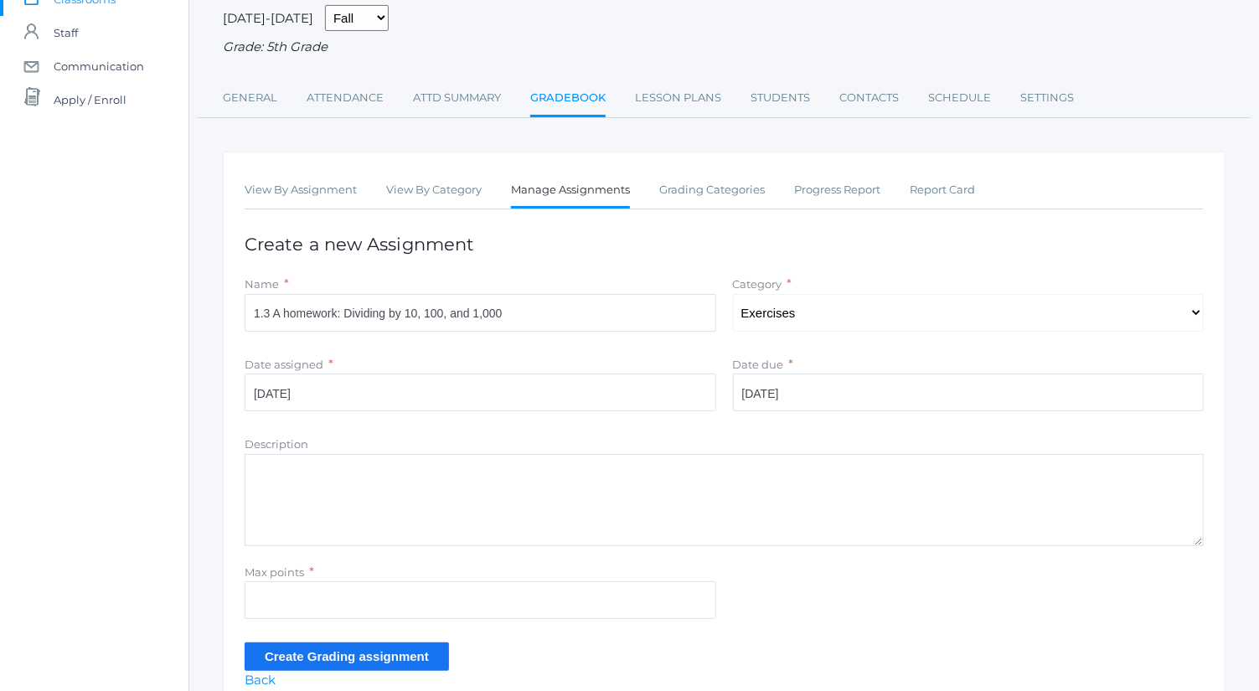
click at [499, 576] on div "Max points *" at bounding box center [481, 572] width 472 height 19
click at [503, 593] on input "Max points" at bounding box center [481, 600] width 472 height 38
type input "15"
click at [418, 649] on input "Create Grading assignment" at bounding box center [347, 657] width 204 height 28
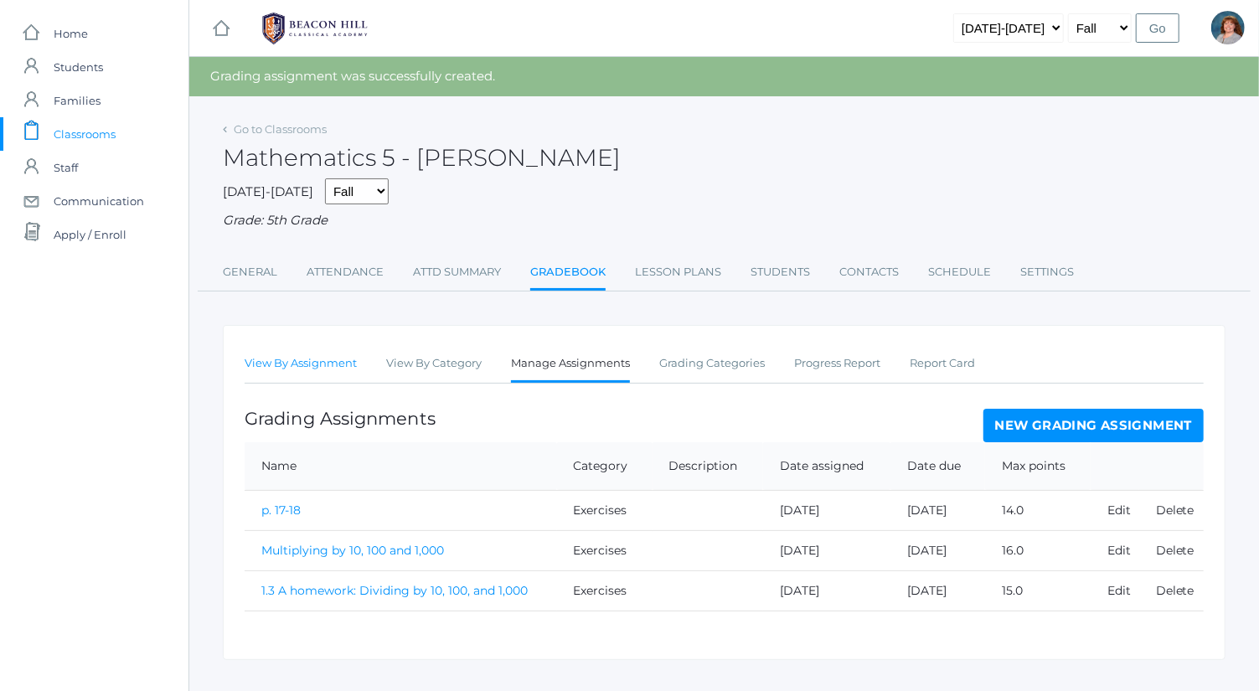
click at [323, 354] on link "View By Assignment" at bounding box center [301, 364] width 112 height 34
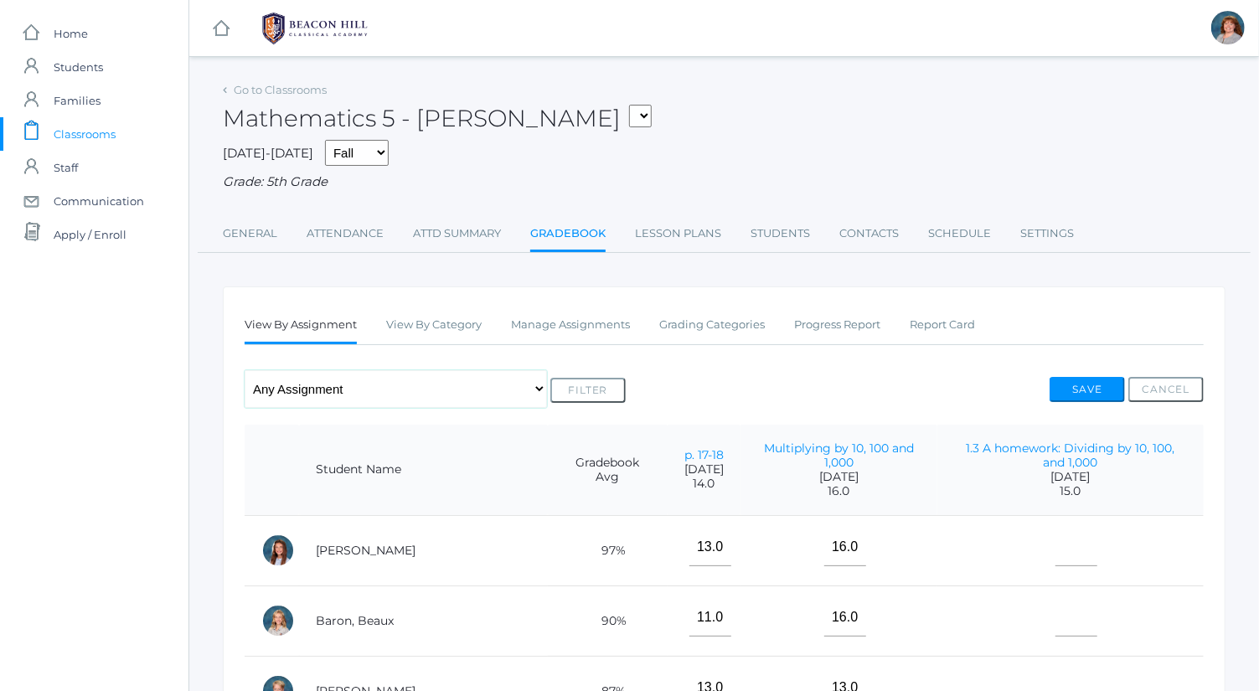
click at [369, 391] on select "Any Assignment Category: Exercises - p. 17-18 - Multiplying by 10, 100 and 1,00…" at bounding box center [396, 389] width 302 height 38
select select "9737"
click at [245, 370] on select "Any Assignment Category: Exercises - p. 17-18 - Multiplying by 10, 100 and 1,00…" at bounding box center [396, 389] width 302 height 38
click at [593, 388] on button "Filter" at bounding box center [587, 390] width 75 height 25
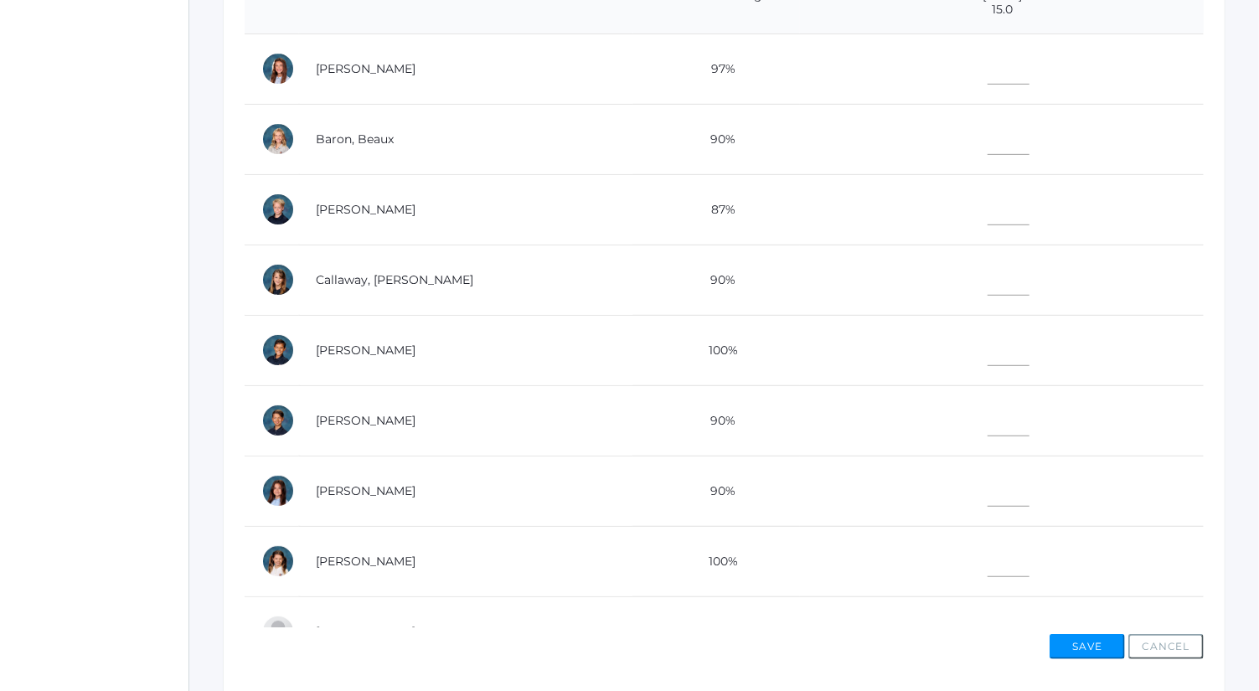
scroll to position [469, 0]
click at [988, 481] on input"] "text" at bounding box center [1009, 486] width 42 height 38
type input"] "15"
click at [988, 280] on input"] "text" at bounding box center [1009, 275] width 42 height 38
type input"] "15"
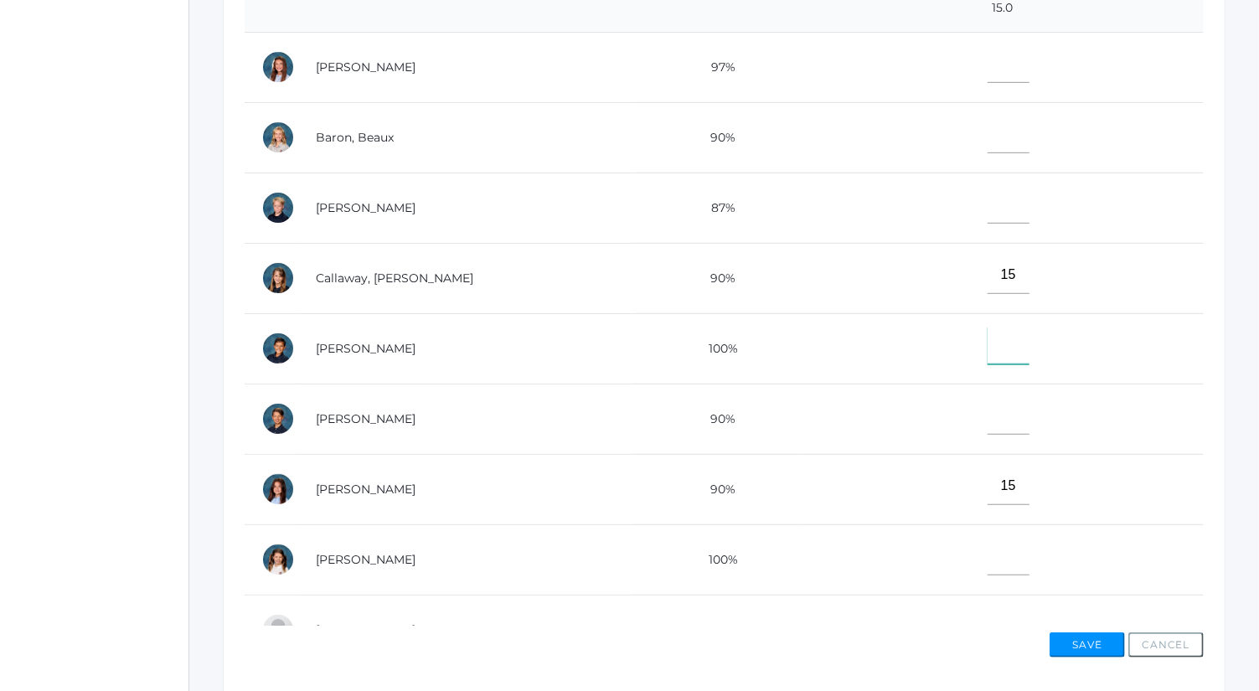
click at [988, 329] on input"] "text" at bounding box center [1009, 346] width 42 height 38
type input"] "15"
click at [988, 53] on input"] "text" at bounding box center [1009, 64] width 42 height 38
type input"] "15"
drag, startPoint x: 979, startPoint y: 108, endPoint x: 978, endPoint y: 124, distance: 15.9
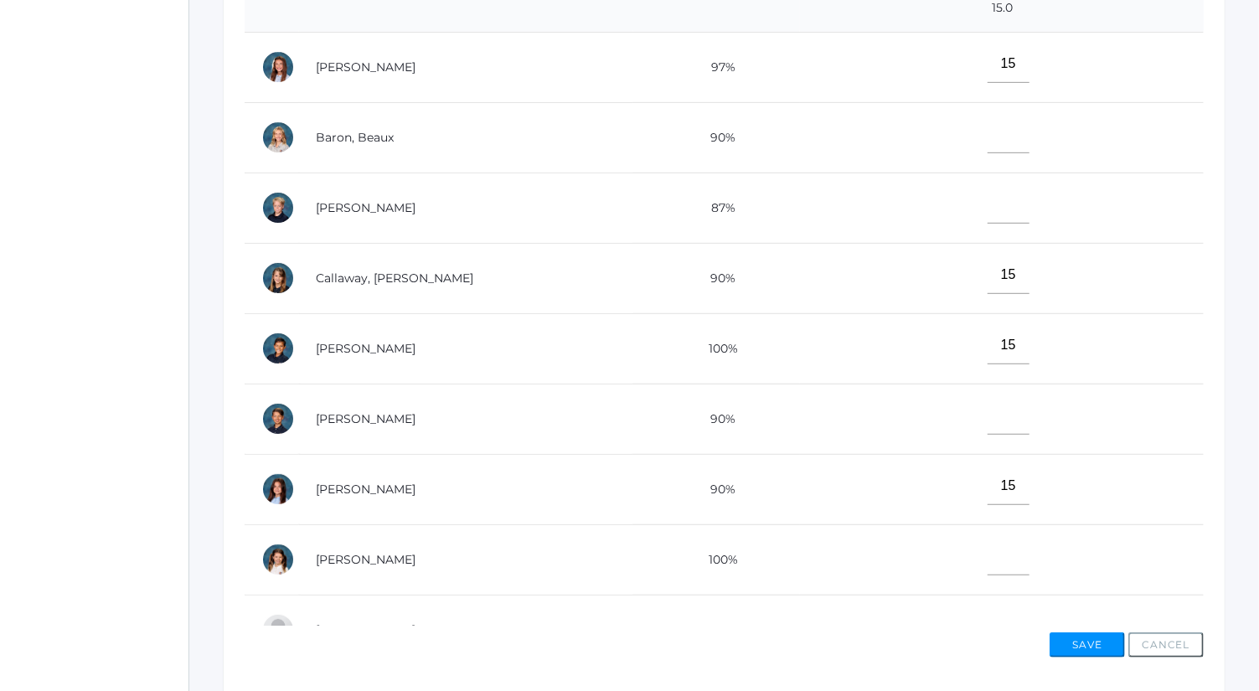
click at [978, 124] on td at bounding box center [1002, 137] width 404 height 70
click at [988, 124] on input"] "text" at bounding box center [1009, 135] width 42 height 38
type input"] "11"
click at [988, 194] on input"] "text" at bounding box center [1009, 205] width 42 height 38
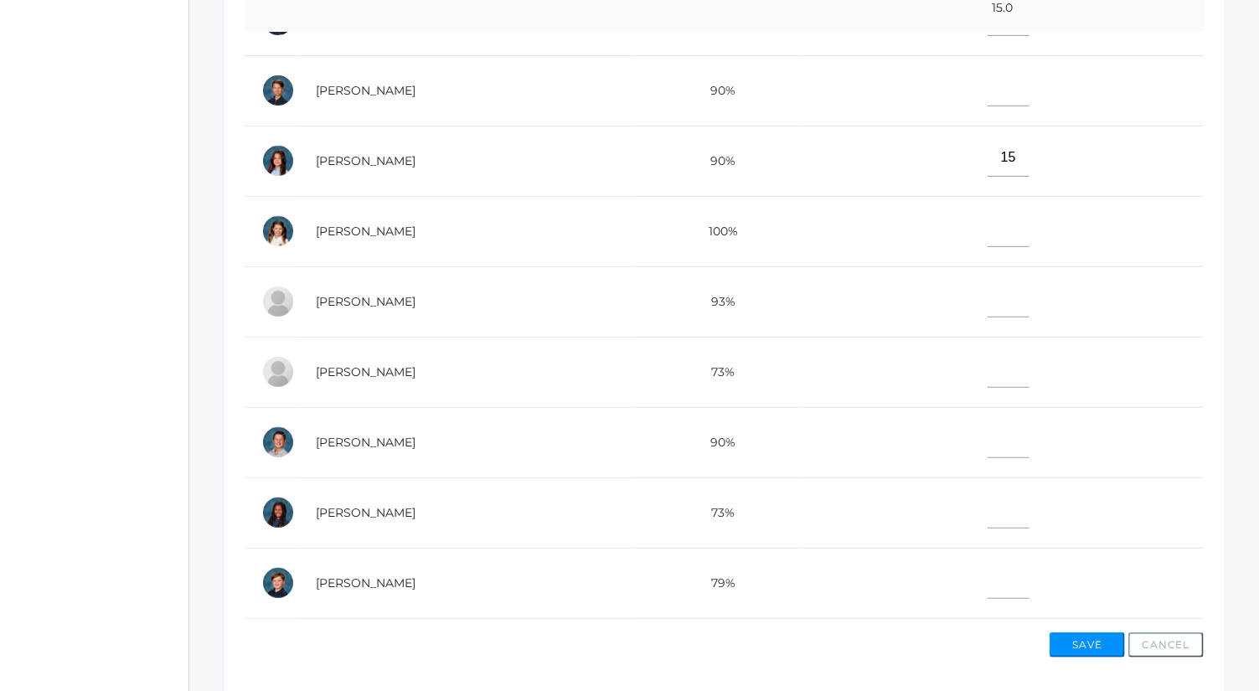
scroll to position [336, 0]
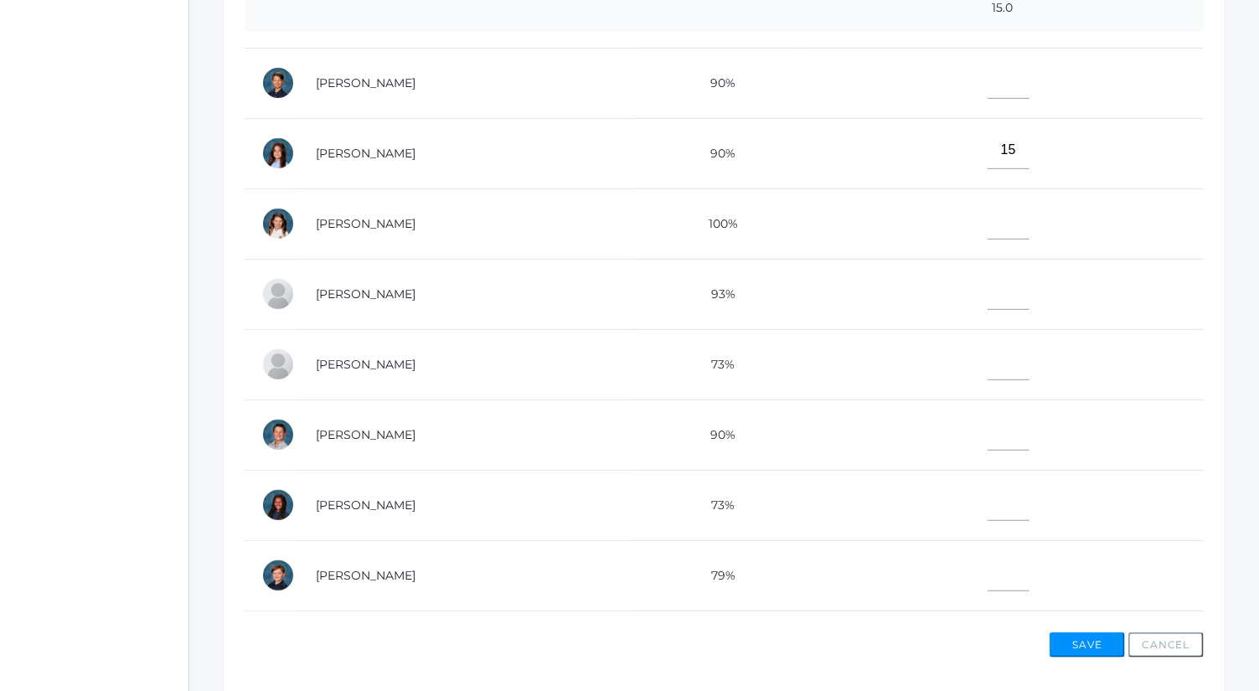
type input"] "14"
click at [988, 219] on input"] "text" at bounding box center [1009, 221] width 42 height 38
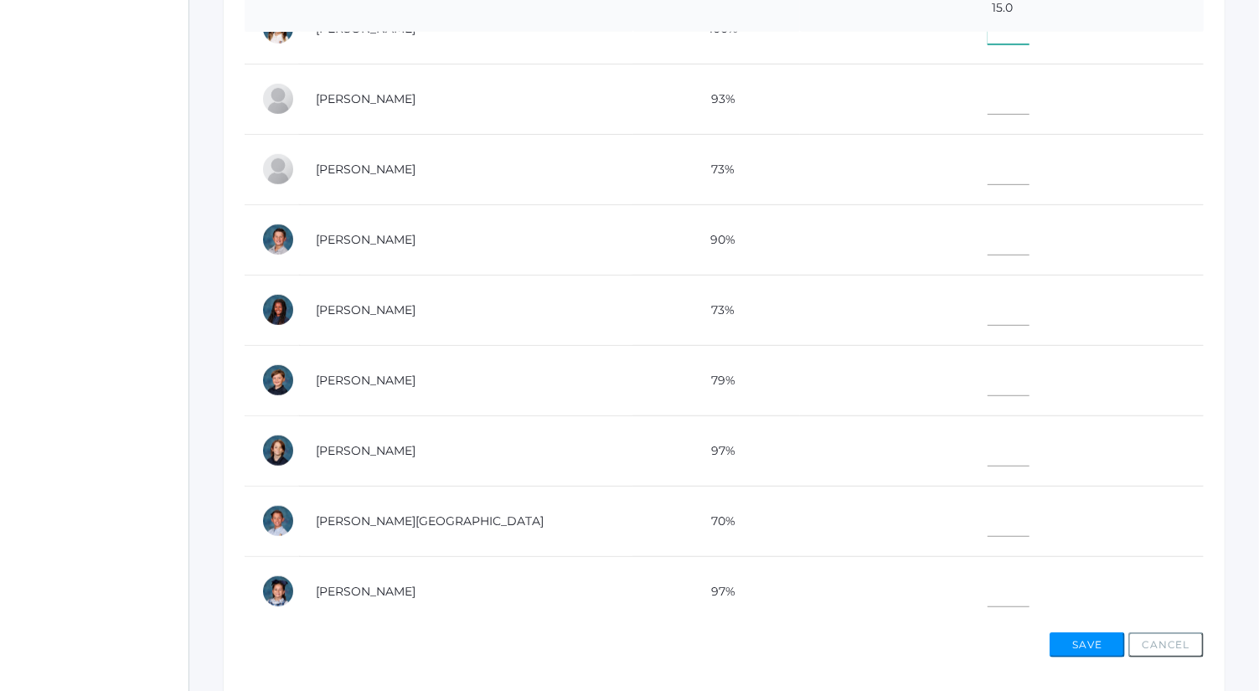
scroll to position [530, 0]
type input"] "14"
click at [988, 374] on input"] "text" at bounding box center [1009, 378] width 42 height 38
type input"] "14"
click at [988, 240] on input"] "text" at bounding box center [1009, 238] width 42 height 38
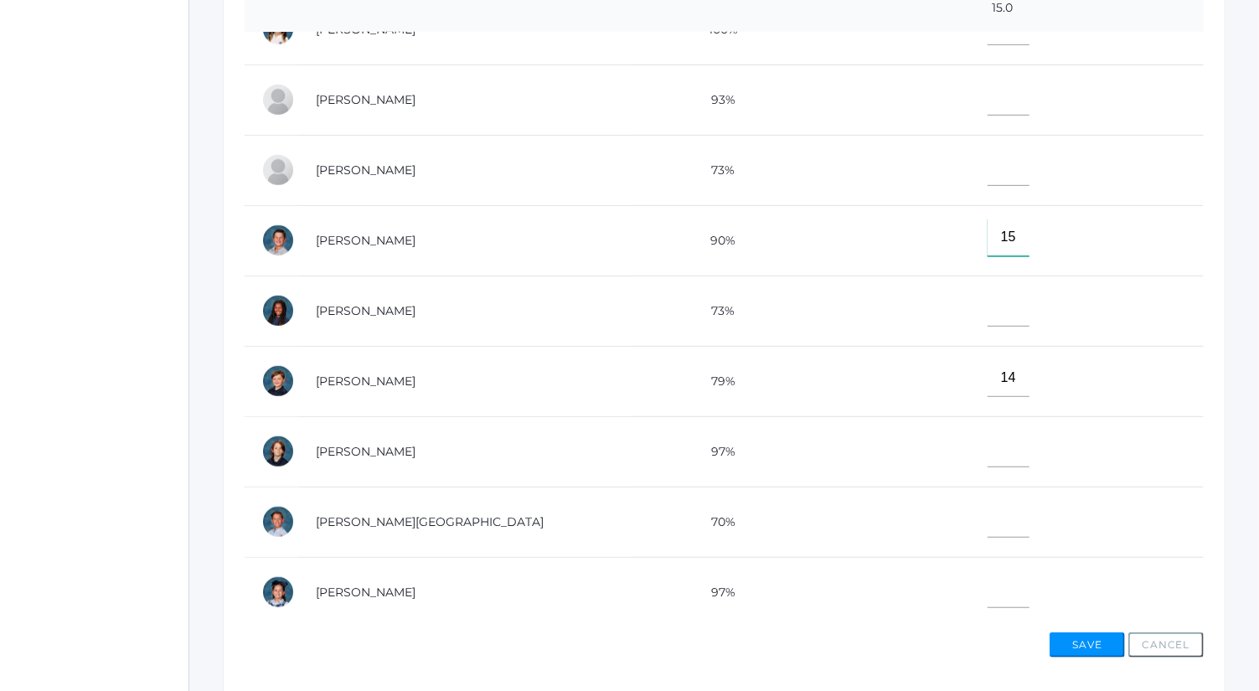
type input"] "15"
click at [988, 94] on input"] "text" at bounding box center [1009, 97] width 42 height 38
type input"] "12"
click at [988, 150] on input"] "text" at bounding box center [1009, 167] width 42 height 38
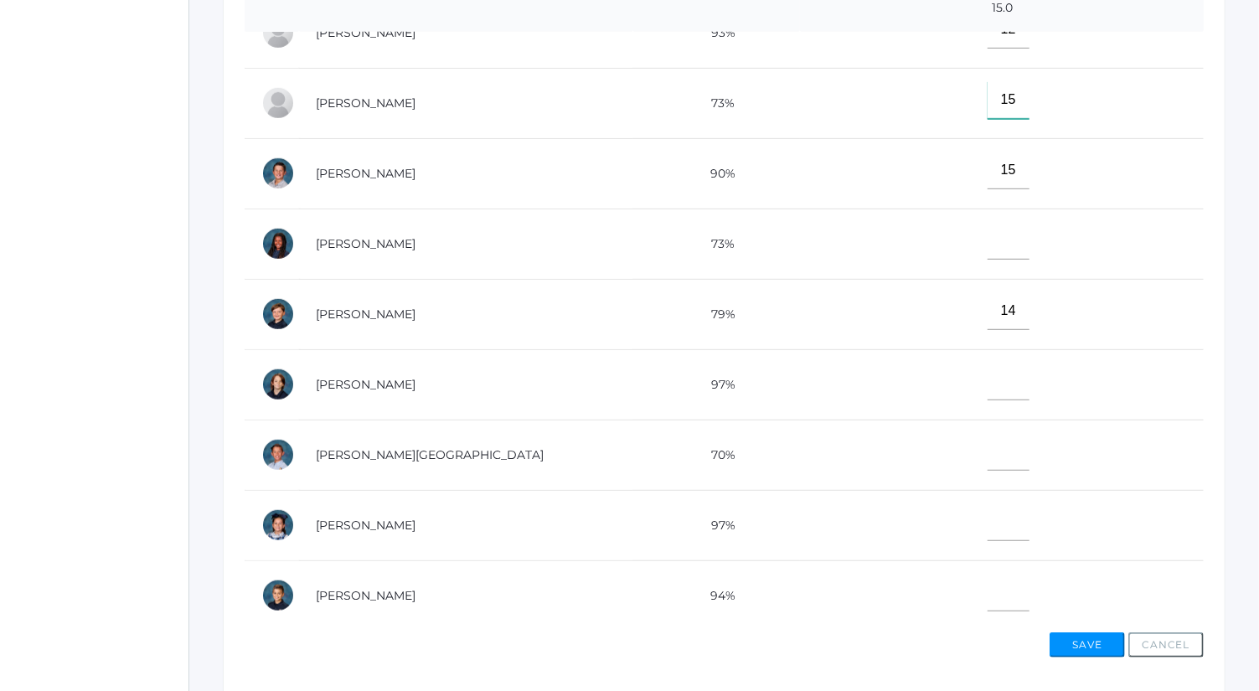
scroll to position [610, 0]
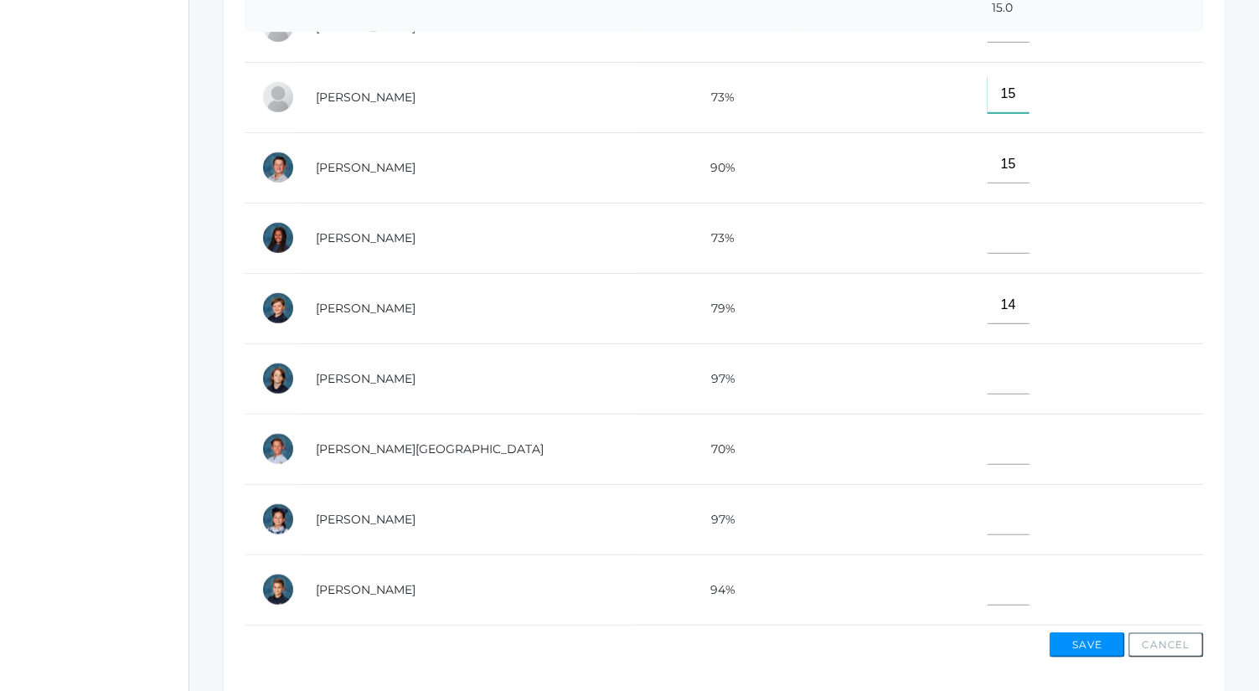
type input"] "15"
click at [988, 568] on input"] "text" at bounding box center [1009, 587] width 42 height 38
type input"] "14"
click at [988, 434] on input"] "text" at bounding box center [1009, 446] width 42 height 38
type input"] "15"
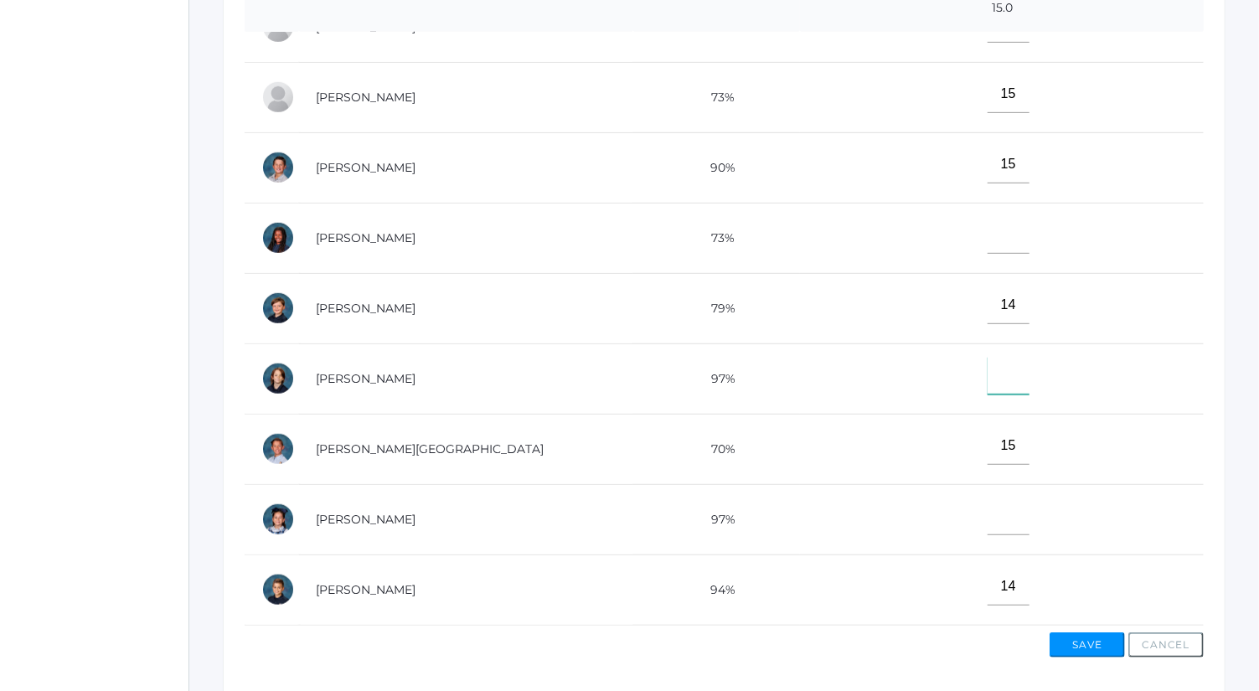
click at [989, 357] on input"] "text" at bounding box center [1009, 376] width 42 height 38
type input"] "15"
click at [988, 500] on input"] "text" at bounding box center [1009, 517] width 42 height 38
type input"] "13"
click at [988, 216] on input"] "text" at bounding box center [1009, 235] width 42 height 38
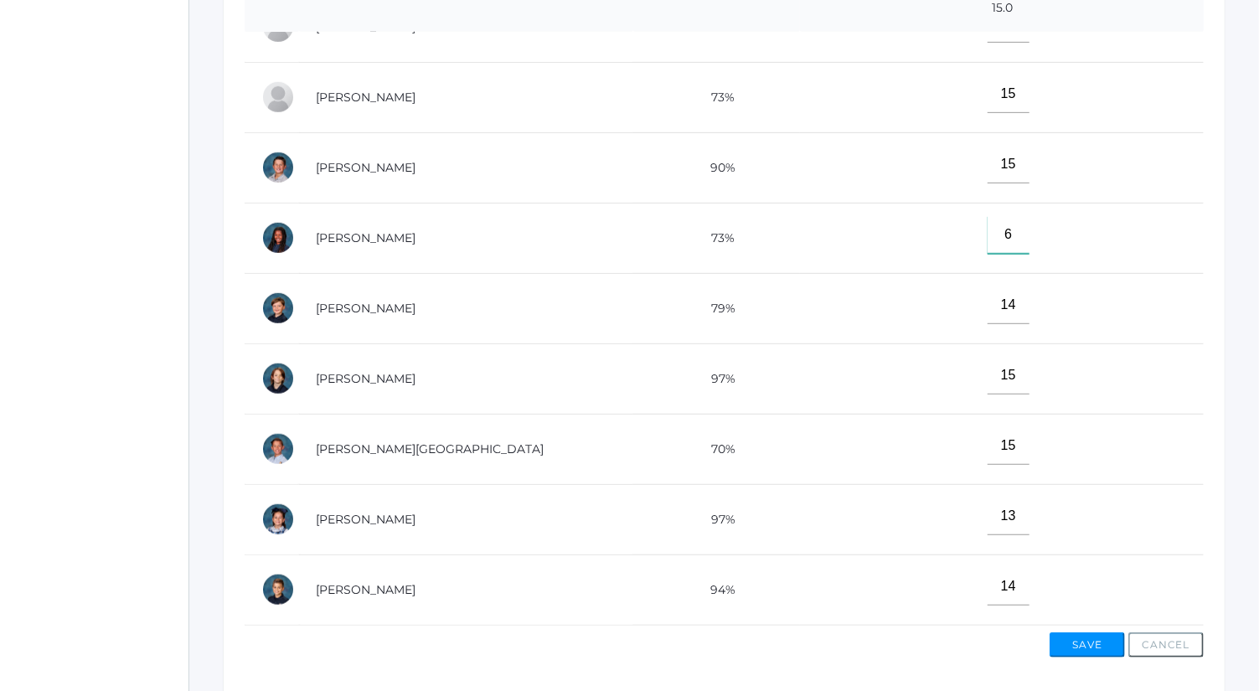
type input"] "6"
click at [1102, 632] on button "Save" at bounding box center [1087, 644] width 75 height 25
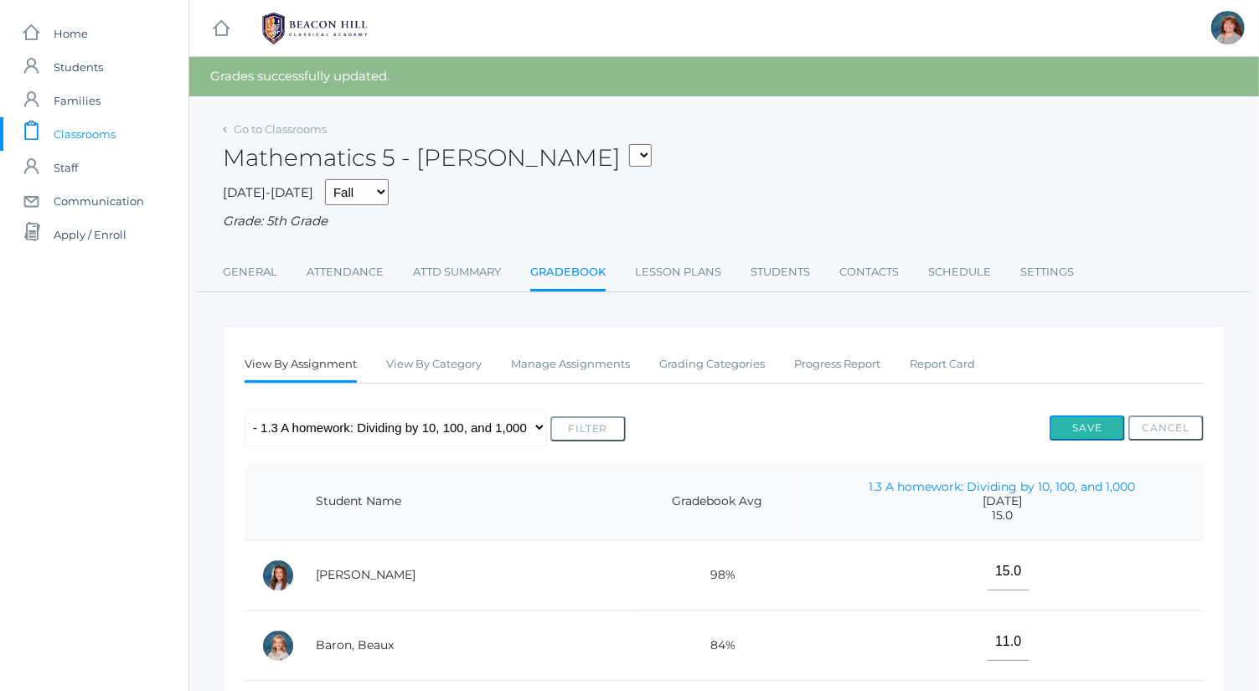
click at [1105, 437] on button "Save" at bounding box center [1087, 428] width 75 height 25
click at [277, 128] on link "Go to Classrooms" at bounding box center [280, 128] width 93 height 13
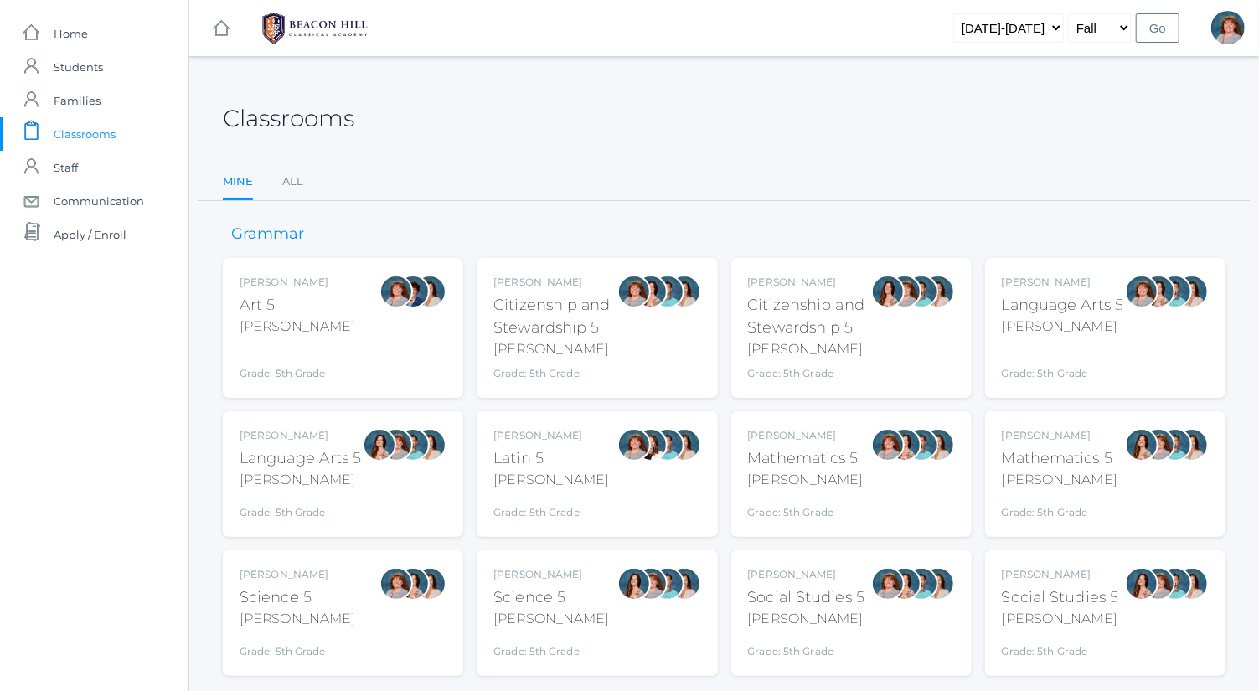
scroll to position [44, 0]
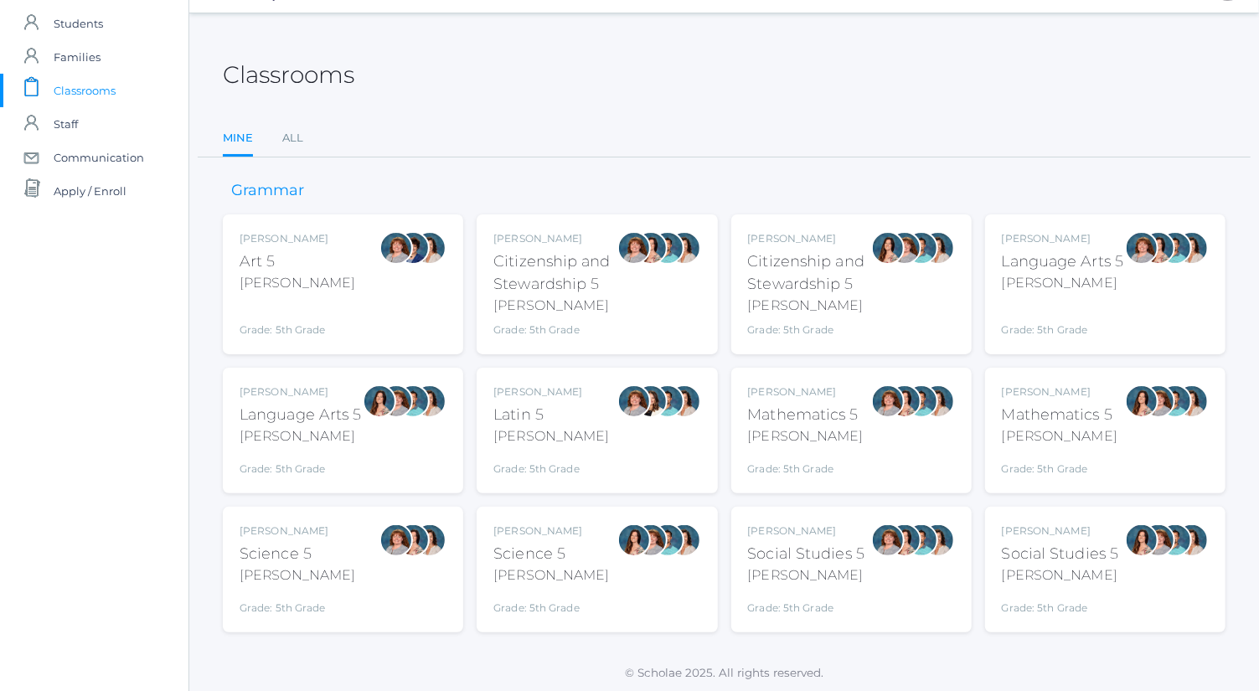
click at [782, 547] on div "Social Studies 5" at bounding box center [806, 554] width 117 height 23
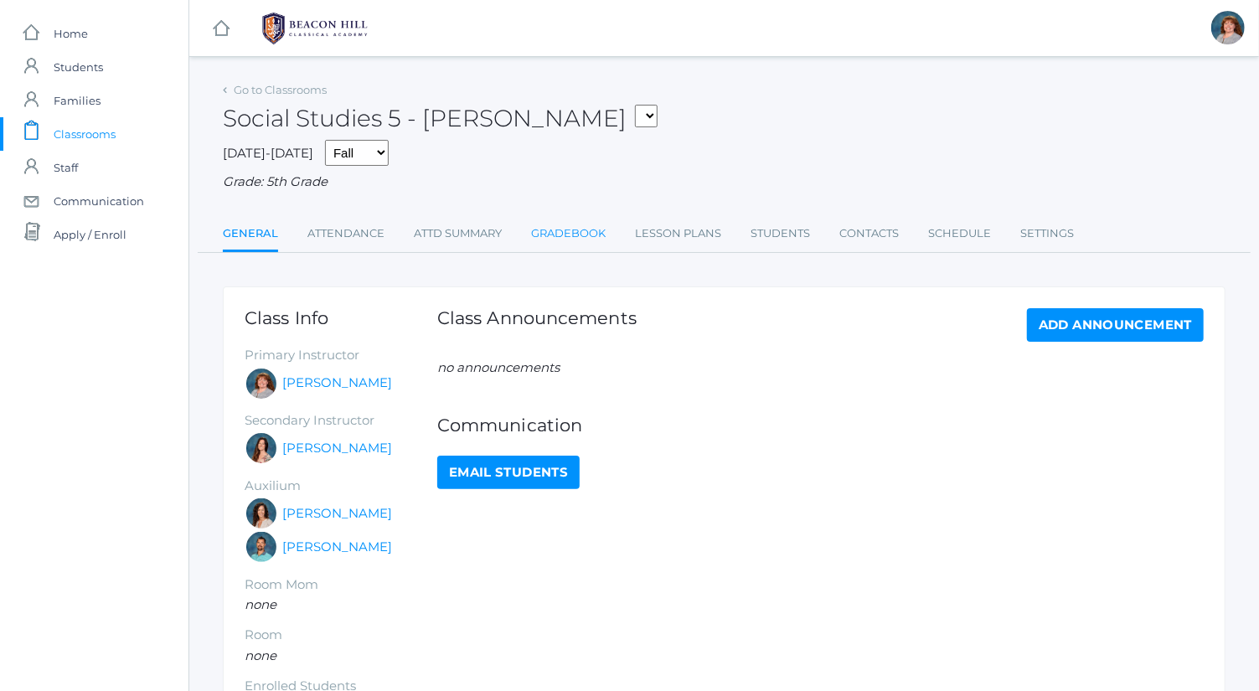
click at [593, 225] on link "Gradebook" at bounding box center [568, 234] width 75 height 34
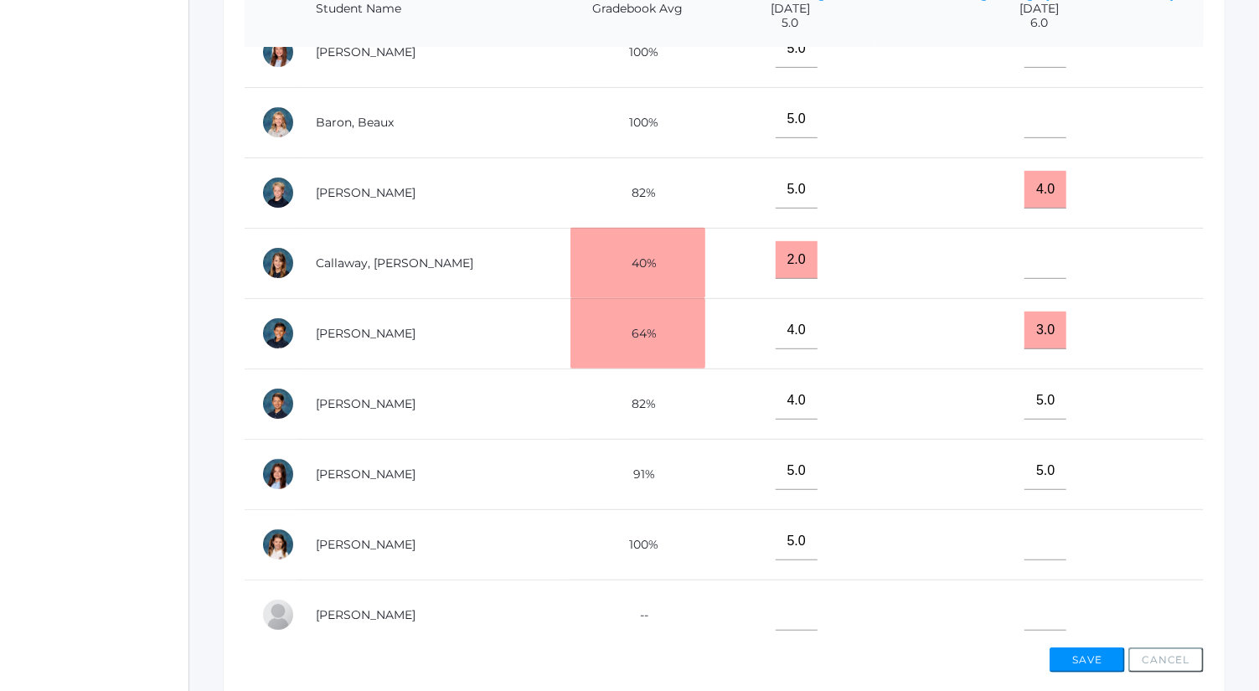
scroll to position [31, 0]
click at [1065, 535] on input"] "text" at bounding box center [1046, 541] width 42 height 38
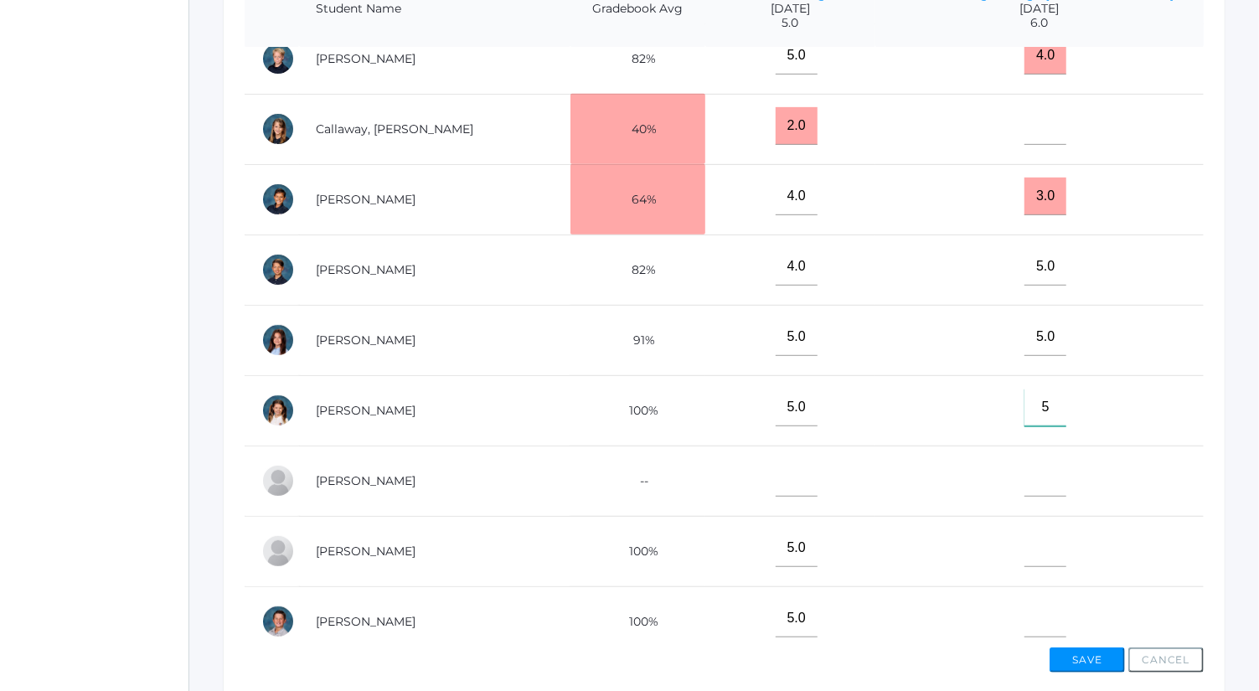
scroll to position [165, 0]
type input"] "5"
click at [1066, 542] on input"] "text" at bounding box center [1046, 548] width 42 height 38
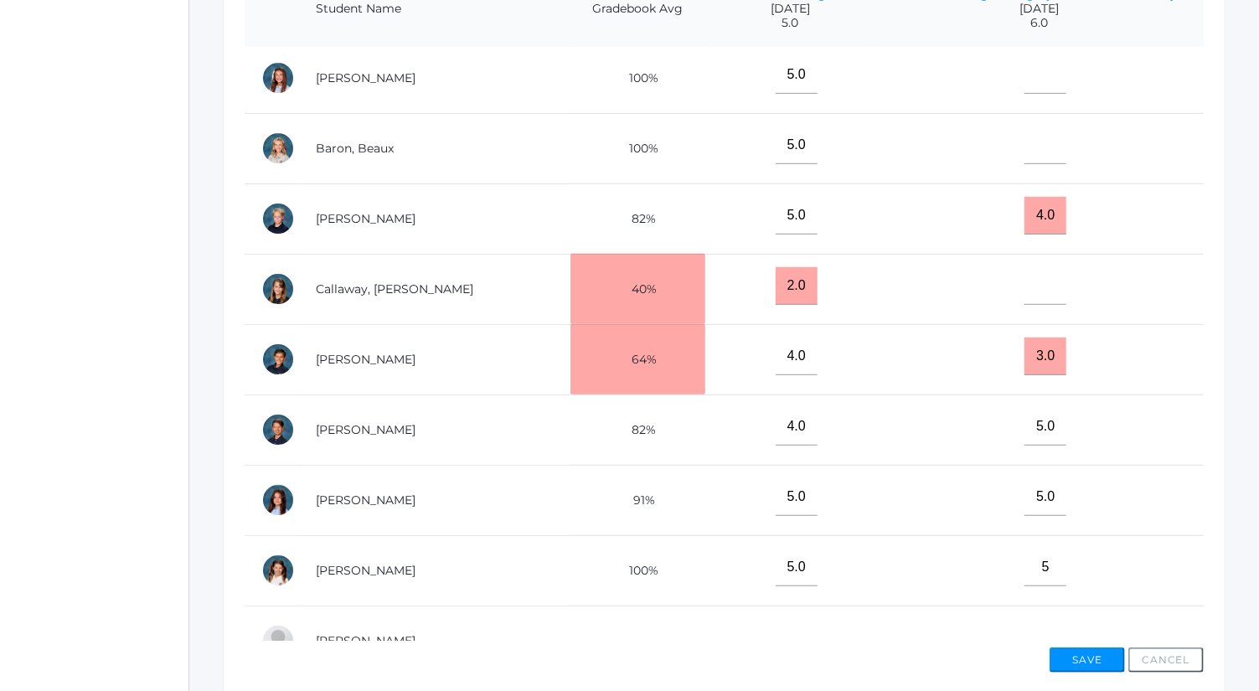
scroll to position [0, 0]
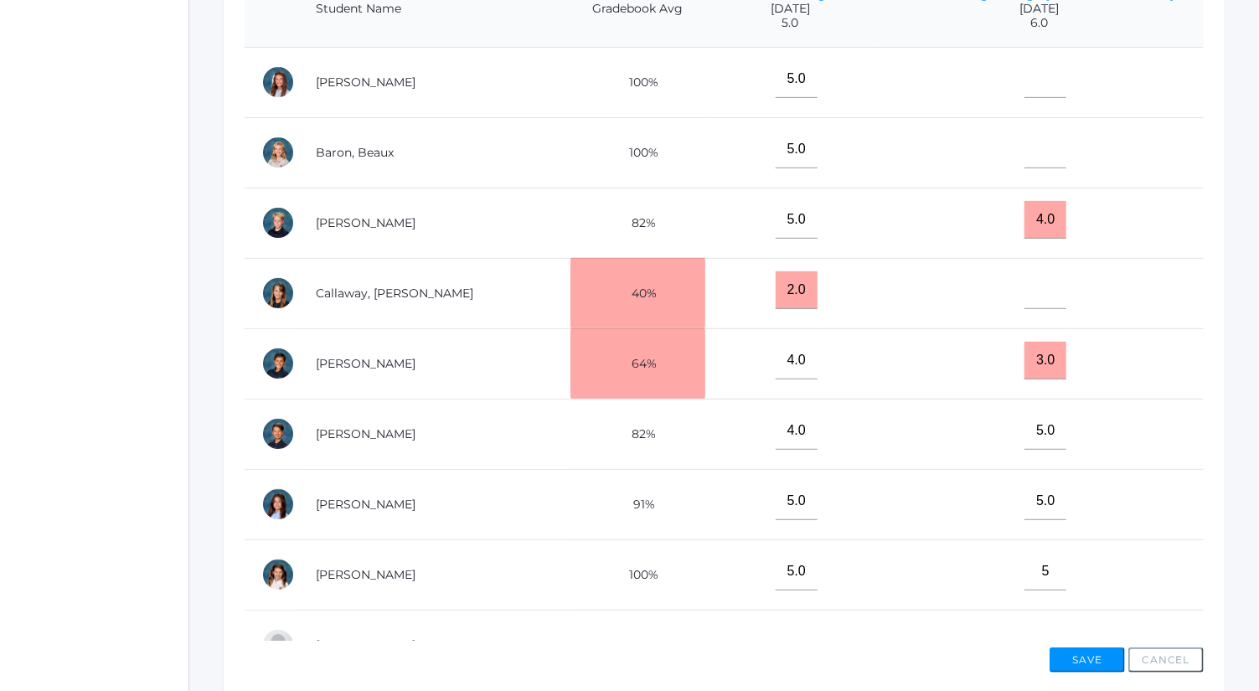
type input"] "6"
click at [1049, 90] on input"] "text" at bounding box center [1046, 79] width 42 height 38
type input"] "5"
click at [1062, 291] on input"] "text" at bounding box center [1046, 290] width 42 height 38
type input"] "5"
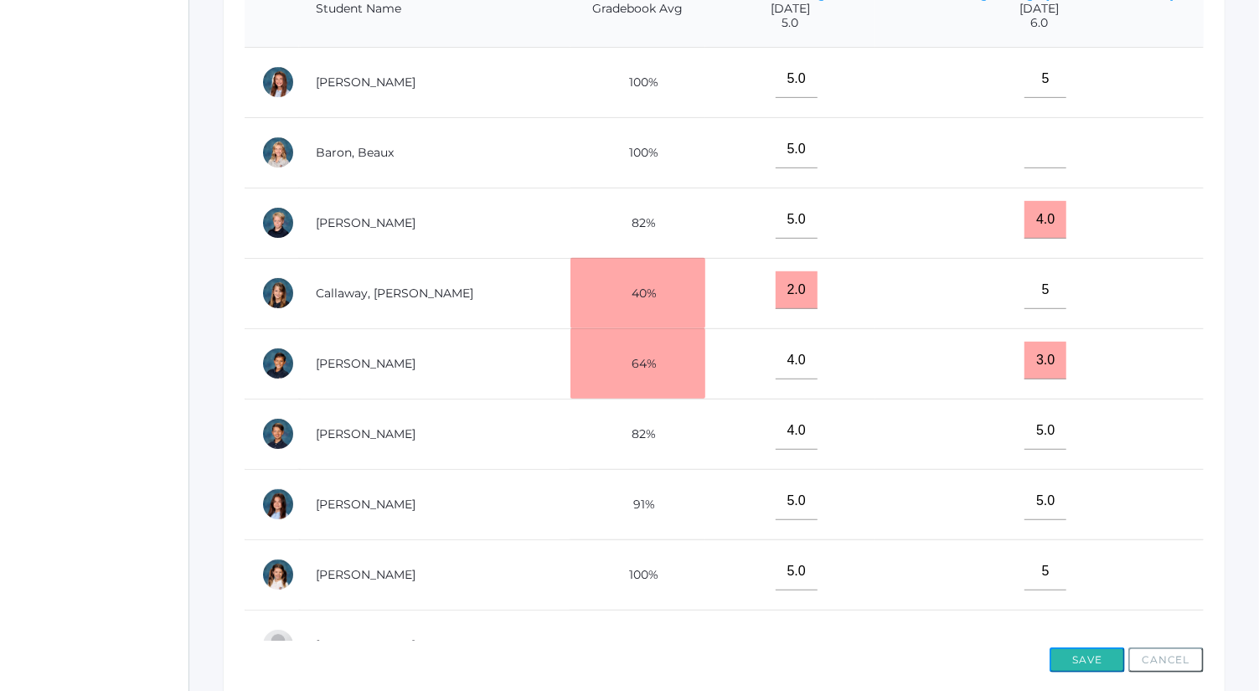
click at [1095, 652] on button "Save" at bounding box center [1087, 660] width 75 height 25
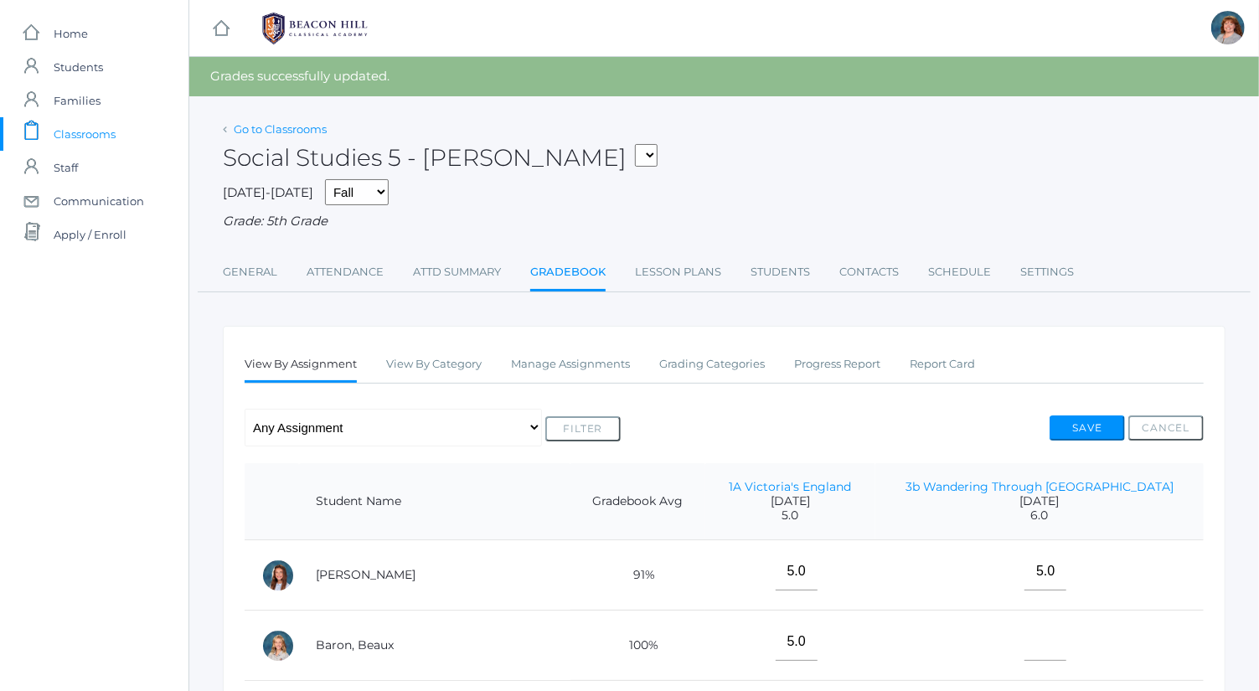
click at [269, 131] on link "Go to Classrooms" at bounding box center [280, 128] width 93 height 13
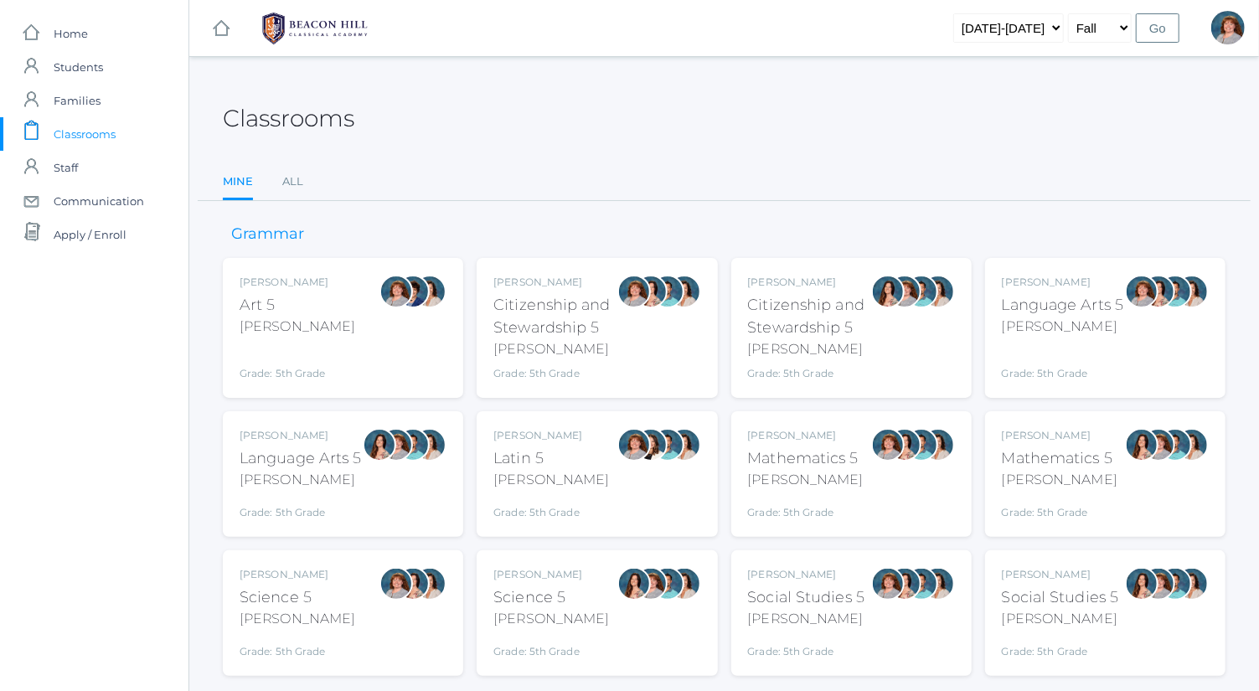
scroll to position [44, 0]
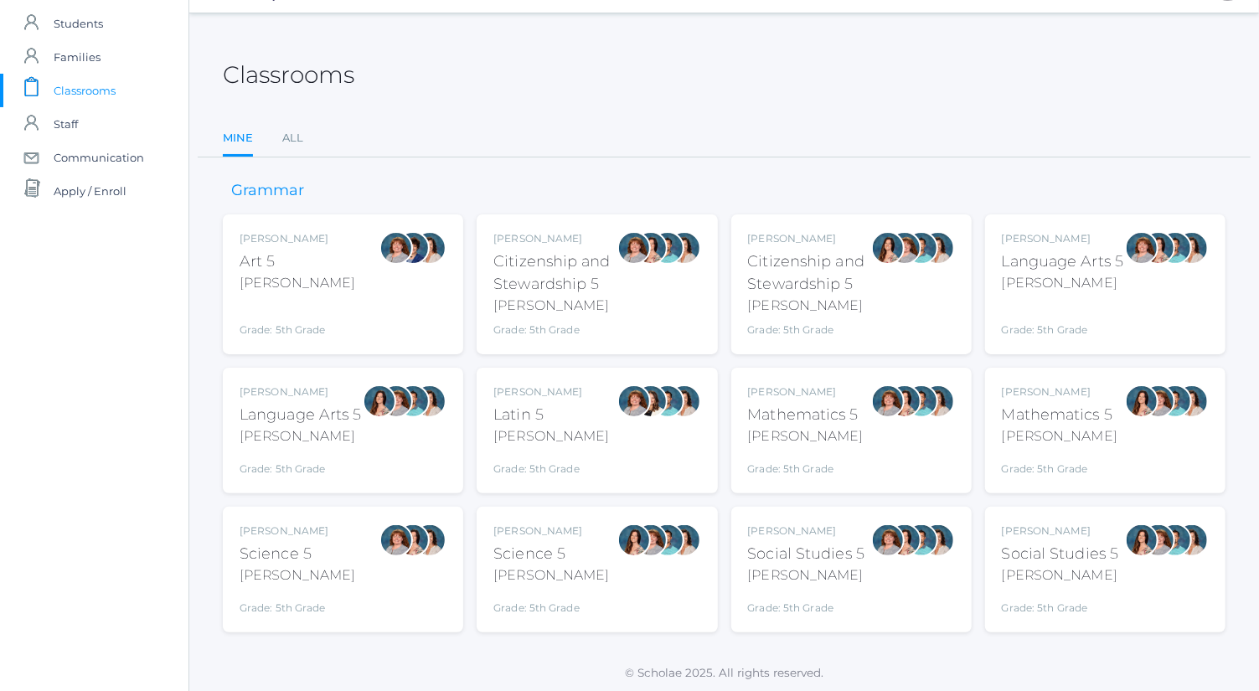
click at [359, 548] on div "[PERSON_NAME] Science 5 [PERSON_NAME] Grade: 5th Grade 05SCI" at bounding box center [343, 570] width 207 height 92
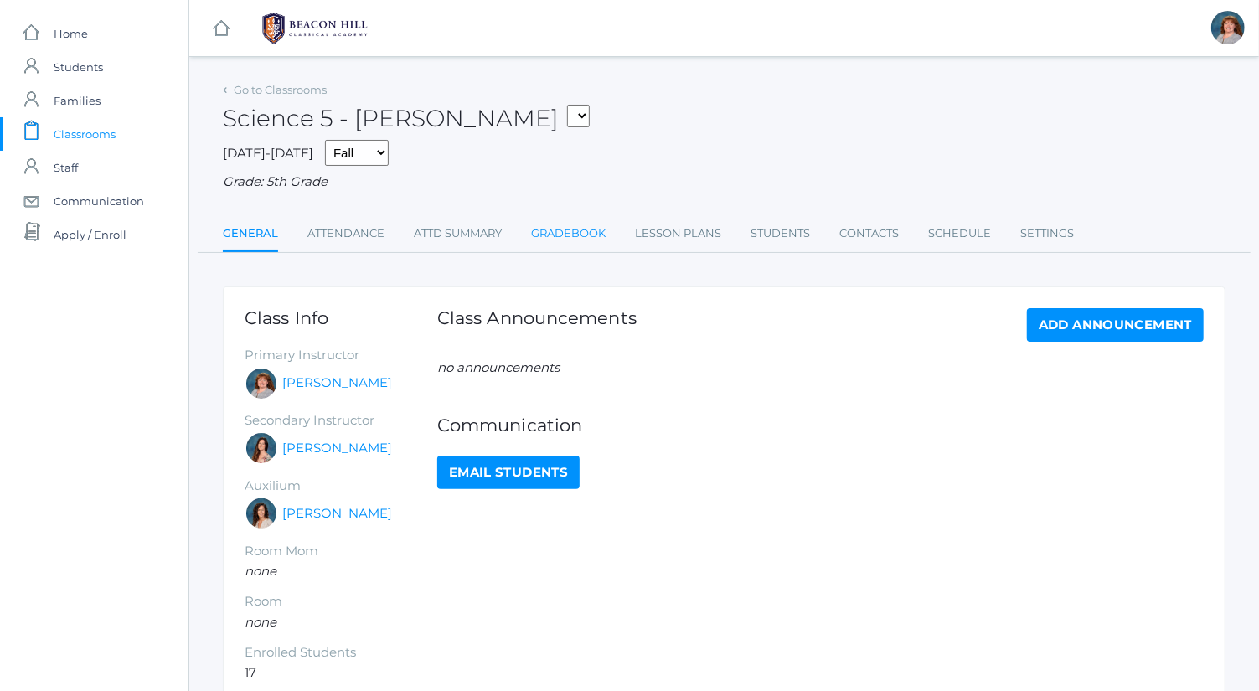
click at [560, 233] on link "Gradebook" at bounding box center [568, 234] width 75 height 34
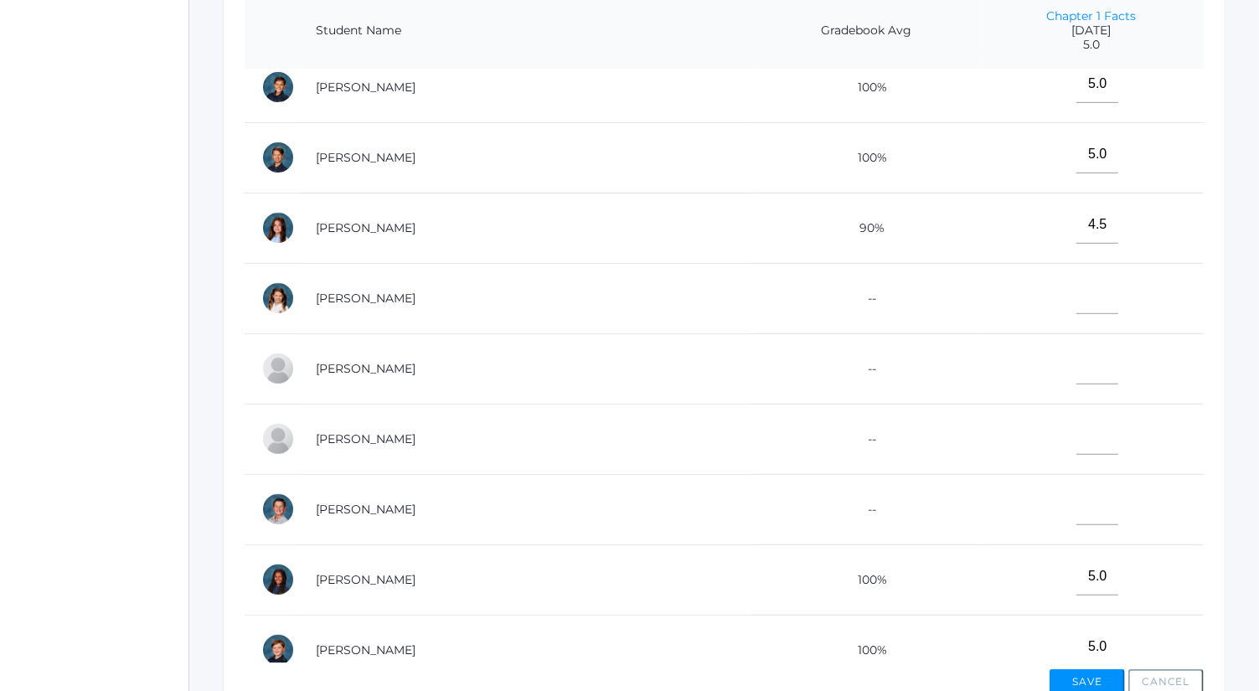
scroll to position [298, 0]
click at [1077, 437] on input"] "text" at bounding box center [1098, 436] width 42 height 38
type input"] "3"
click at [1077, 285] on input"] "text" at bounding box center [1098, 295] width 42 height 38
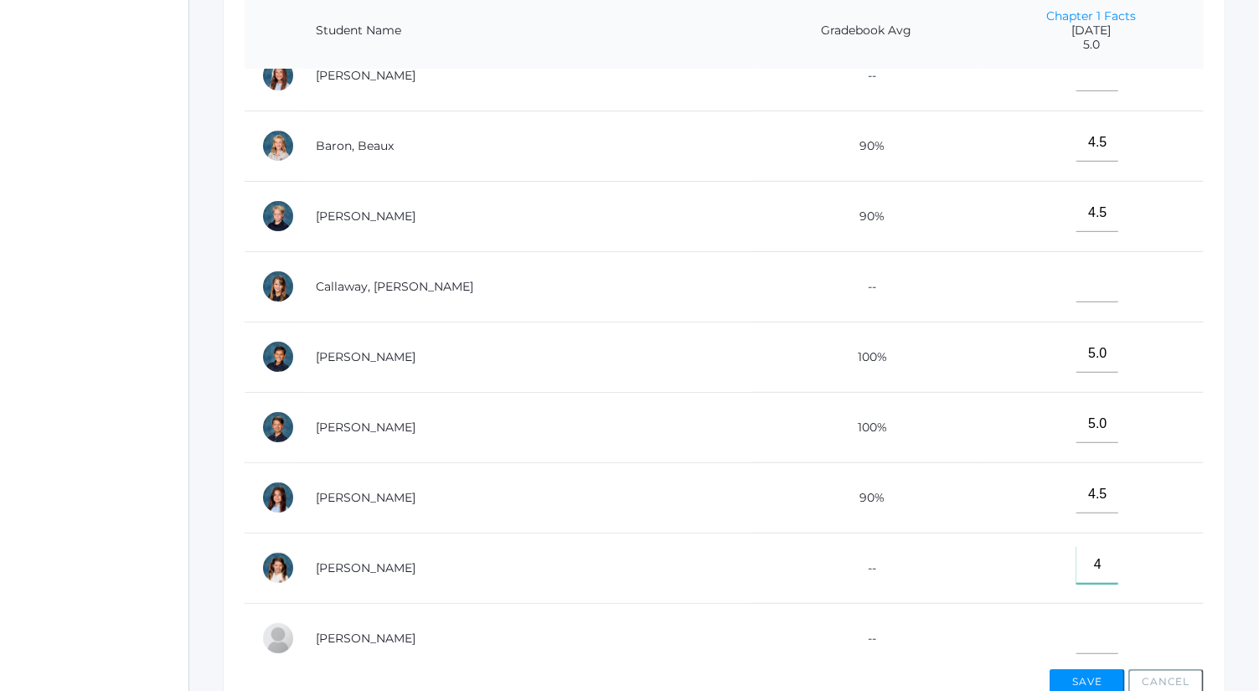
scroll to position [8, 0]
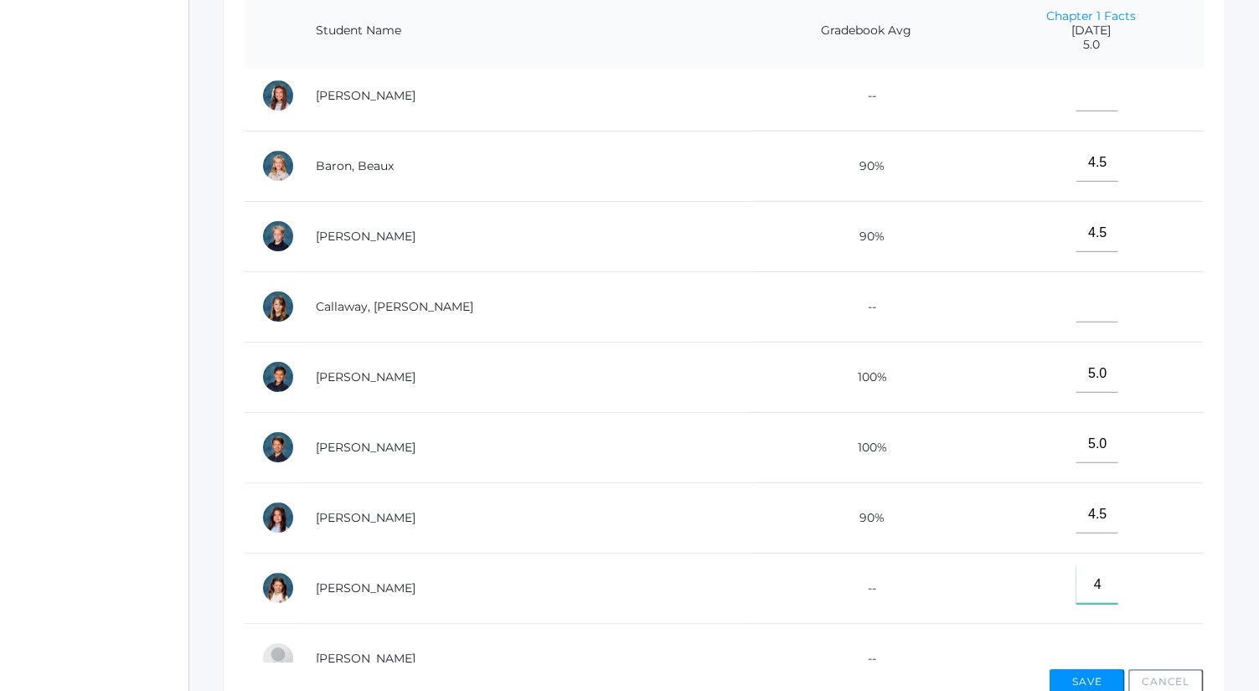
type input"] "4"
click at [1079, 89] on input"] "text" at bounding box center [1098, 93] width 42 height 38
type input"] "5"
click at [1077, 296] on input"] "text" at bounding box center [1098, 304] width 42 height 38
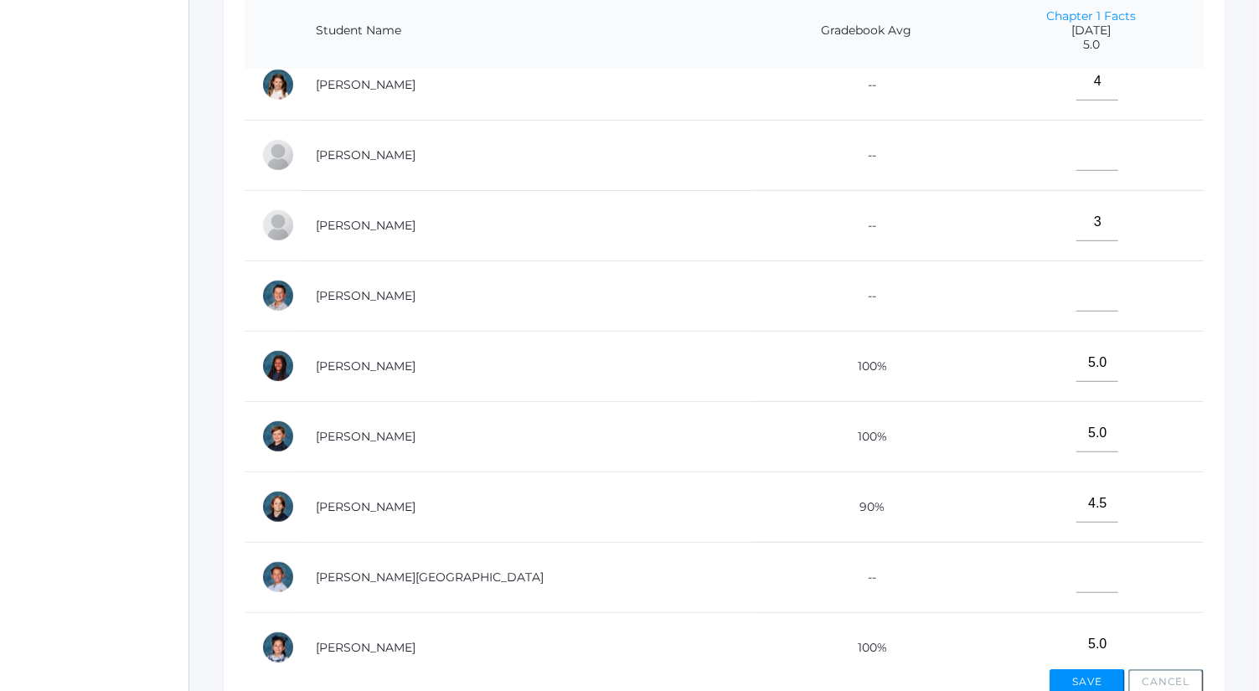
scroll to position [610, 0]
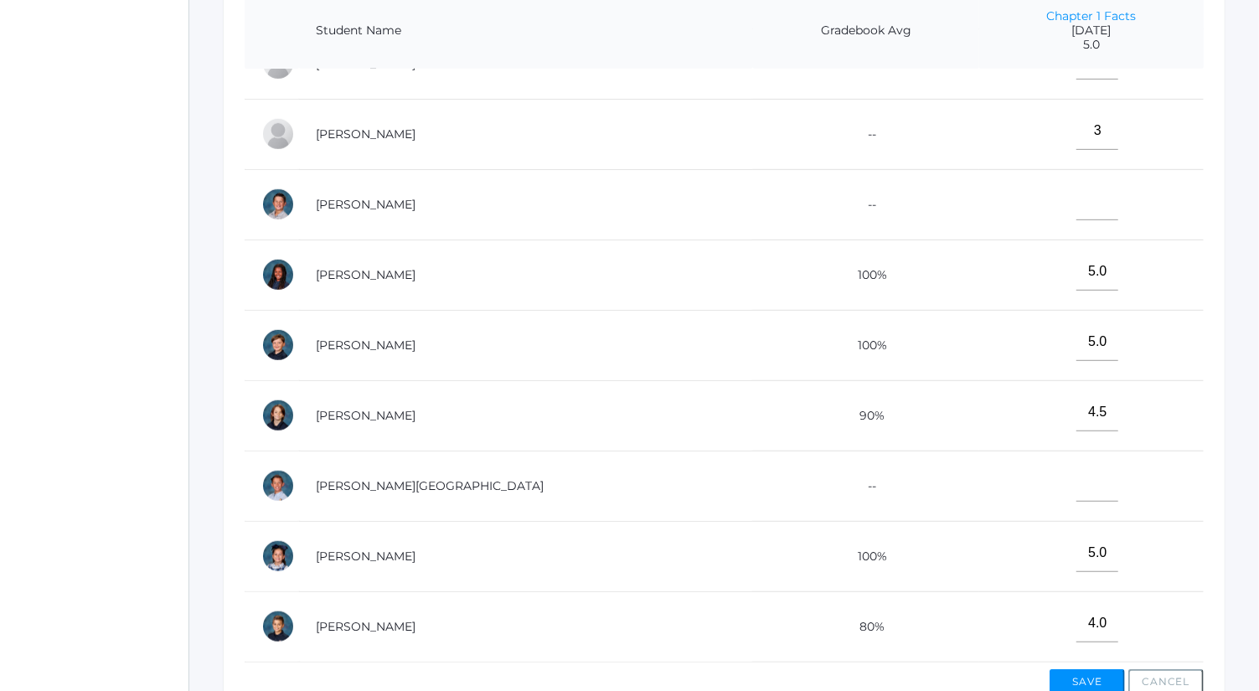
type input"] "4.5"
click at [1077, 467] on input"] "text" at bounding box center [1098, 483] width 42 height 38
type input"] "4"
click at [1105, 679] on button "Save" at bounding box center [1087, 681] width 75 height 25
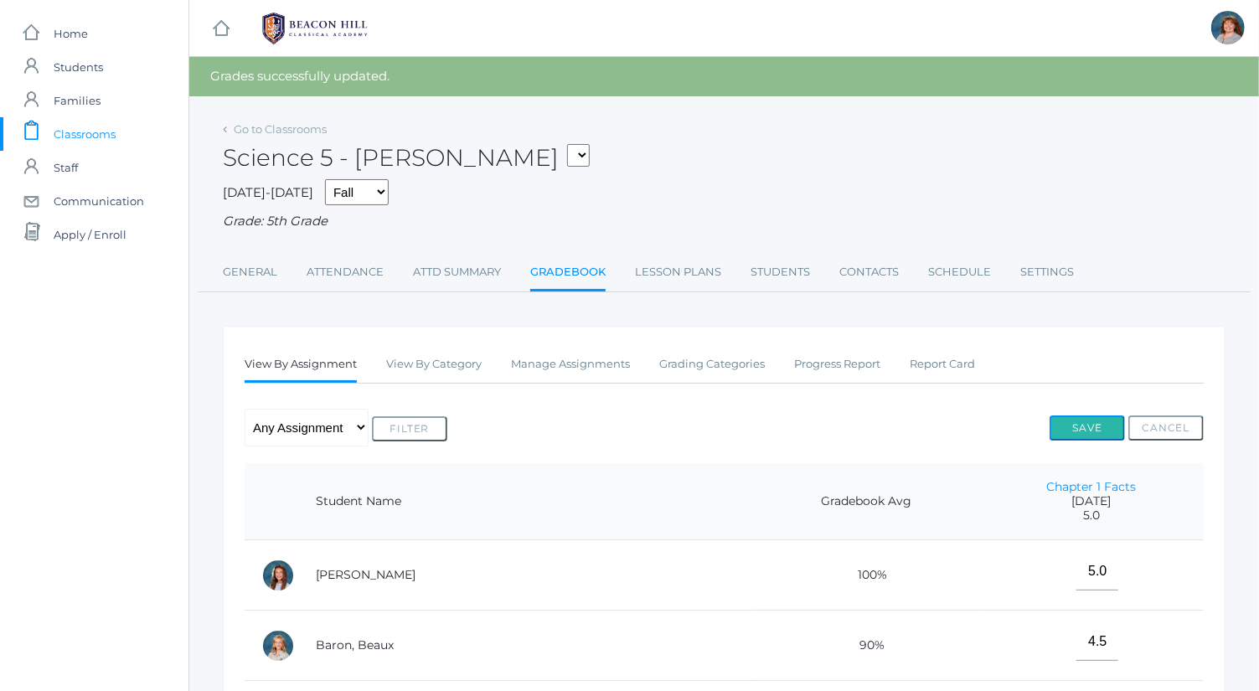
click at [1105, 432] on button "Save" at bounding box center [1087, 428] width 75 height 25
